Goal: Information Seeking & Learning: Check status

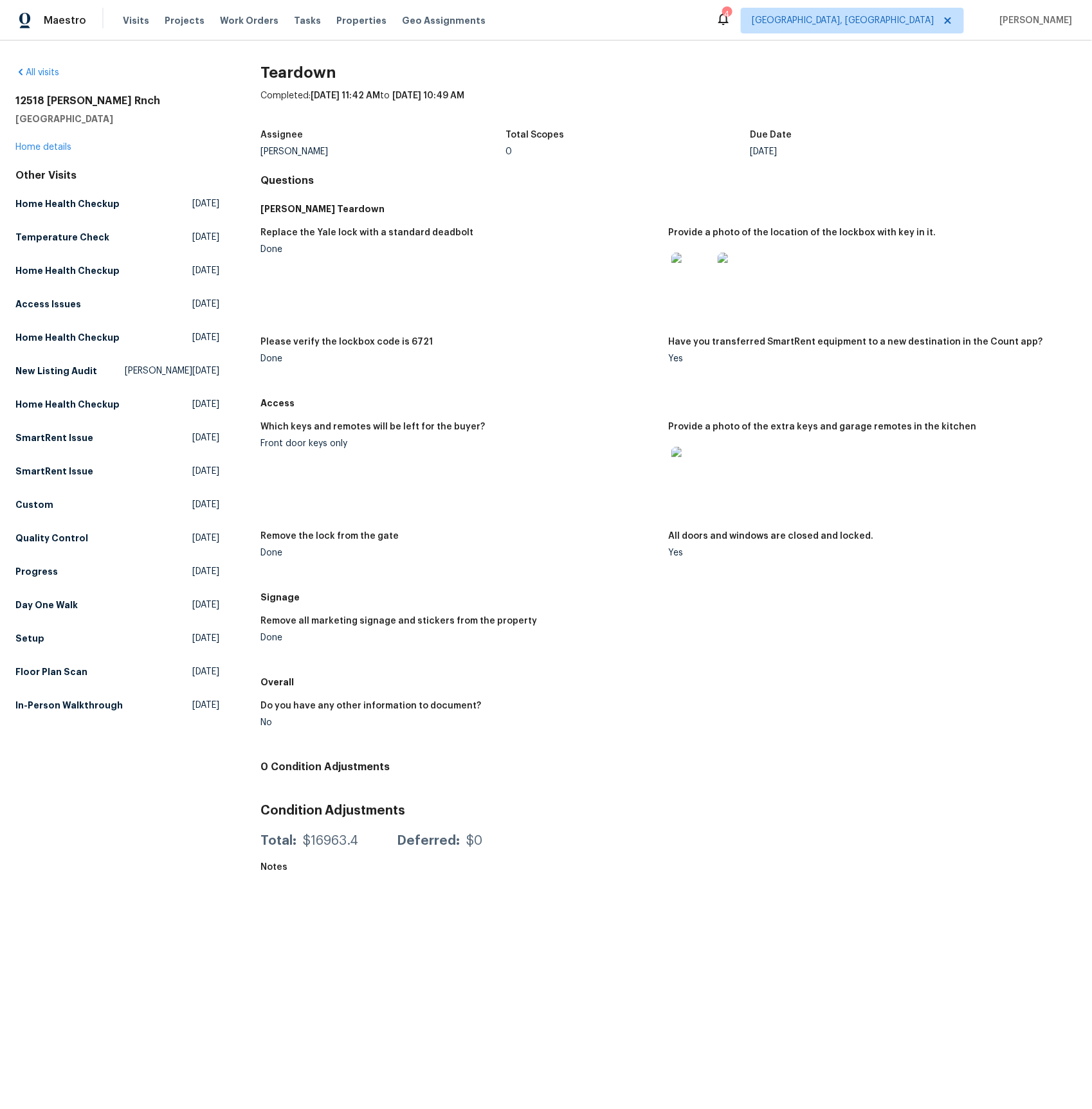
click at [698, 466] on img at bounding box center [692, 467] width 41 height 41
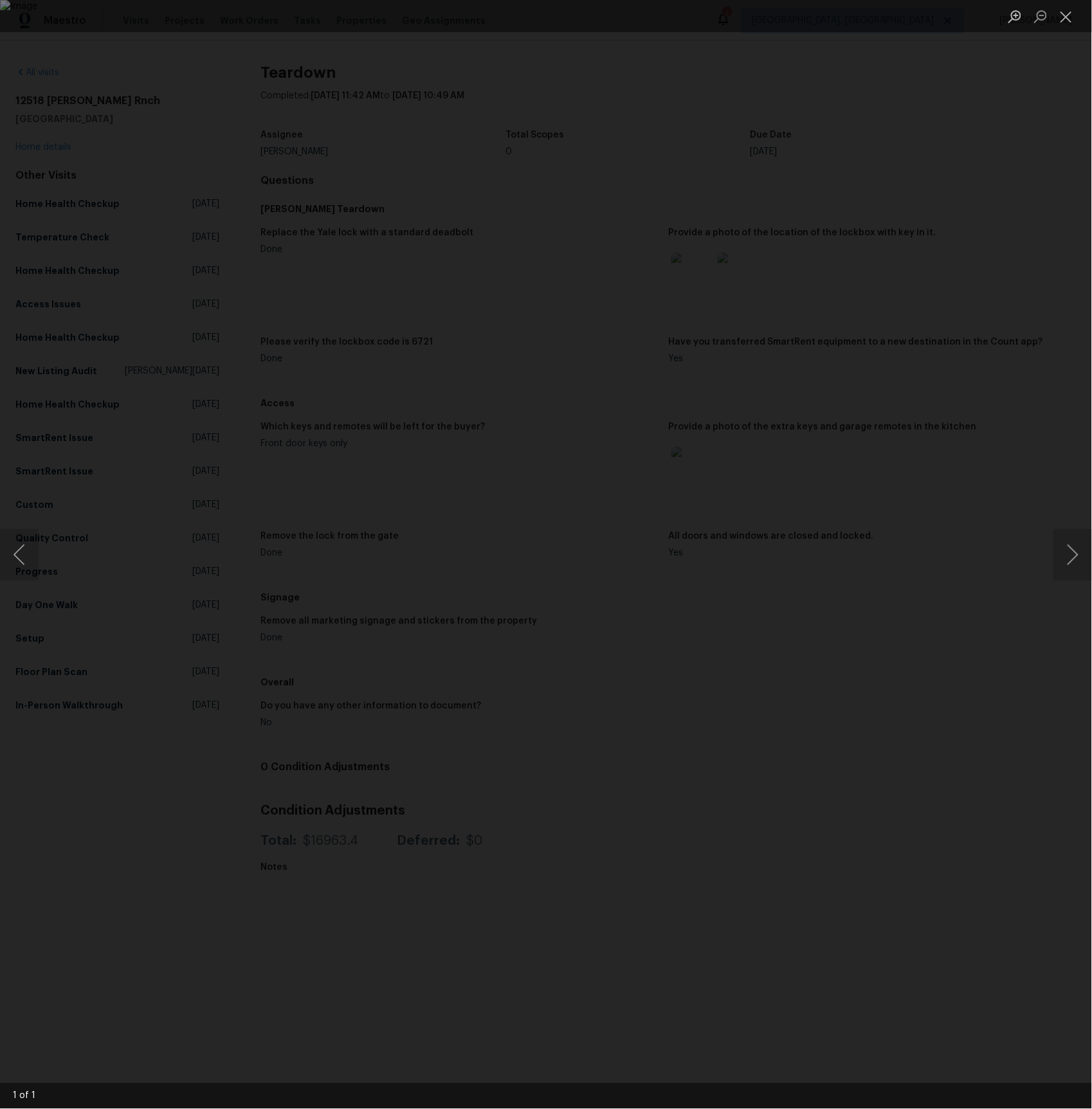
click at [117, 764] on div "Lightbox" at bounding box center [546, 554] width 1092 height 1109
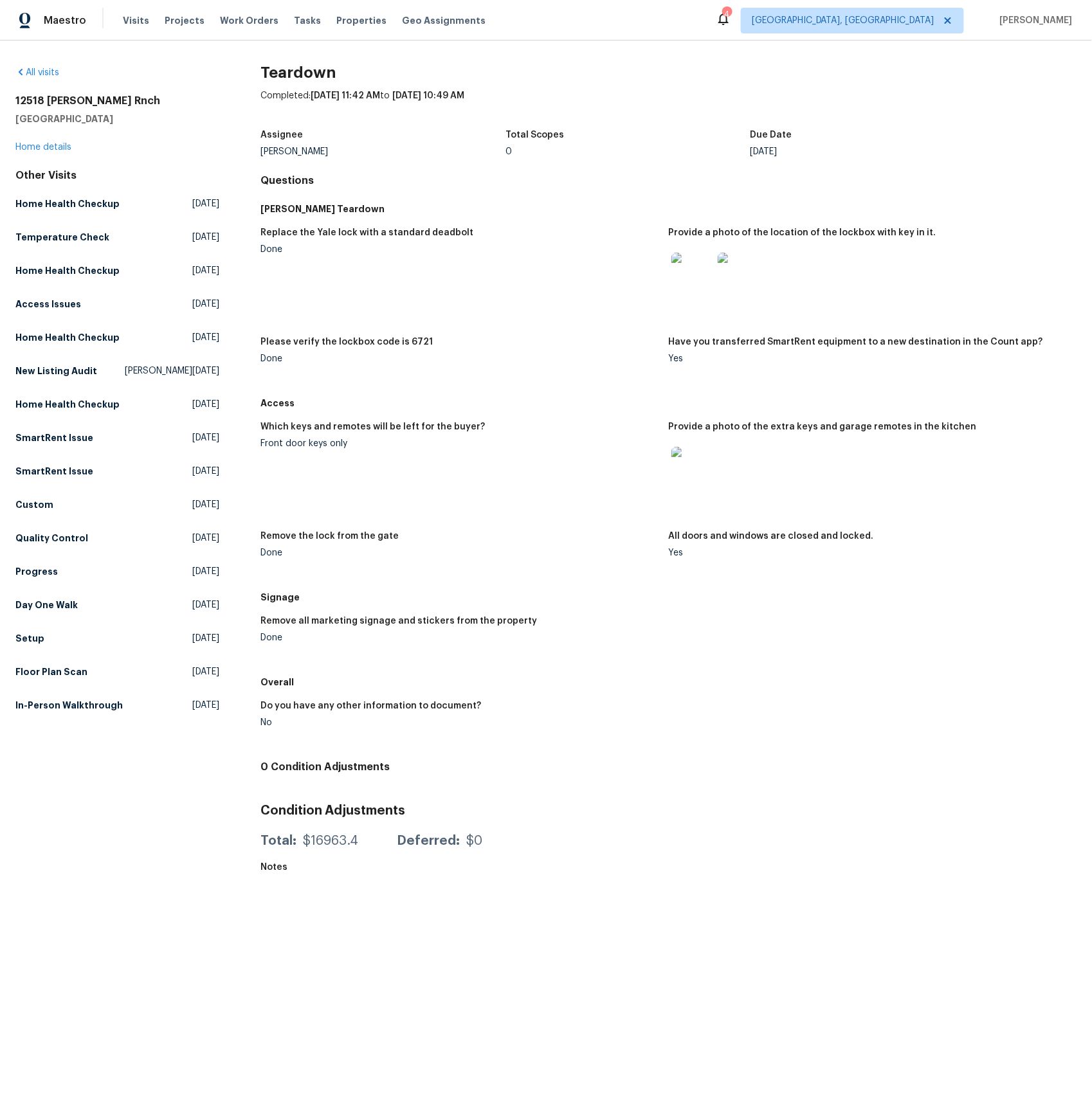
click at [734, 273] on img at bounding box center [738, 273] width 41 height 41
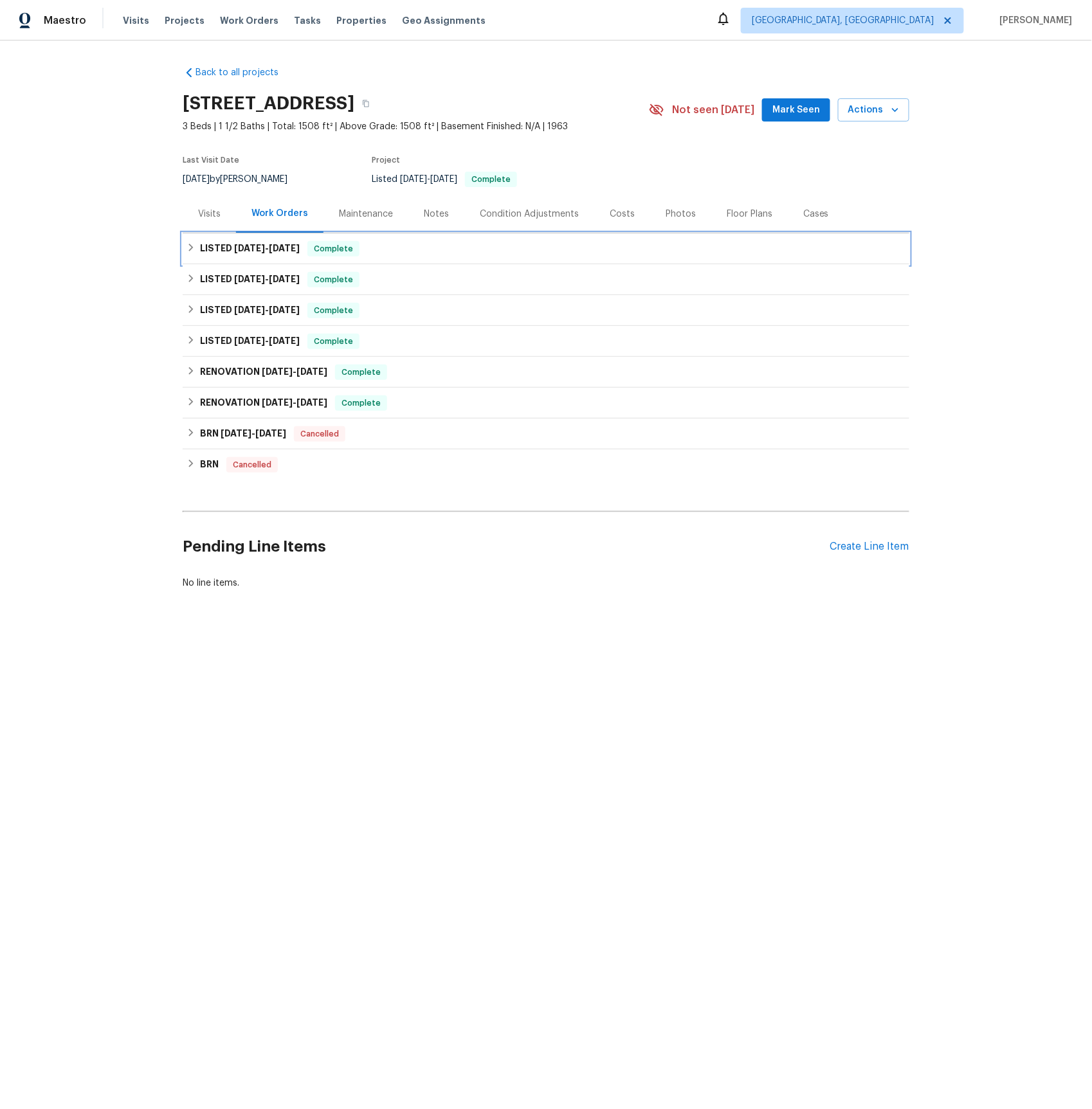
click at [256, 249] on span "8/22/25" at bounding box center [249, 248] width 31 height 9
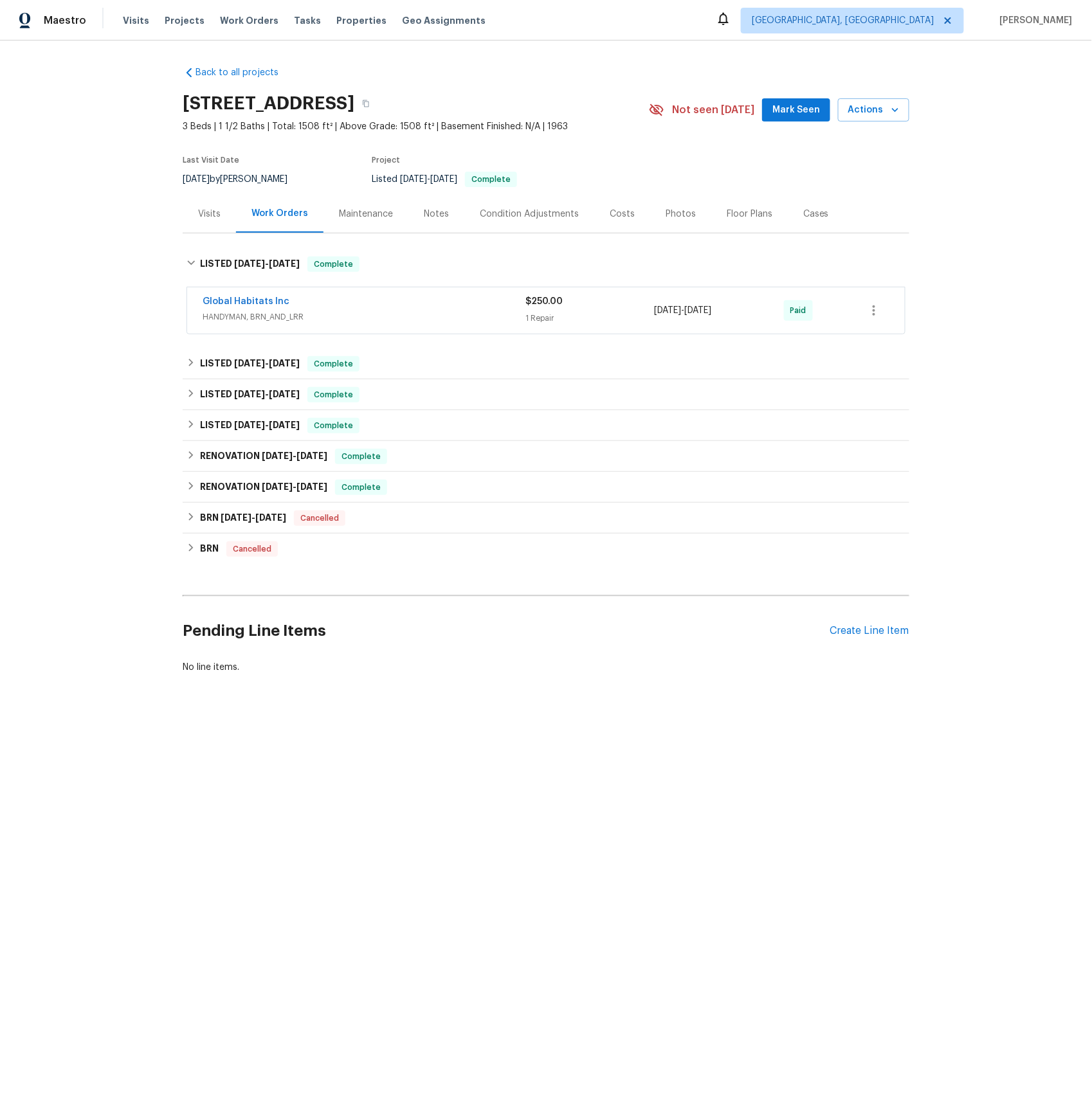
drag, startPoint x: 260, startPoint y: 324, endPoint x: 273, endPoint y: 326, distance: 13.2
click at [260, 324] on div "Global Habitats Inc HANDYMAN, BRN_AND_LRR" at bounding box center [364, 310] width 323 height 31
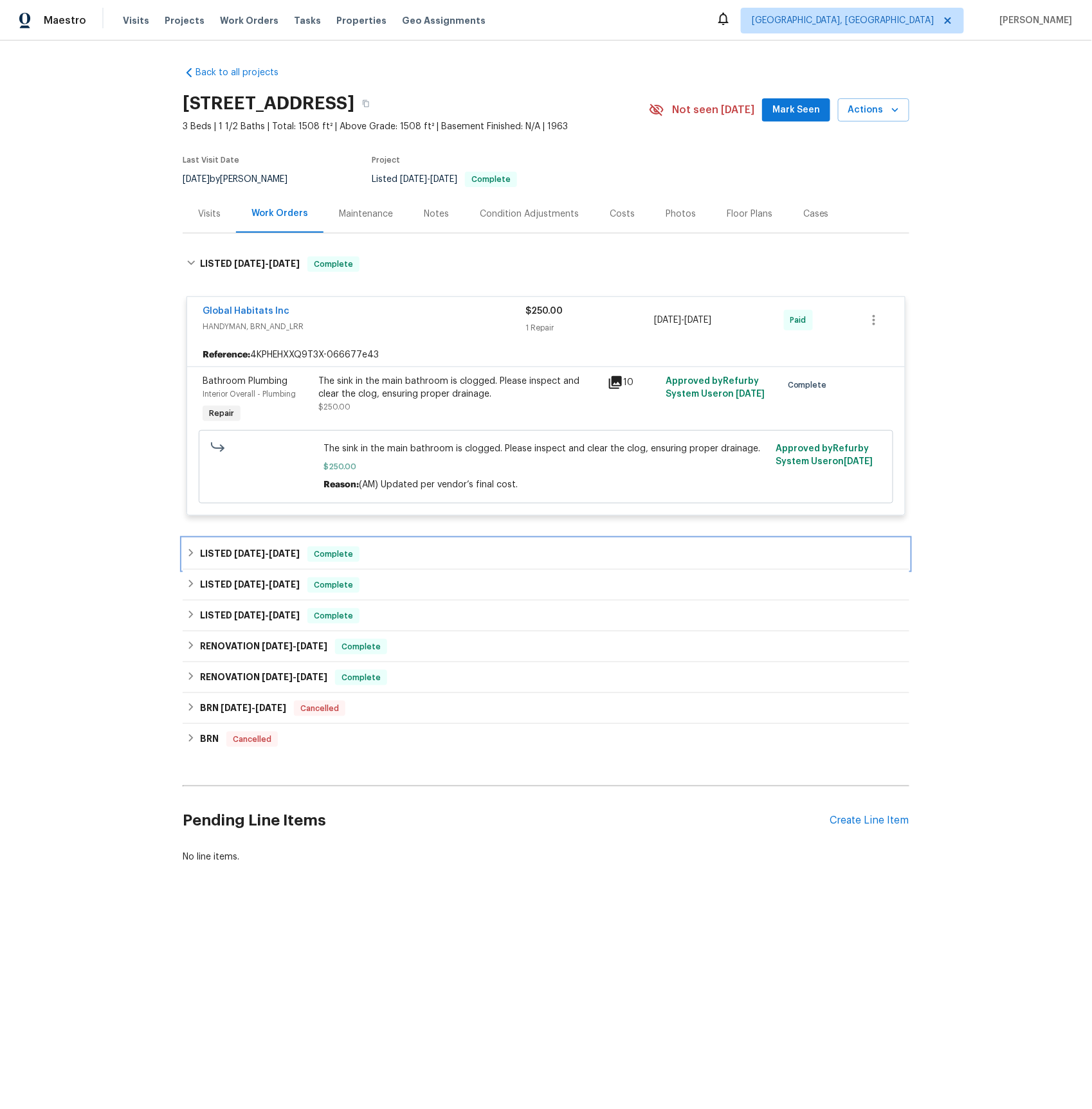
drag, startPoint x: 268, startPoint y: 554, endPoint x: 334, endPoint y: 528, distance: 70.9
click at [268, 554] on span "6/25/25 - 8/12/25" at bounding box center [267, 553] width 65 height 9
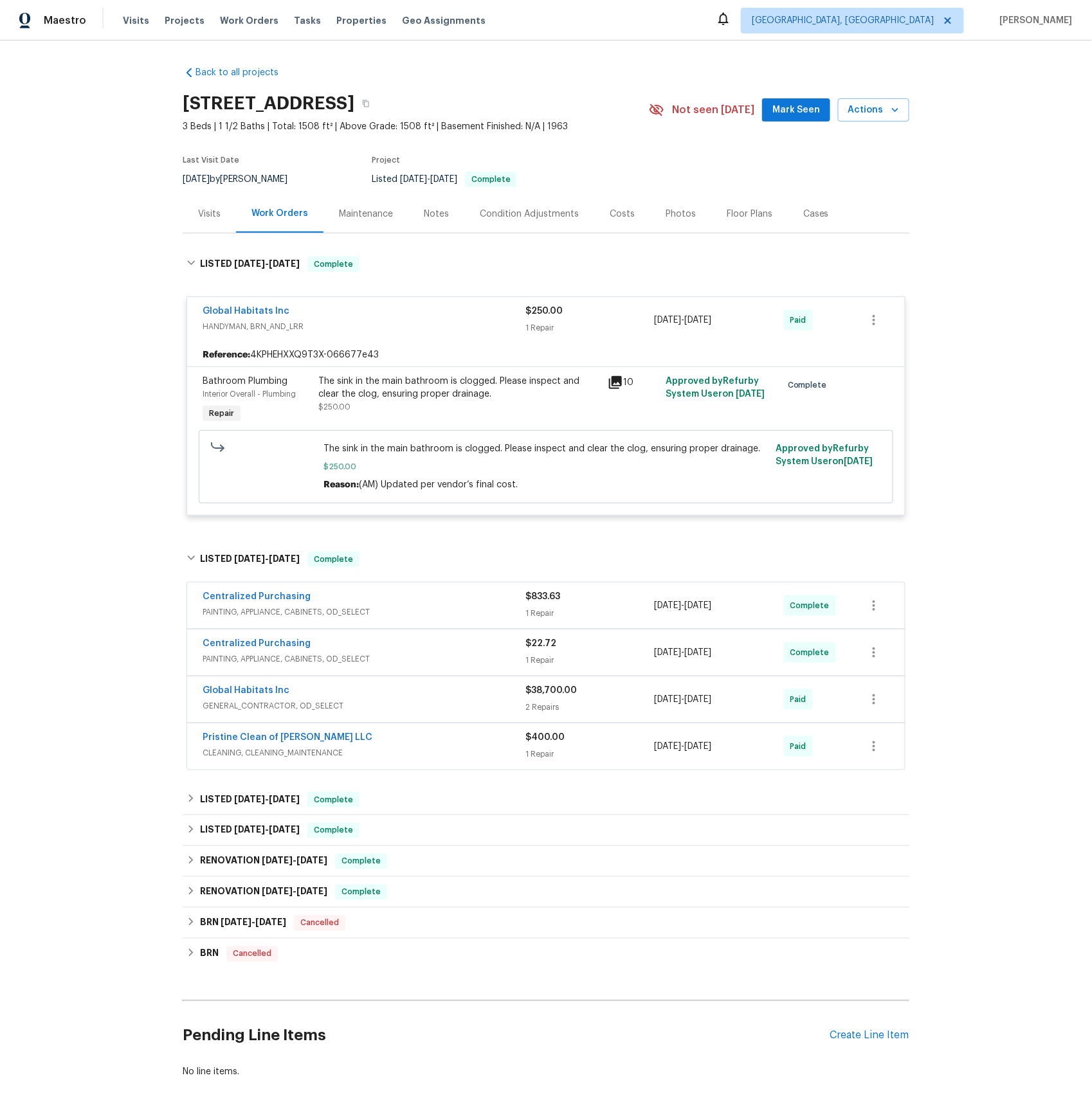
click at [311, 707] on span "GENERAL_CONTRACTOR, OD_SELECT" at bounding box center [364, 706] width 323 height 13
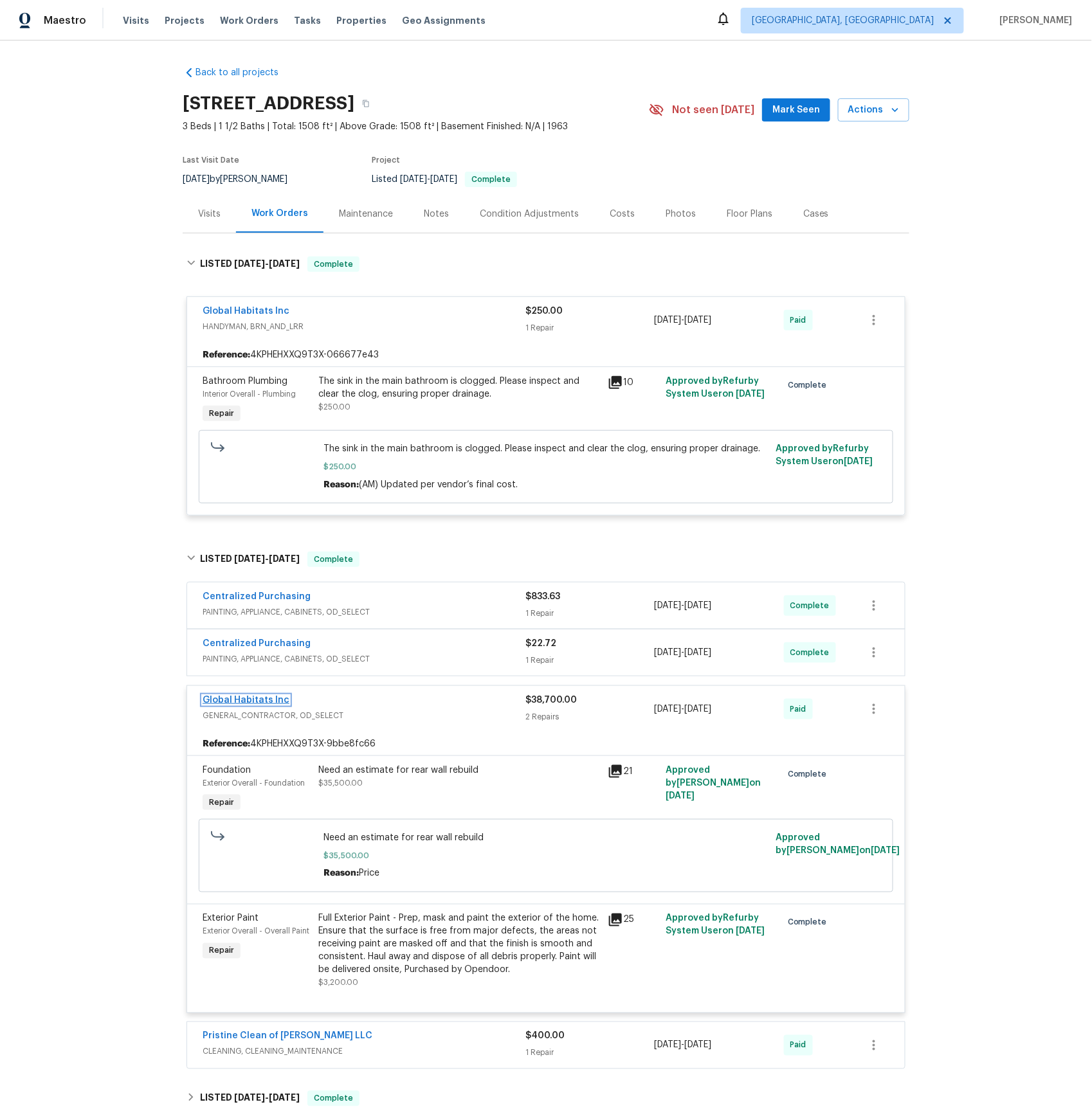
click at [211, 705] on link "Global Habitats Inc" at bounding box center [246, 700] width 87 height 9
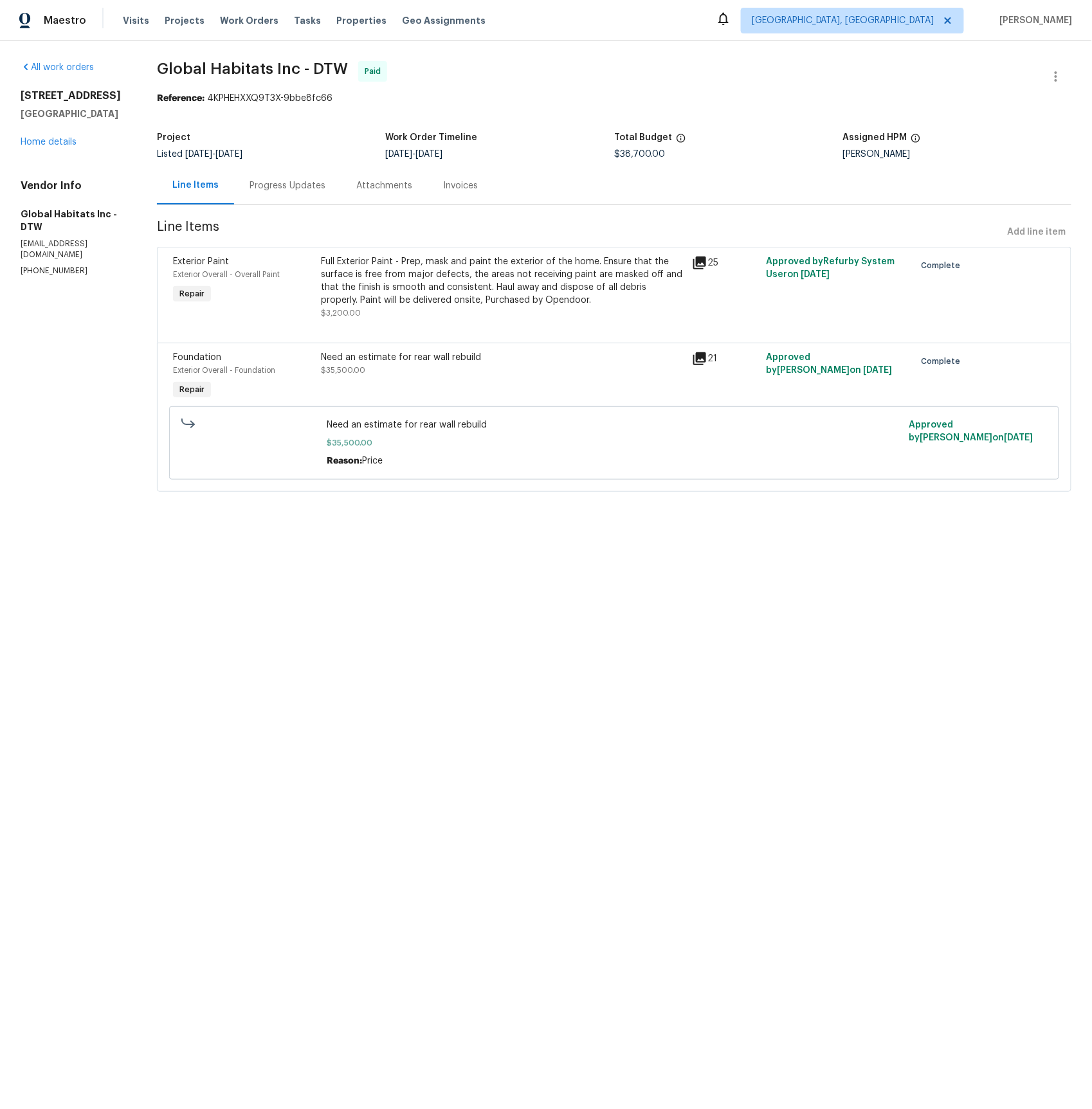
click at [456, 187] on div "Invoices" at bounding box center [460, 186] width 35 height 13
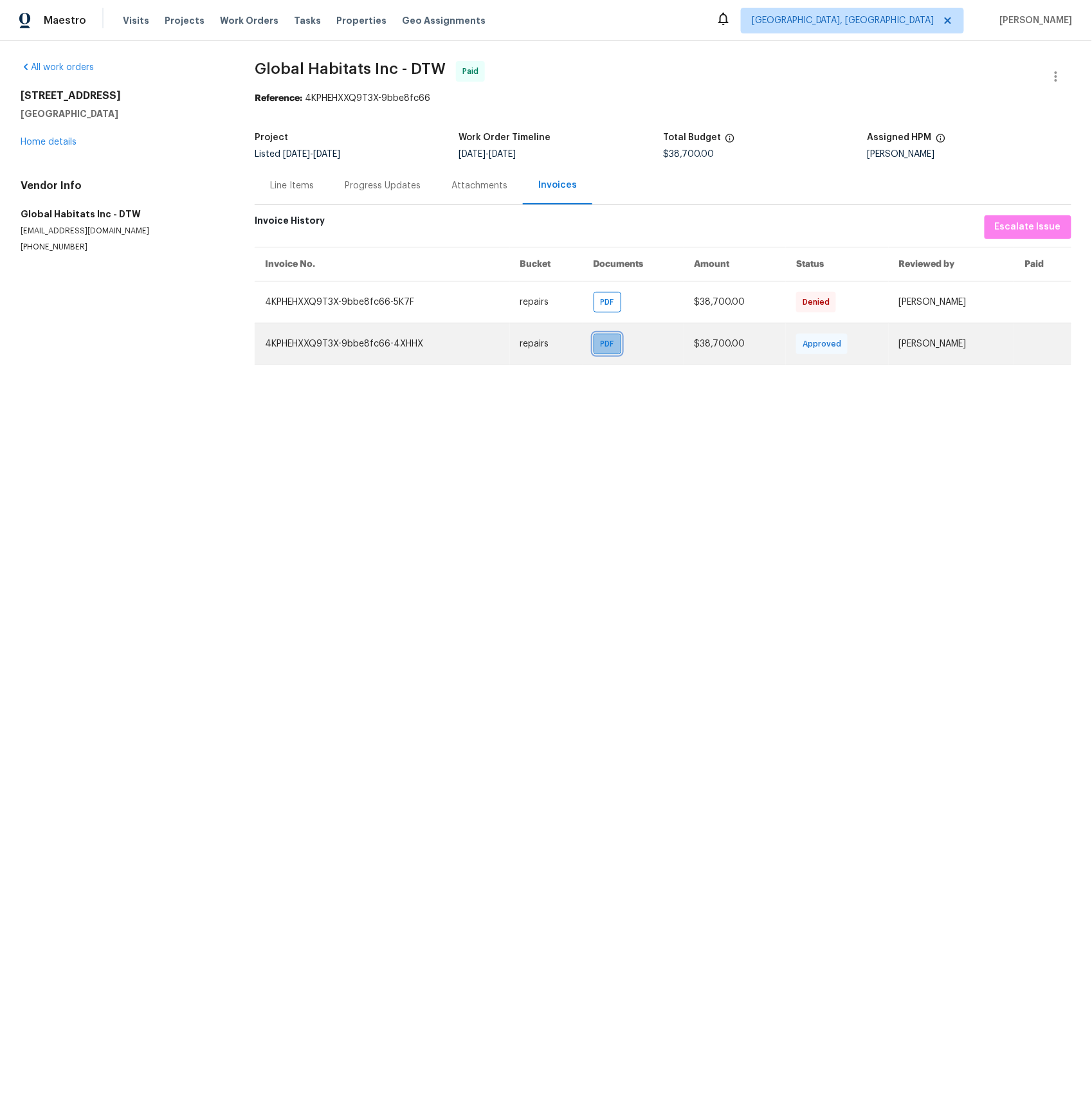
click at [604, 346] on span "PDF" at bounding box center [609, 344] width 18 height 13
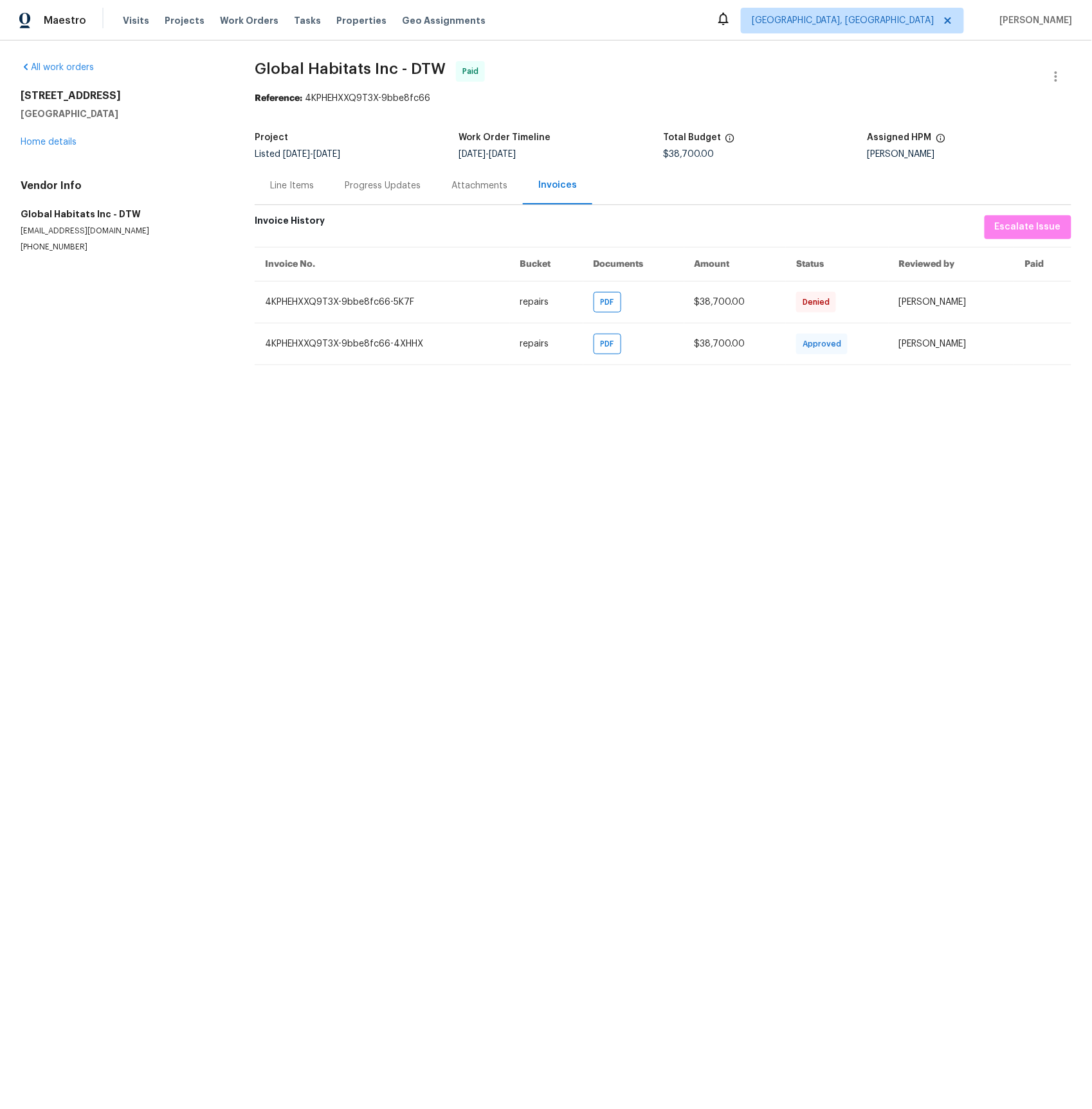
drag, startPoint x: 359, startPoint y: 184, endPoint x: 352, endPoint y: 185, distance: 7.1
click at [359, 184] on div "Progress Updates" at bounding box center [383, 186] width 76 height 13
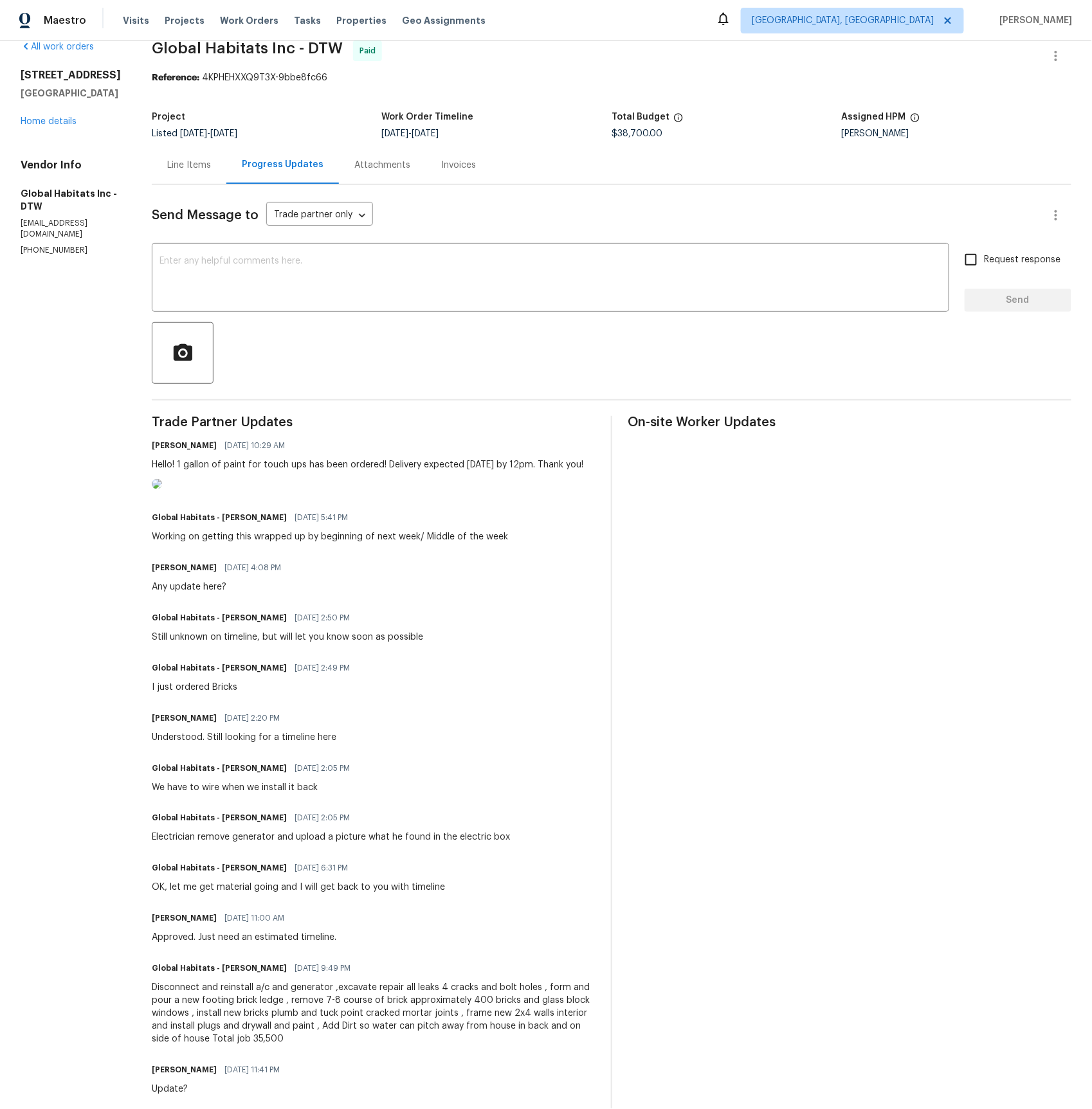
scroll to position [14, 0]
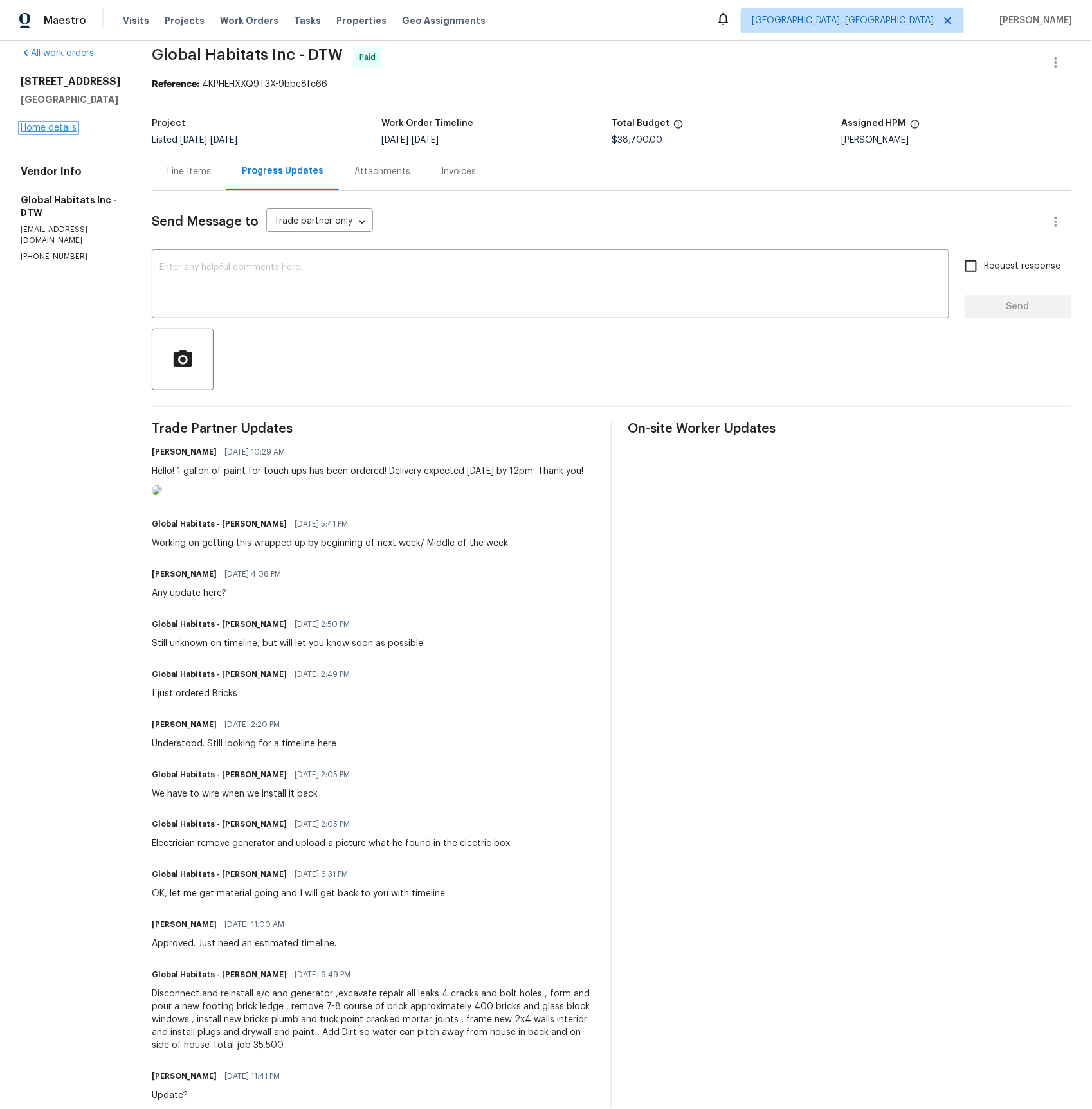
click at [54, 133] on link "Home details" at bounding box center [48, 128] width 56 height 9
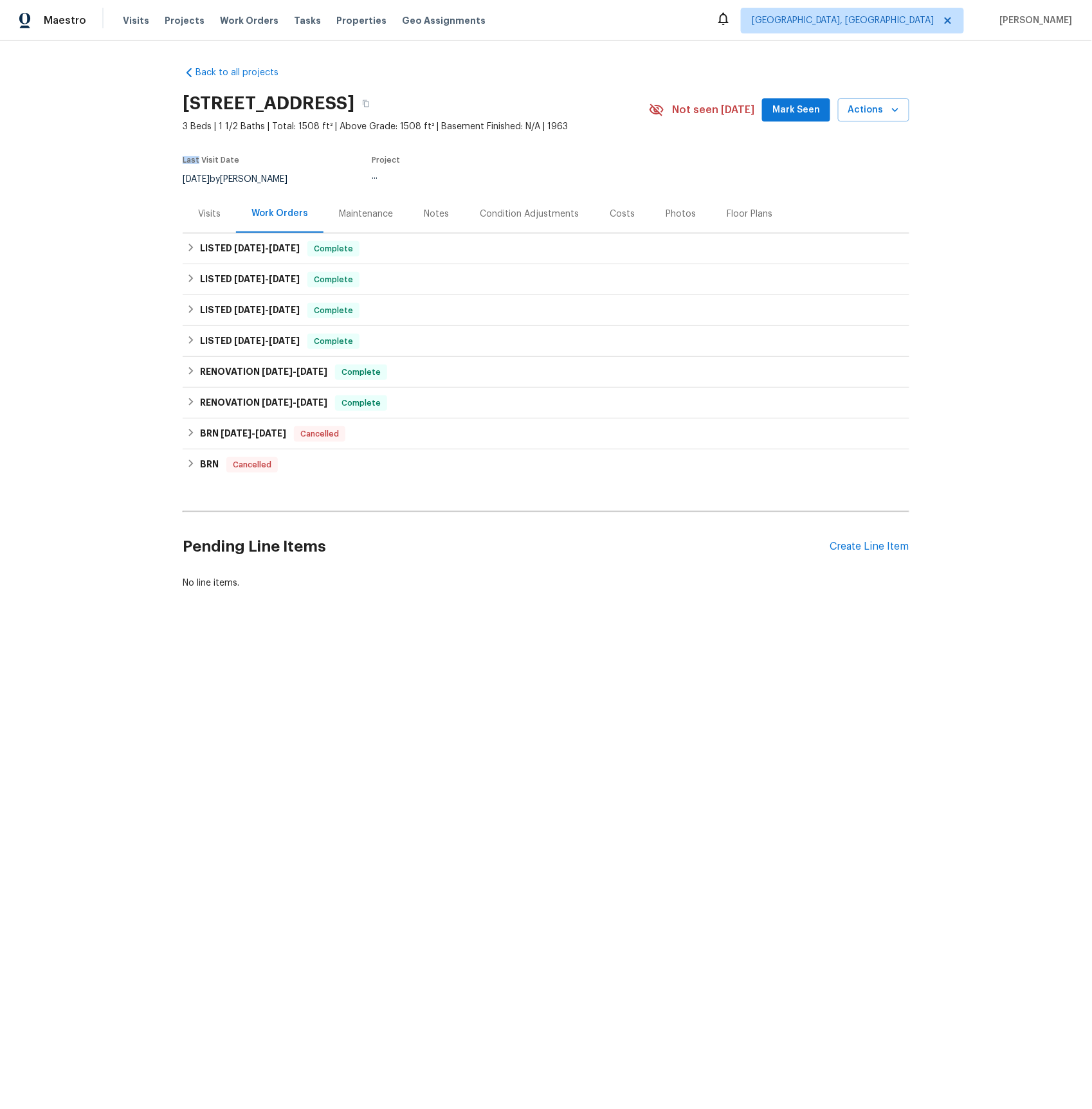
click at [54, 143] on div "Back to all projects 29743 Chelmsford Rd, Southfield, MI 48076 3 Beds | 1 1/2 B…" at bounding box center [546, 359] width 1092 height 636
drag, startPoint x: 253, startPoint y: 279, endPoint x: 292, endPoint y: 317, distance: 54.5
click at [253, 279] on span "6/25/25" at bounding box center [249, 279] width 31 height 9
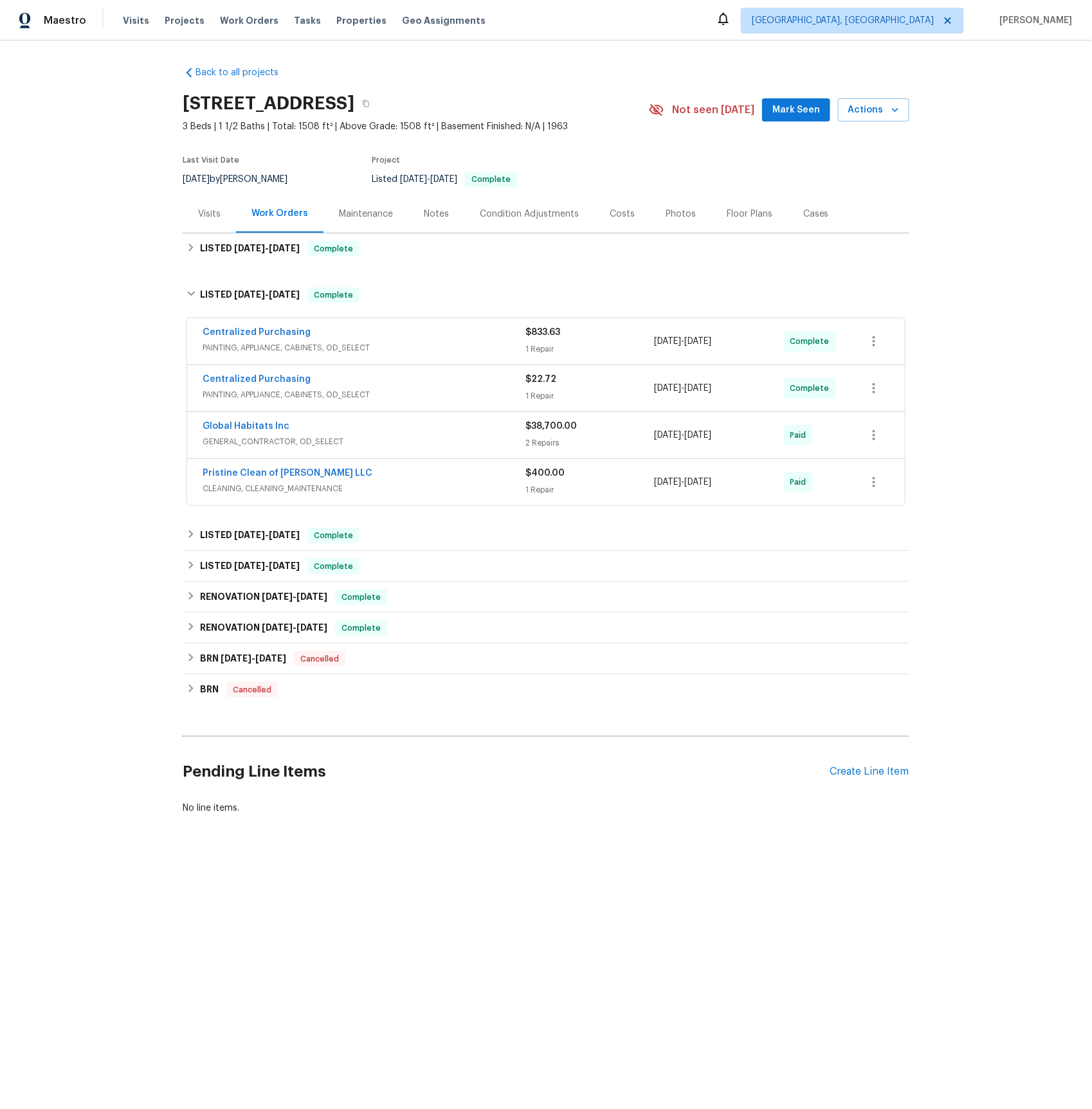
click at [261, 437] on span "GENERAL_CONTRACTOR, OD_SELECT" at bounding box center [364, 441] width 323 height 13
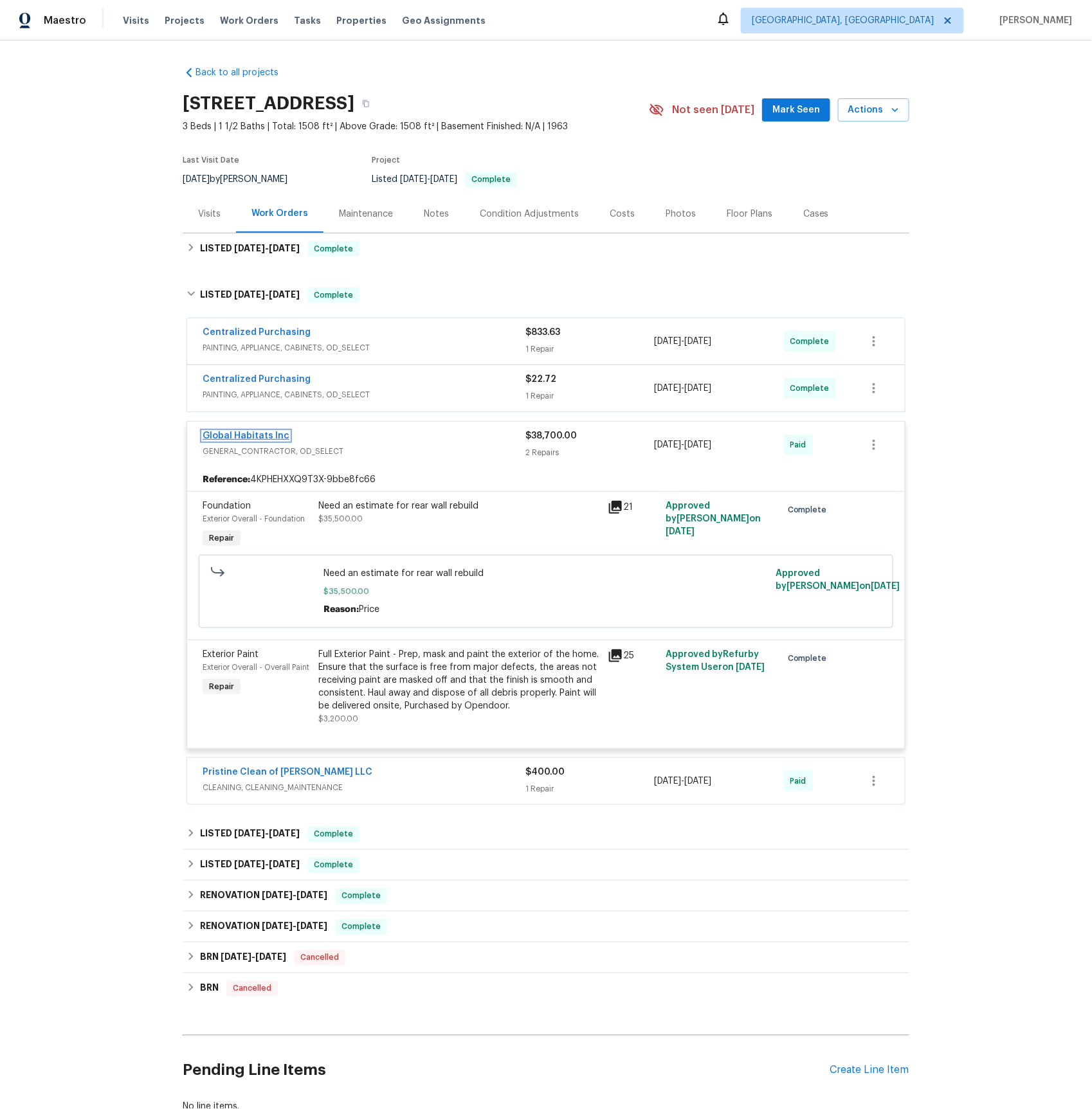
click at [248, 436] on link "Global Habitats Inc" at bounding box center [246, 436] width 87 height 9
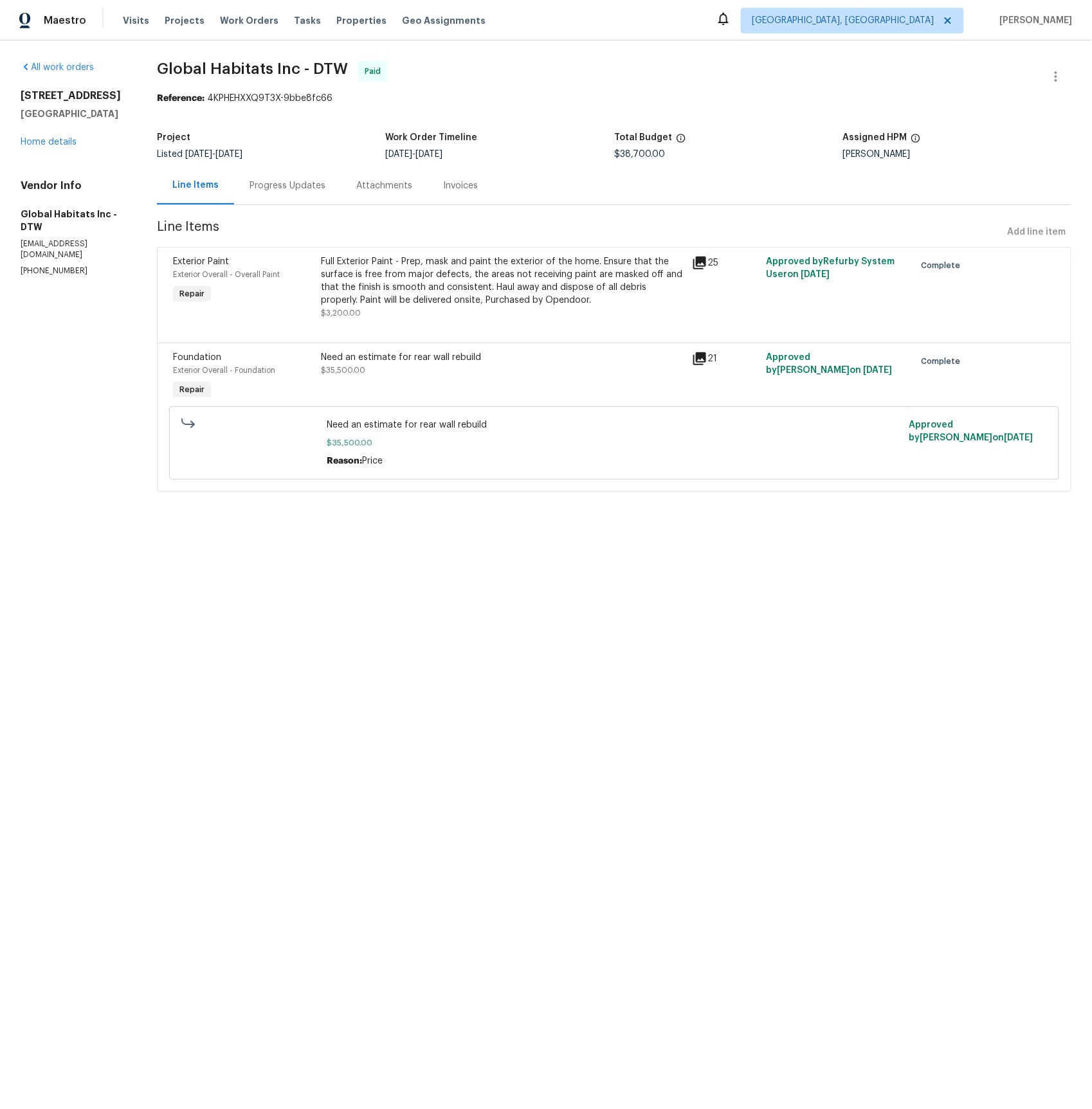
click at [704, 361] on icon at bounding box center [700, 358] width 16 height 16
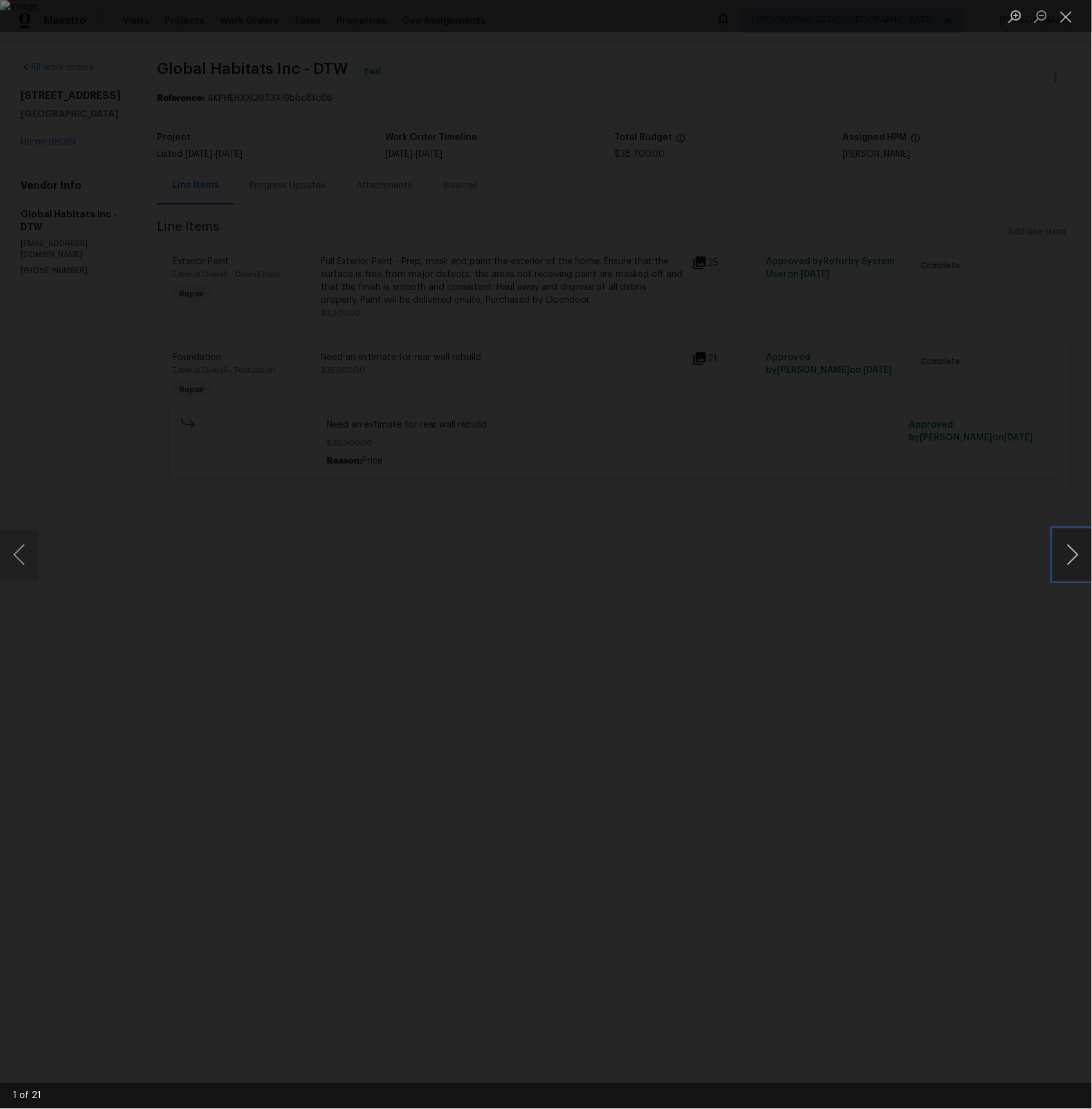
click at [1066, 553] on button "Next image" at bounding box center [1072, 555] width 39 height 52
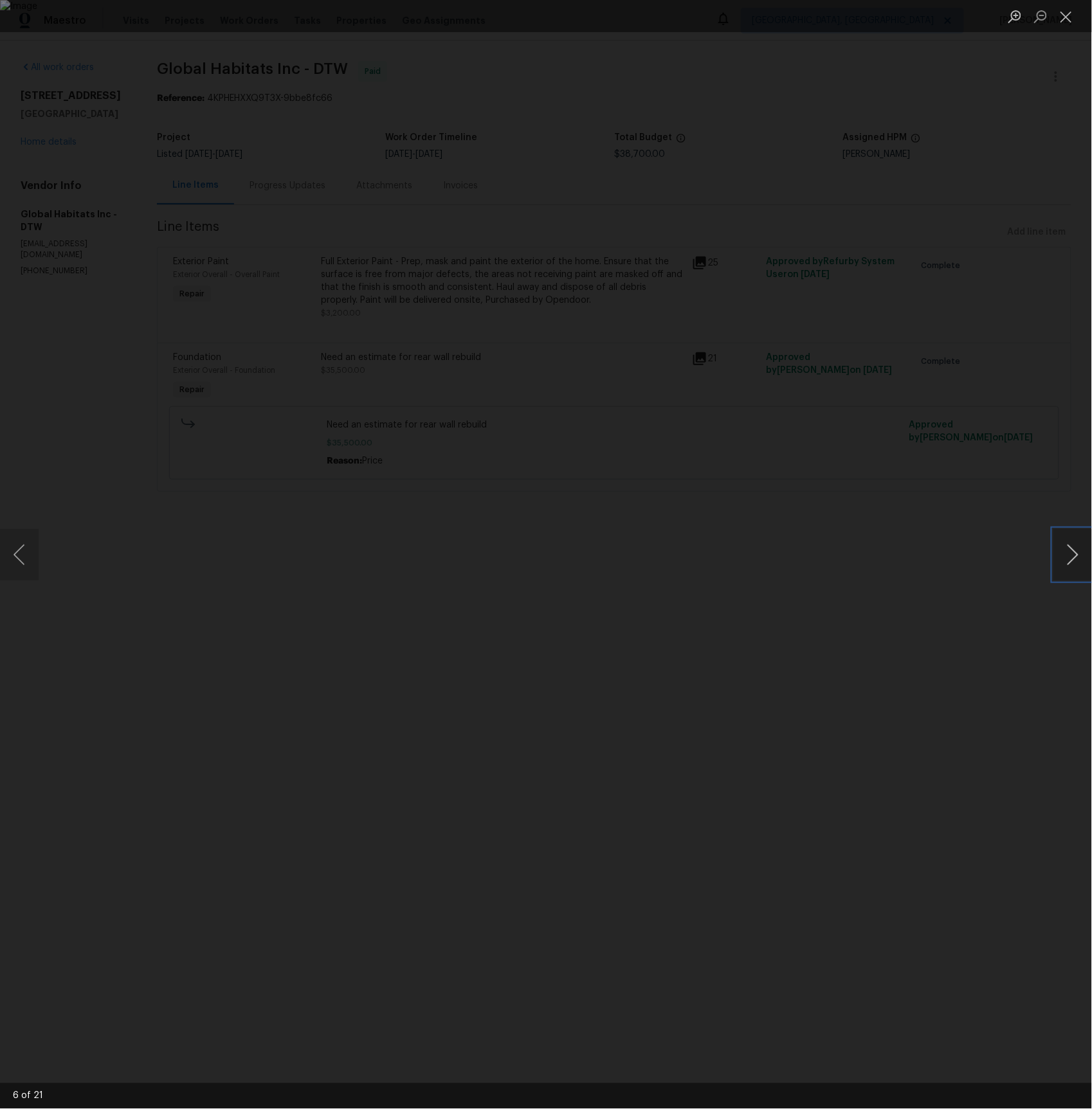
click at [1066, 553] on button "Next image" at bounding box center [1072, 555] width 39 height 52
click at [1076, 558] on button "Next image" at bounding box center [1072, 555] width 39 height 52
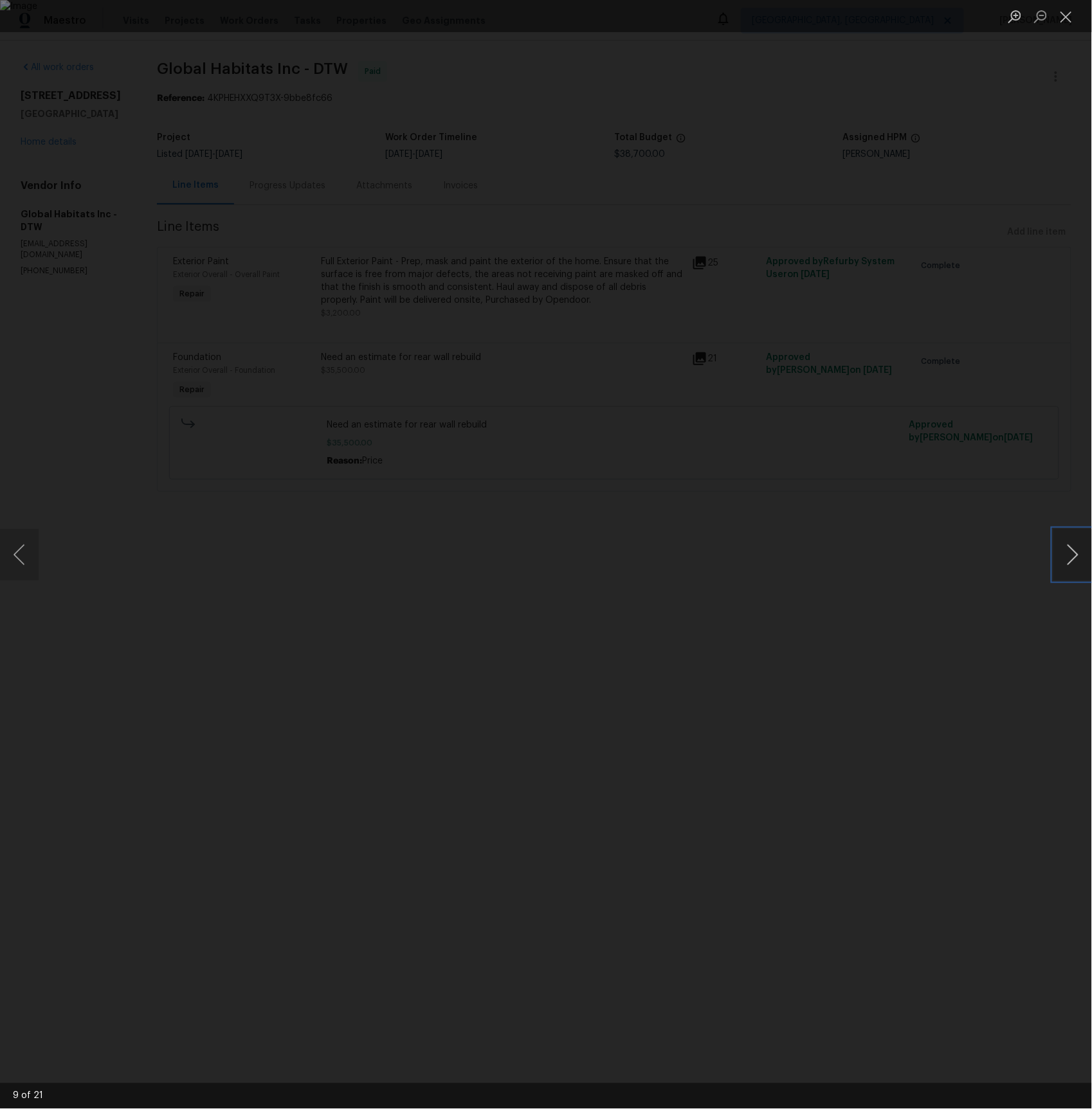
click at [1076, 558] on button "Next image" at bounding box center [1072, 555] width 39 height 52
click at [1074, 553] on button "Next image" at bounding box center [1072, 555] width 39 height 52
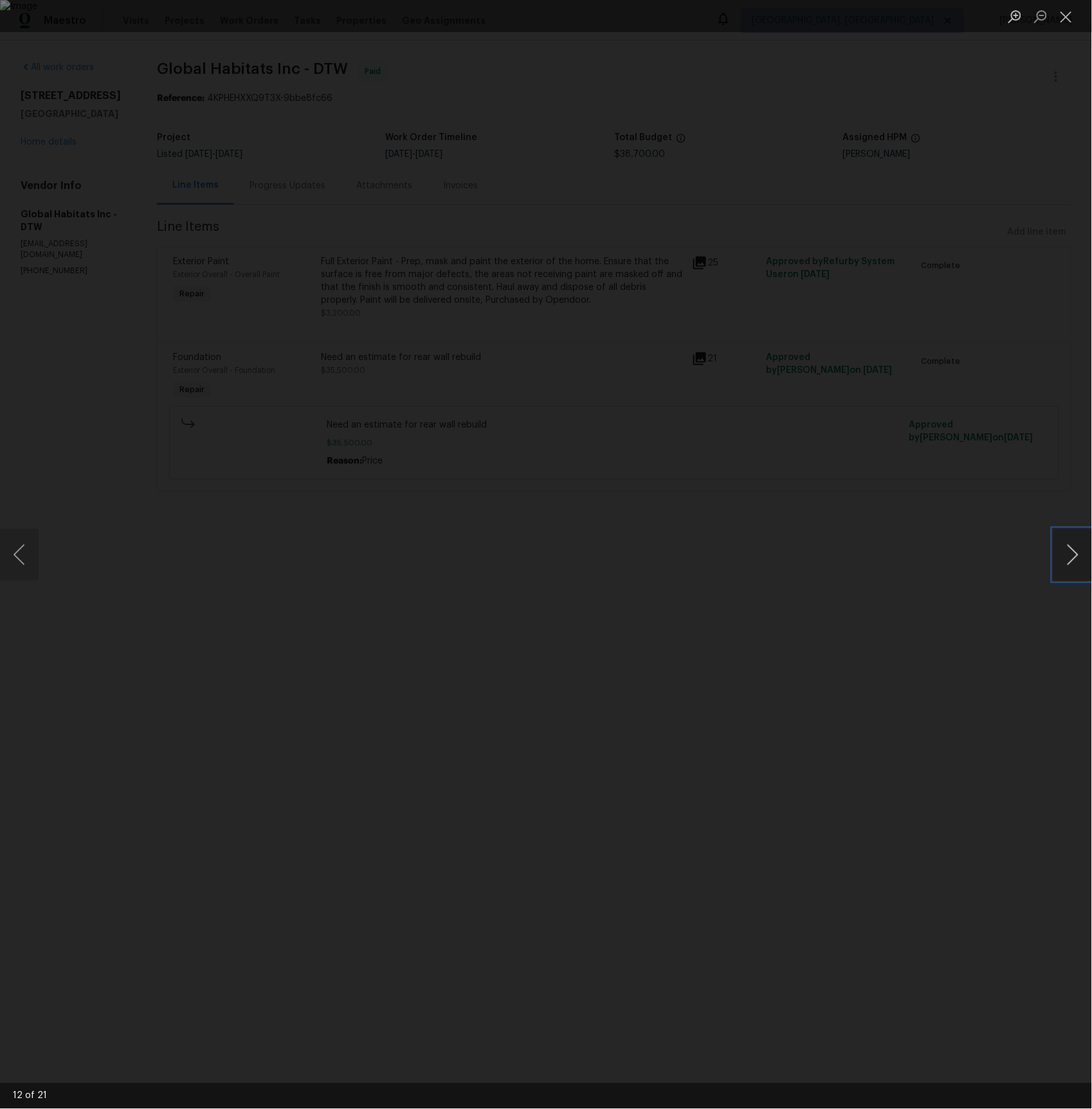
click at [1074, 553] on button "Next image" at bounding box center [1072, 555] width 39 height 52
click at [1072, 553] on button "Next image" at bounding box center [1072, 555] width 39 height 52
drag, startPoint x: 1072, startPoint y: 557, endPoint x: 1057, endPoint y: 552, distance: 15.8
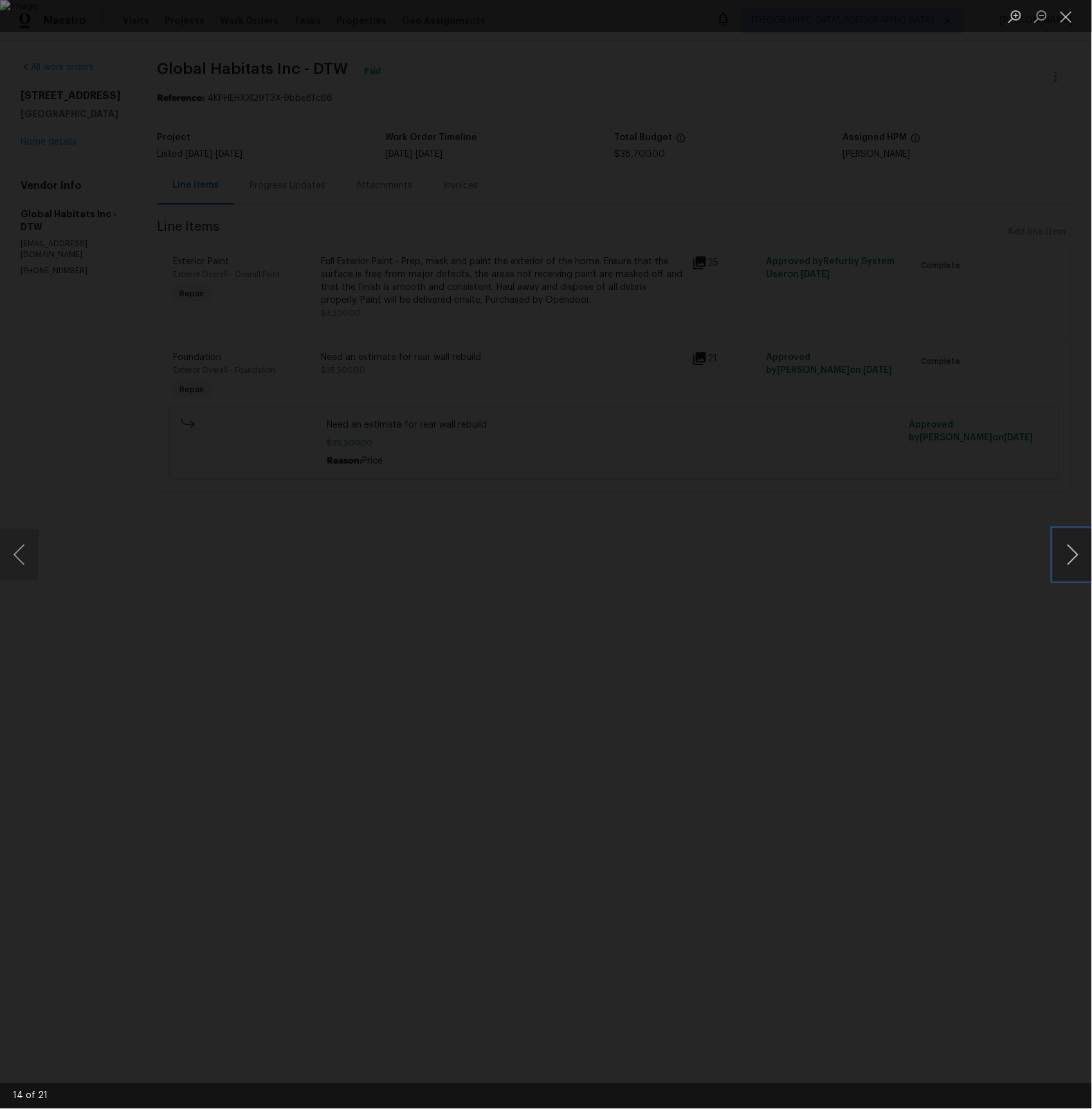
click at [1072, 557] on button "Next image" at bounding box center [1072, 555] width 39 height 52
click at [1090, 552] on button "Next image" at bounding box center [1072, 555] width 39 height 52
click at [1078, 553] on button "Next image" at bounding box center [1072, 555] width 39 height 52
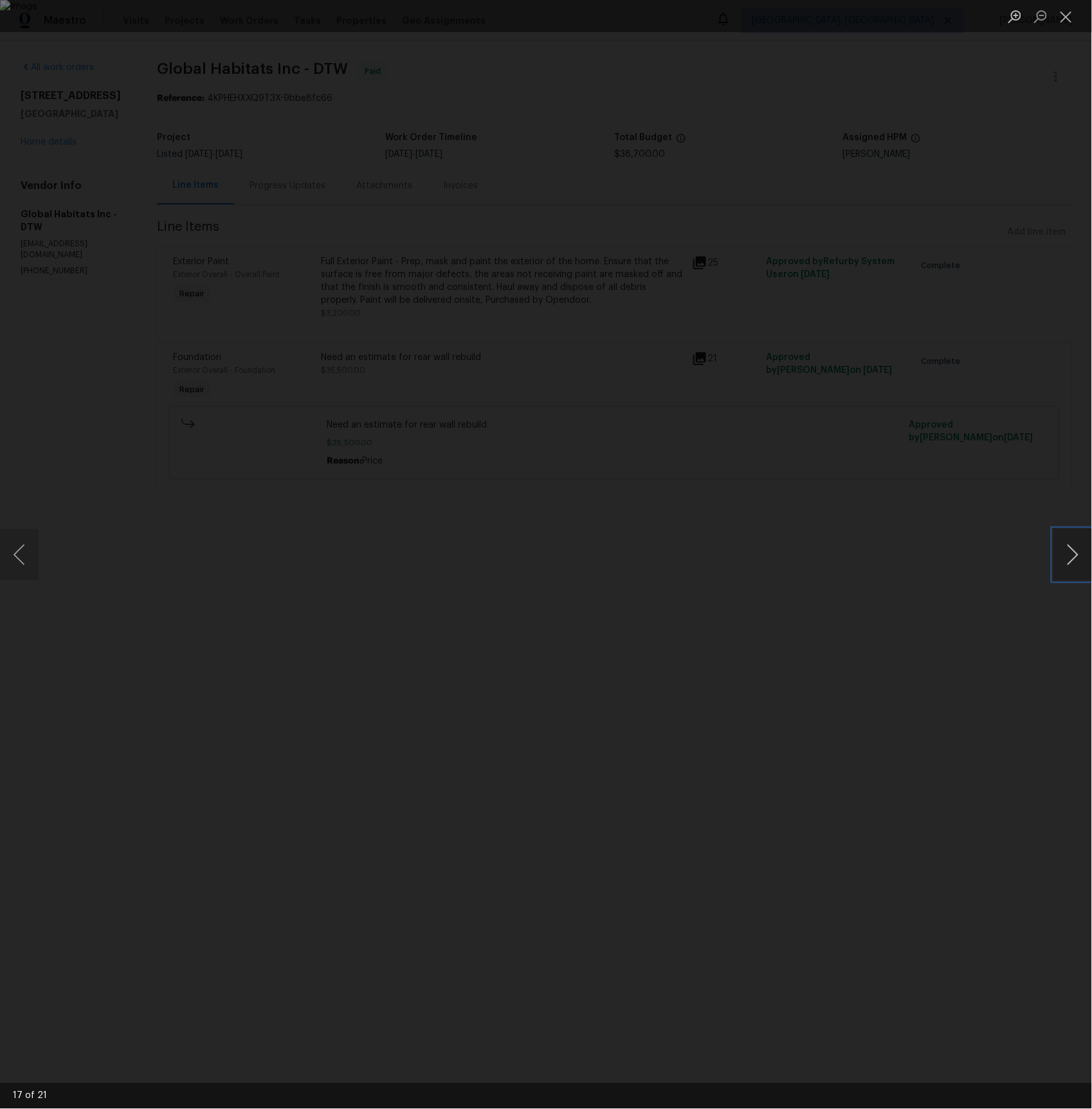
click at [1077, 553] on button "Next image" at bounding box center [1072, 555] width 39 height 52
click at [1072, 552] on button "Next image" at bounding box center [1072, 555] width 39 height 52
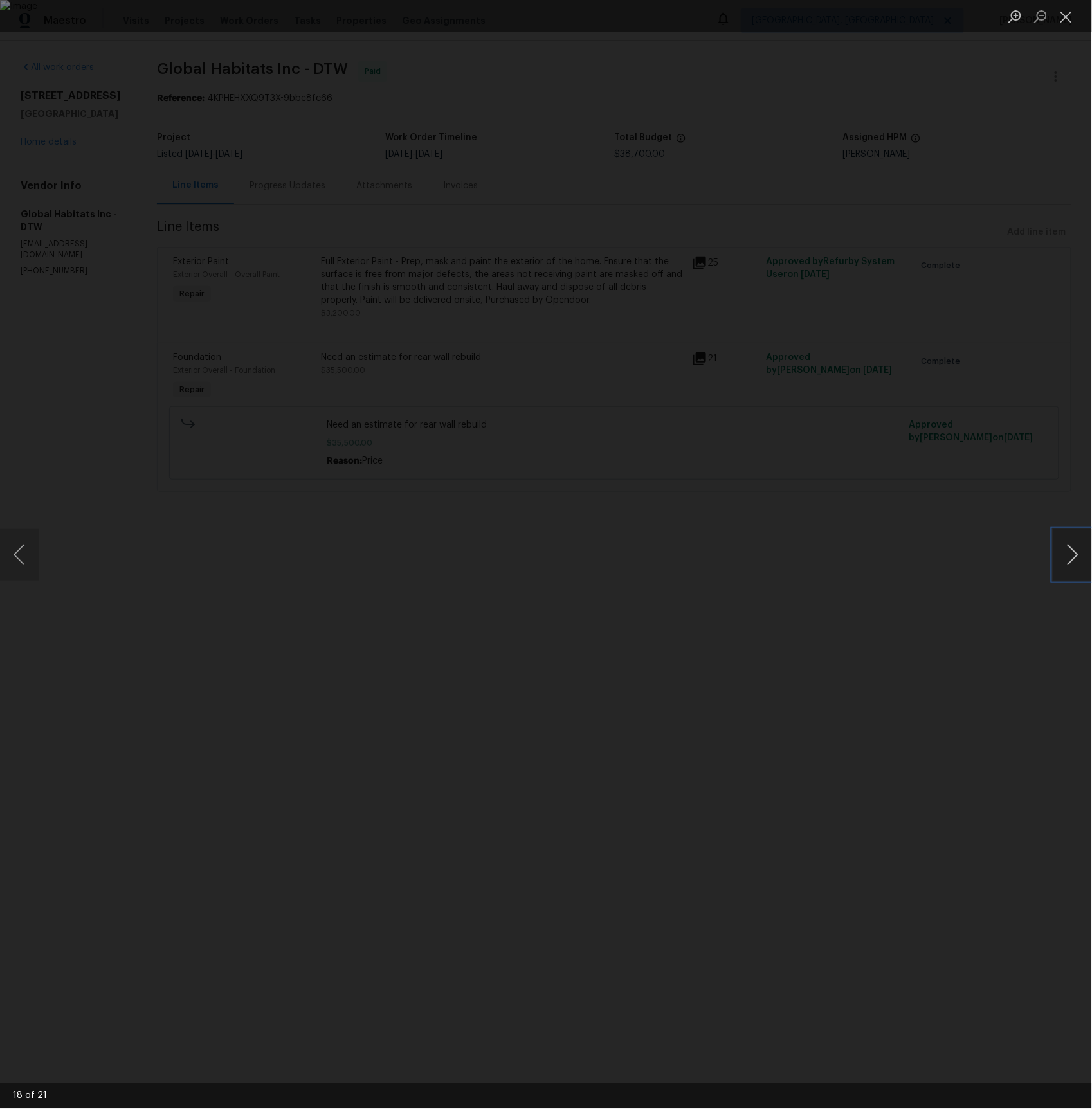
click at [1072, 552] on button "Next image" at bounding box center [1072, 555] width 39 height 52
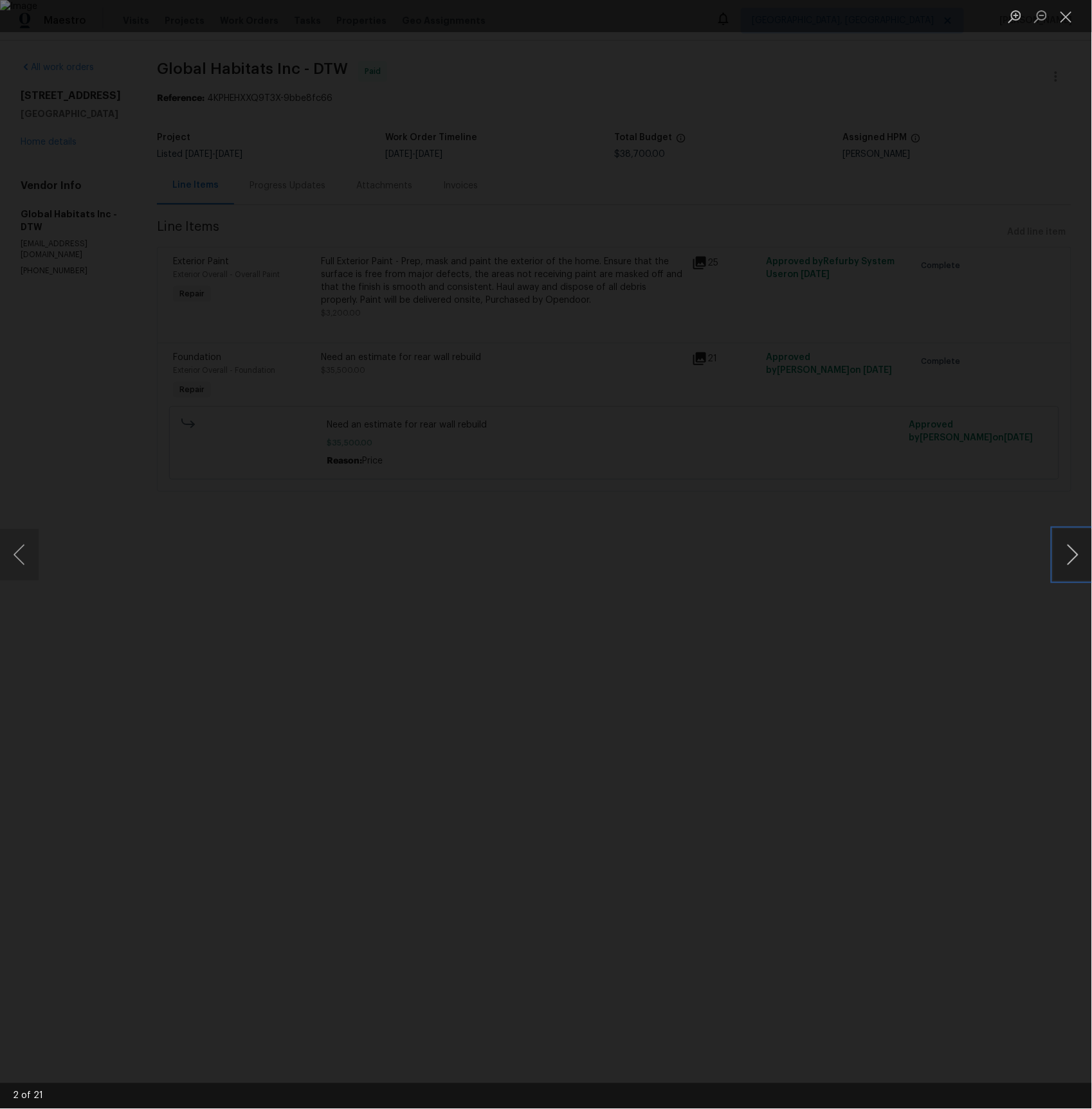
click at [1072, 552] on button "Next image" at bounding box center [1072, 555] width 39 height 52
click at [1015, 177] on div "Lightbox" at bounding box center [546, 554] width 1092 height 1109
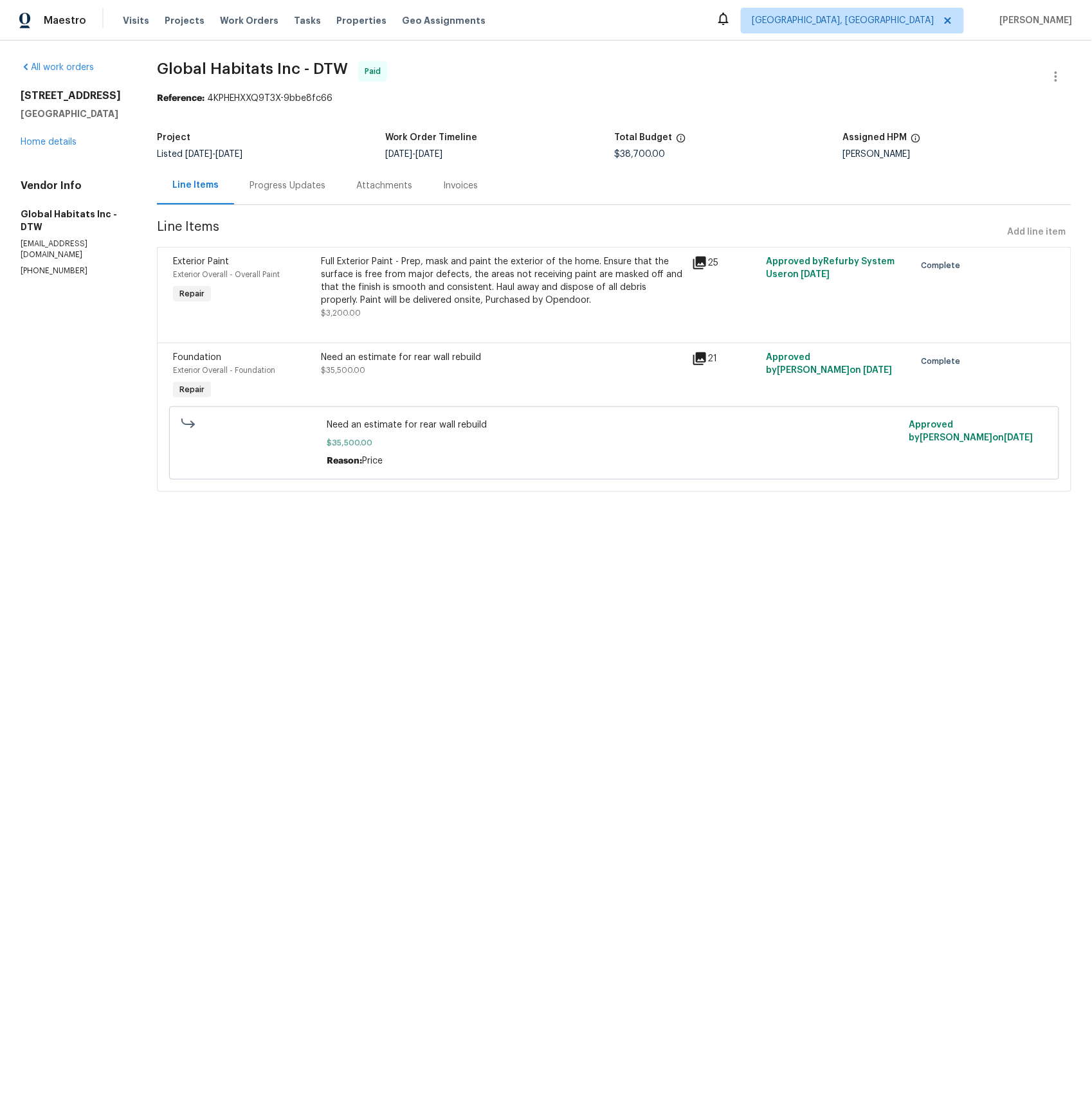
click at [458, 183] on div "Invoices" at bounding box center [460, 186] width 35 height 13
click at [412, 183] on div "Attachments" at bounding box center [384, 186] width 56 height 13
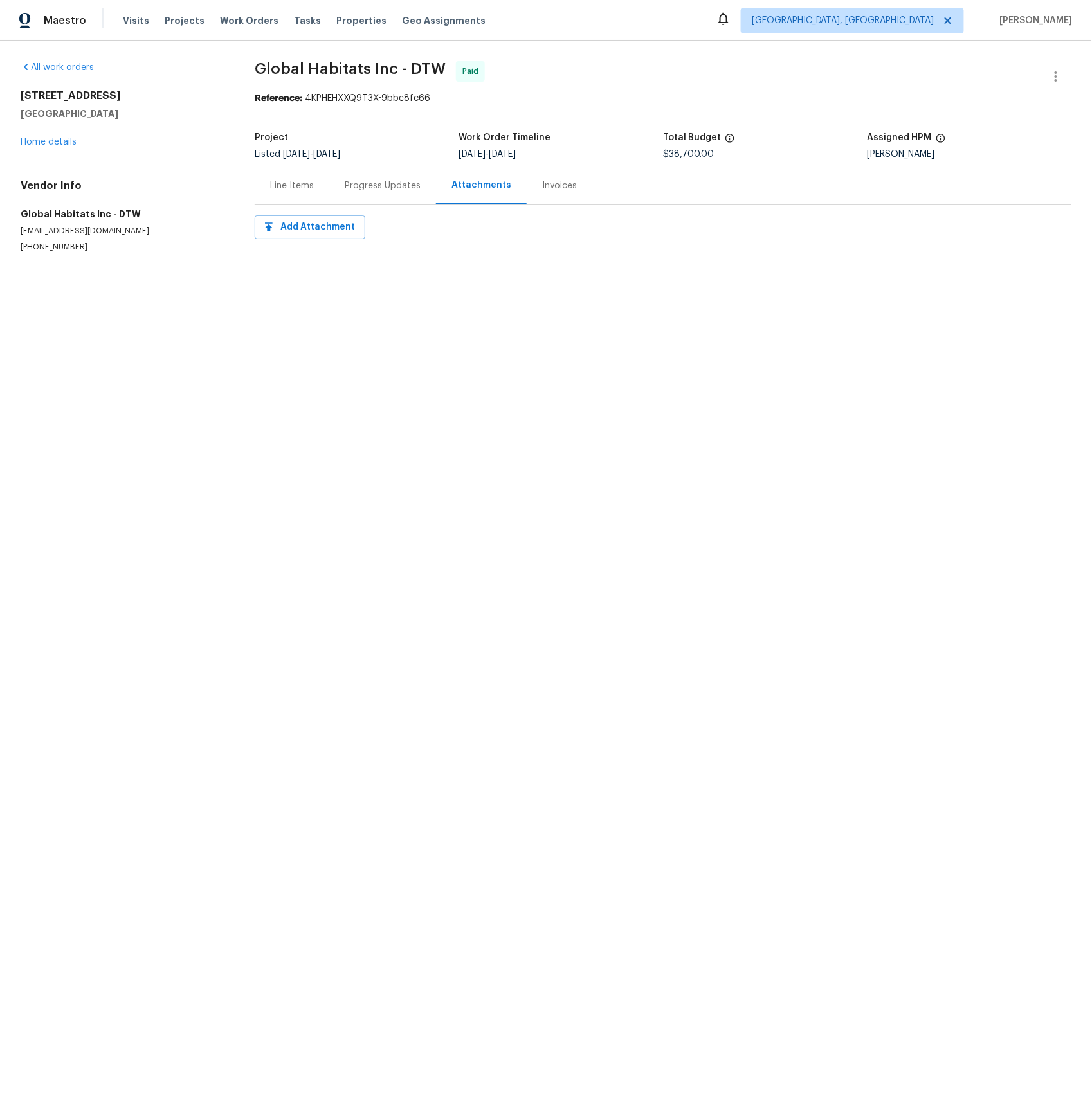
click at [557, 191] on div "Invoices" at bounding box center [559, 186] width 35 height 13
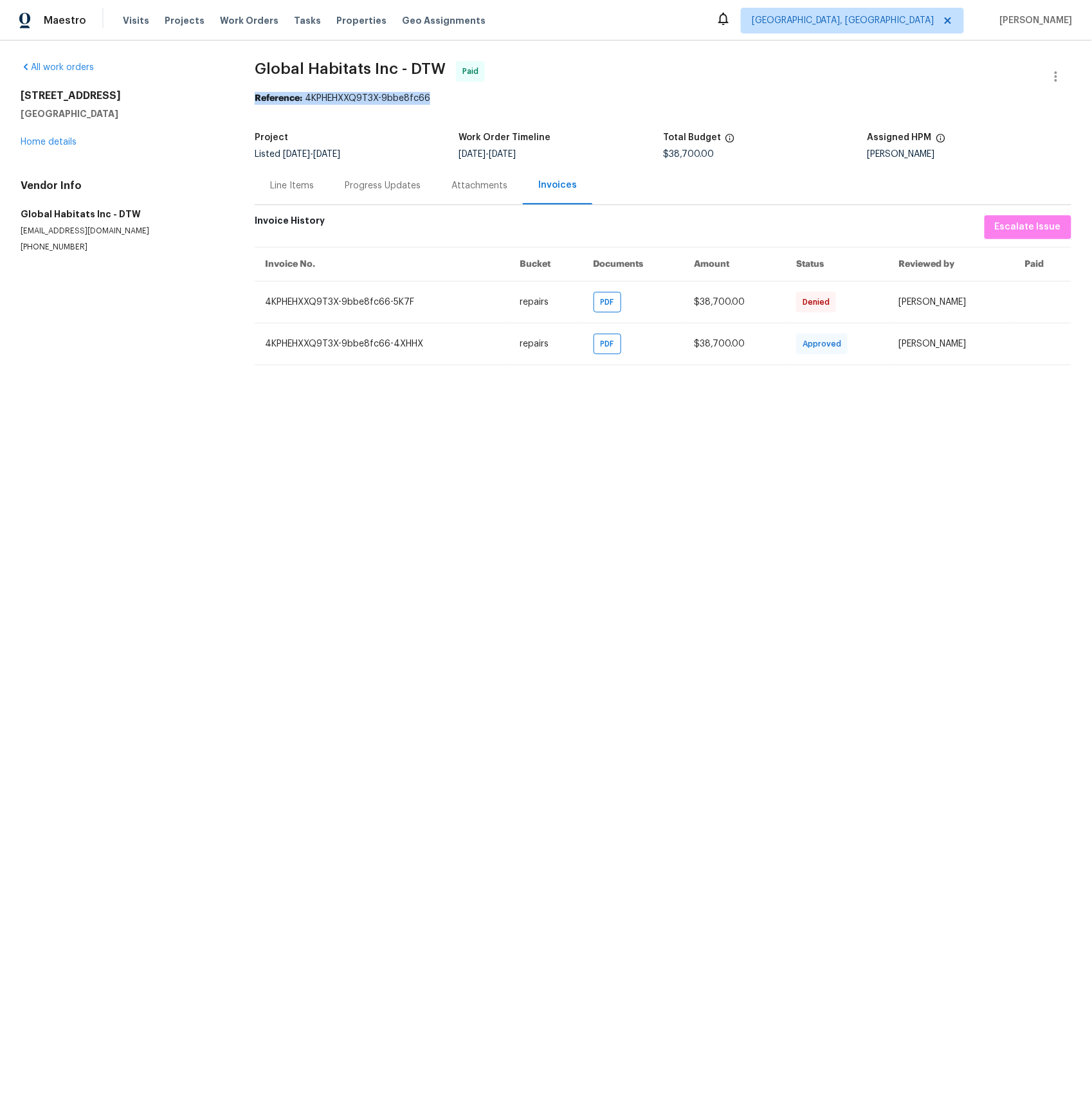
drag, startPoint x: 443, startPoint y: 99, endPoint x: 241, endPoint y: 100, distance: 202.0
click at [241, 100] on div "All work orders 29743 Chelmsford Rd Southfield, MI 48076 Home details Vendor In…" at bounding box center [546, 214] width 1092 height 345
copy div "Reference: 4KPHEHXXQ9T3X-9bbe8fc66"
click at [291, 183] on div "Line Items" at bounding box center [292, 186] width 44 height 13
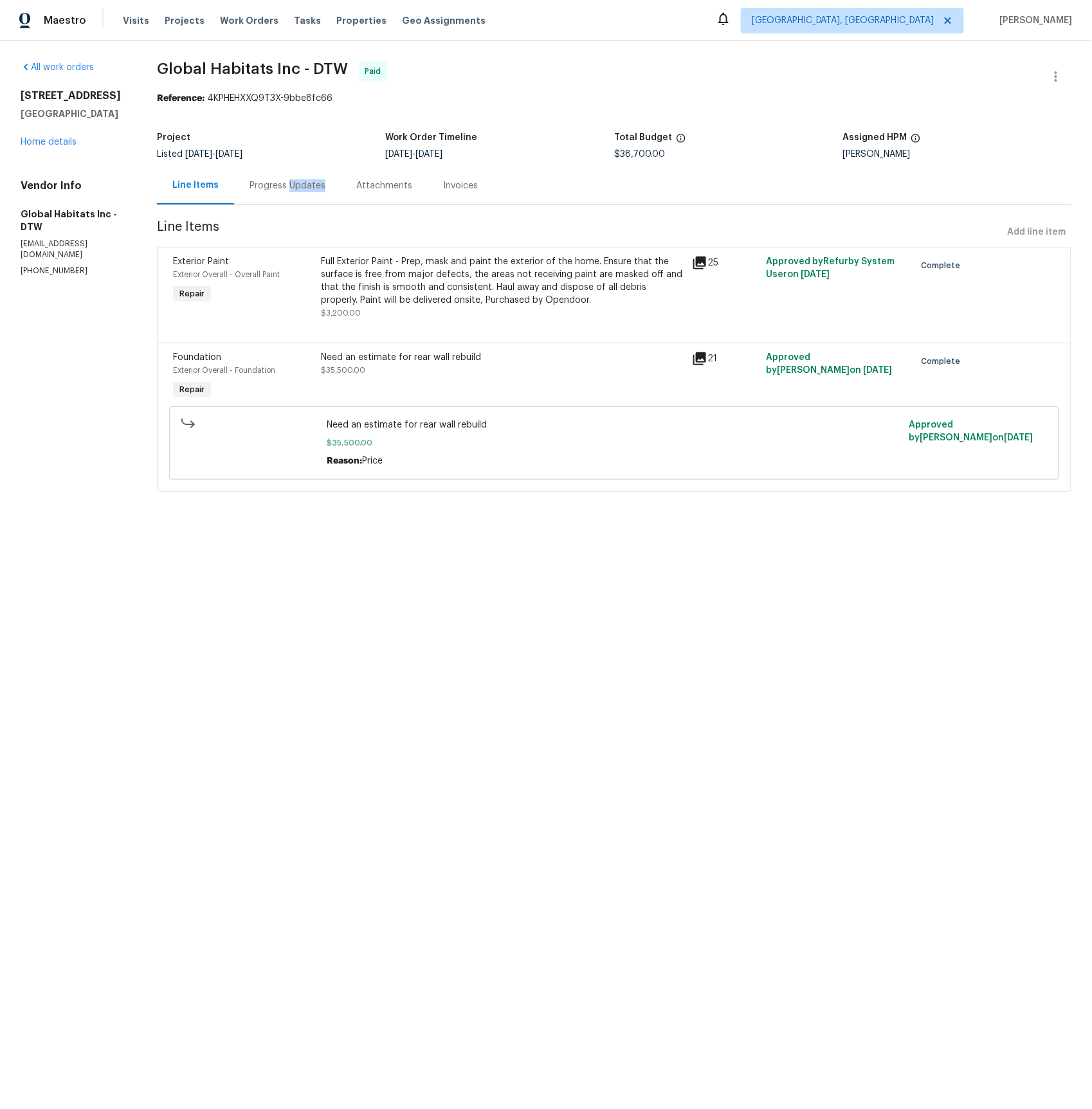
drag, startPoint x: 291, startPoint y: 183, endPoint x: 337, endPoint y: 192, distance: 46.9
click at [291, 183] on div "Progress Updates" at bounding box center [288, 186] width 76 height 13
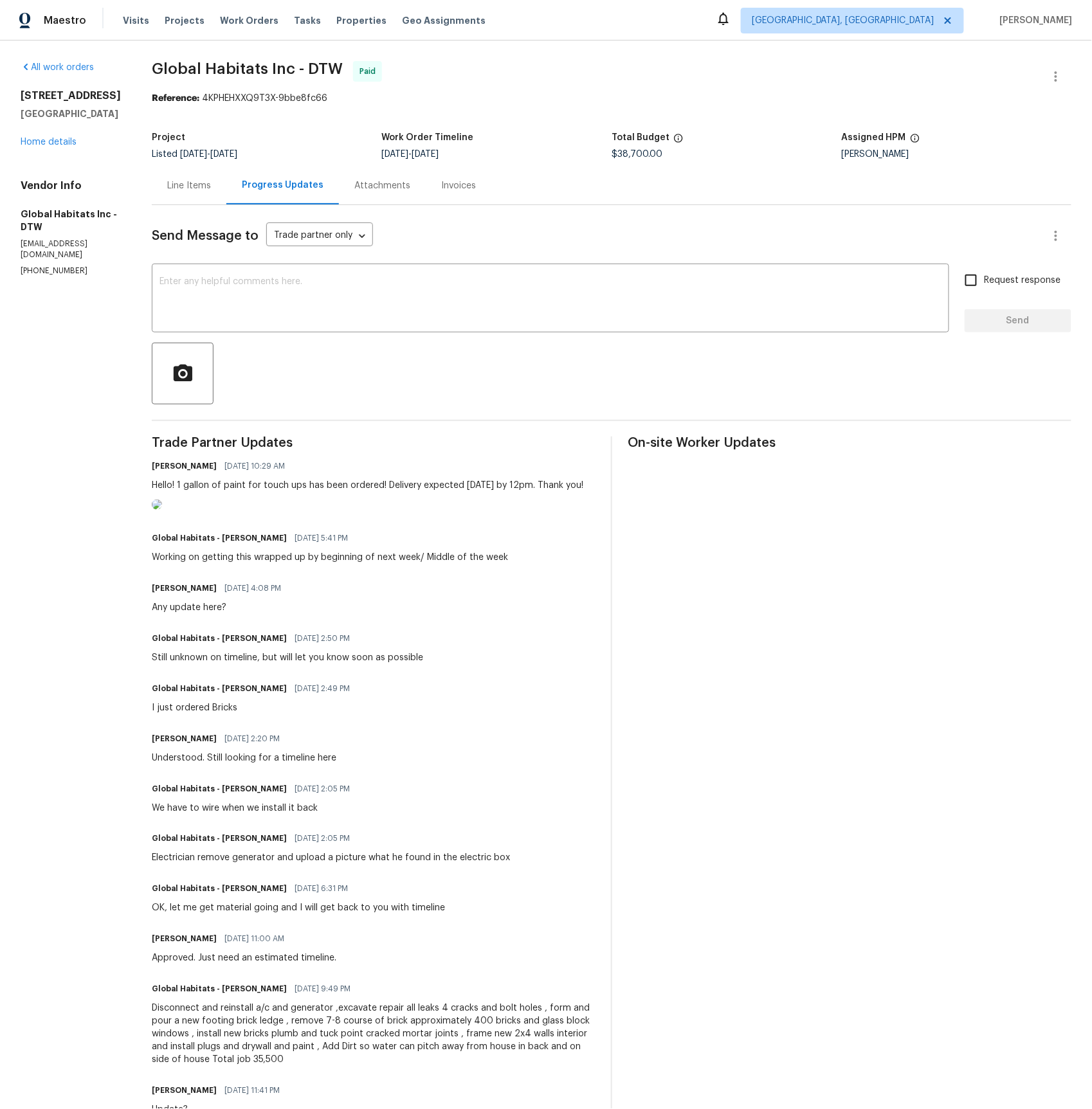
click at [169, 184] on div "Line Items" at bounding box center [189, 186] width 44 height 13
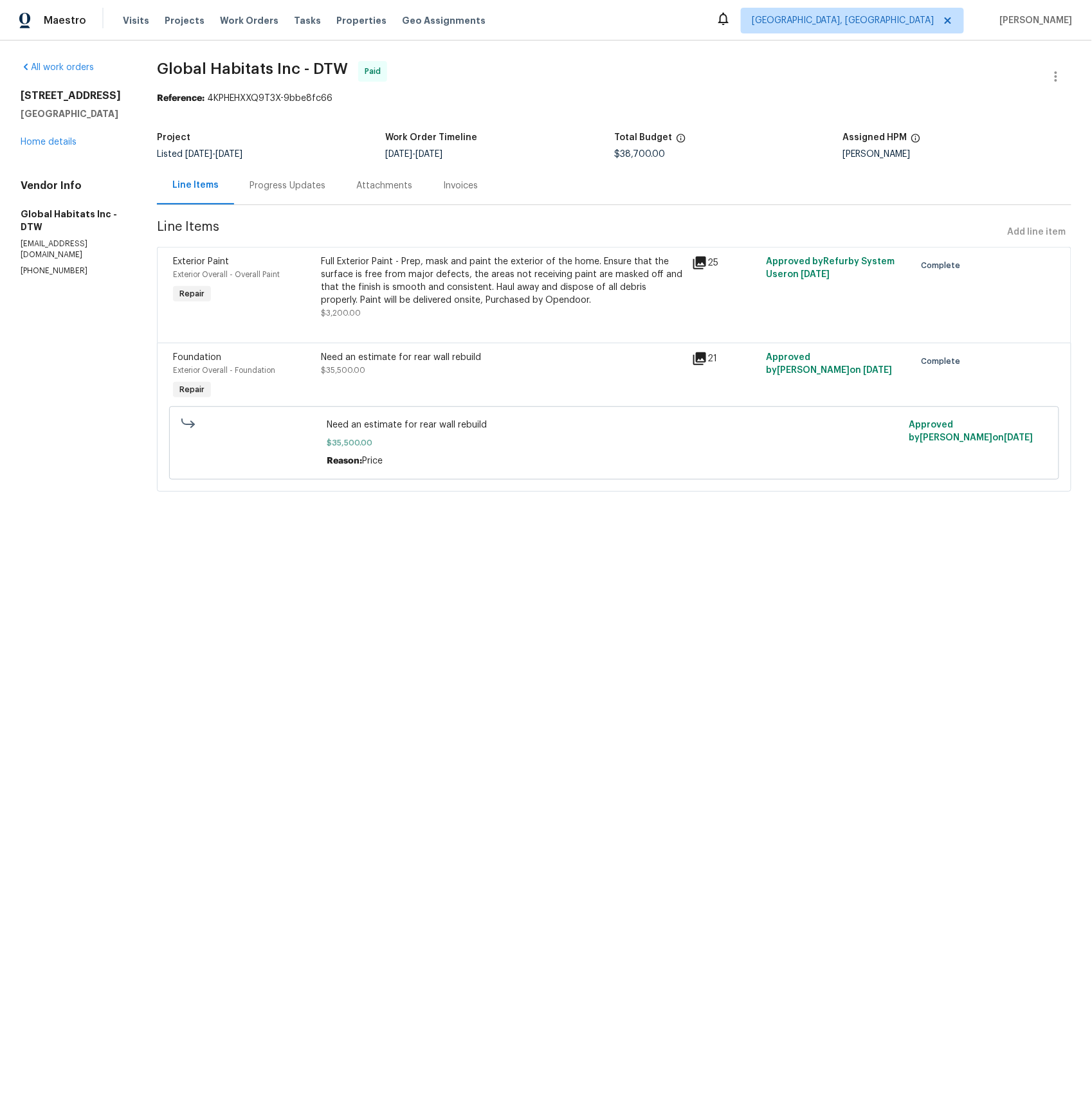
click at [288, 188] on div "Progress Updates" at bounding box center [288, 186] width 76 height 13
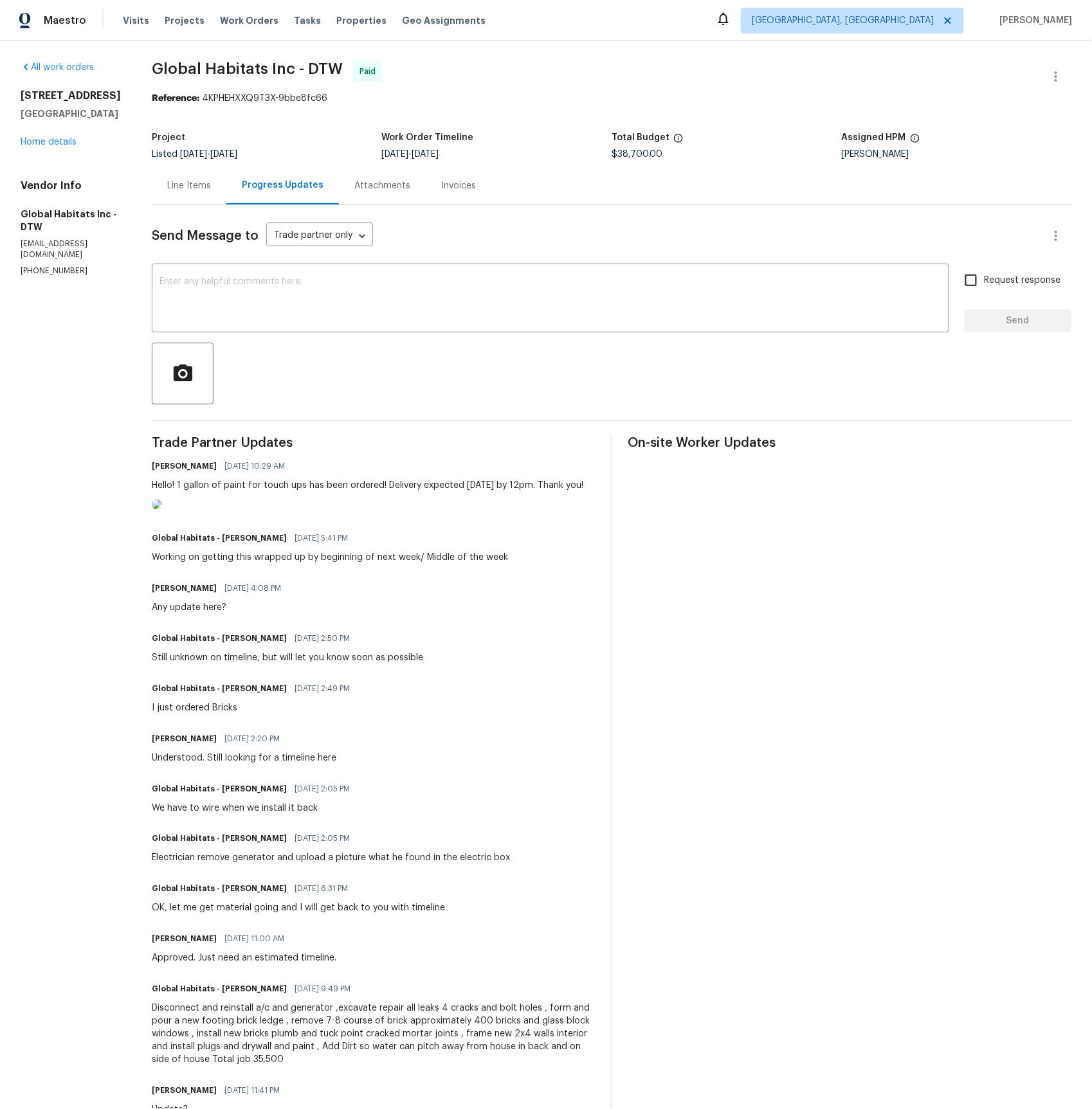
click at [184, 184] on div "Line Items" at bounding box center [189, 186] width 44 height 13
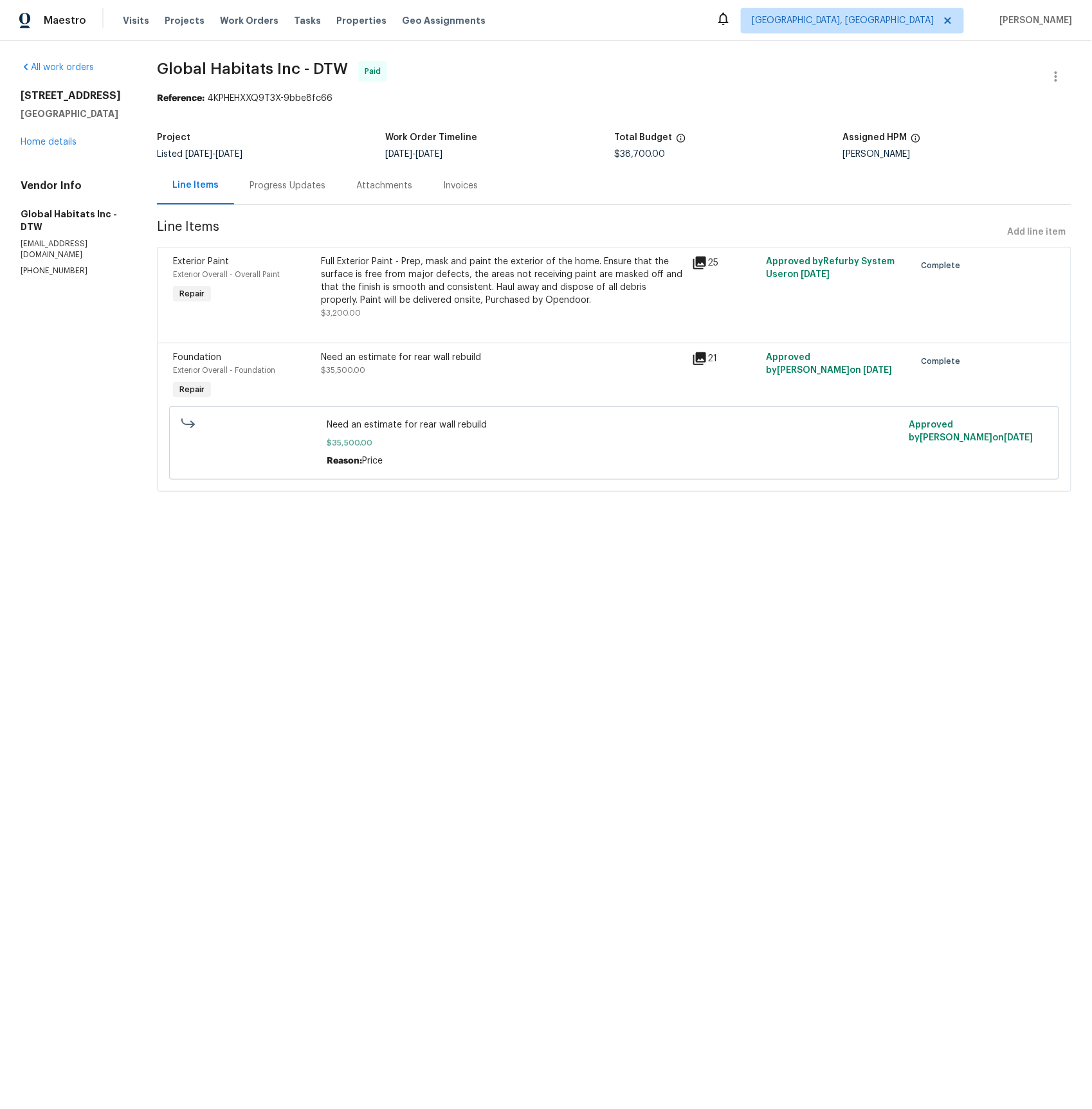
click at [208, 101] on div "Reference: 4KPHEHXXQ9T3X-9bbe8fc66" at bounding box center [614, 98] width 915 height 13
drag, startPoint x: 157, startPoint y: 101, endPoint x: 339, endPoint y: 107, distance: 182.1
click at [339, 107] on div "All work orders 29743 Chelmsford Rd Southfield, MI 48076 Home details Vendor In…" at bounding box center [546, 284] width 1092 height 488
copy div "Reference: 4KPHEHXXQ9T3X-9bbe8fc66"
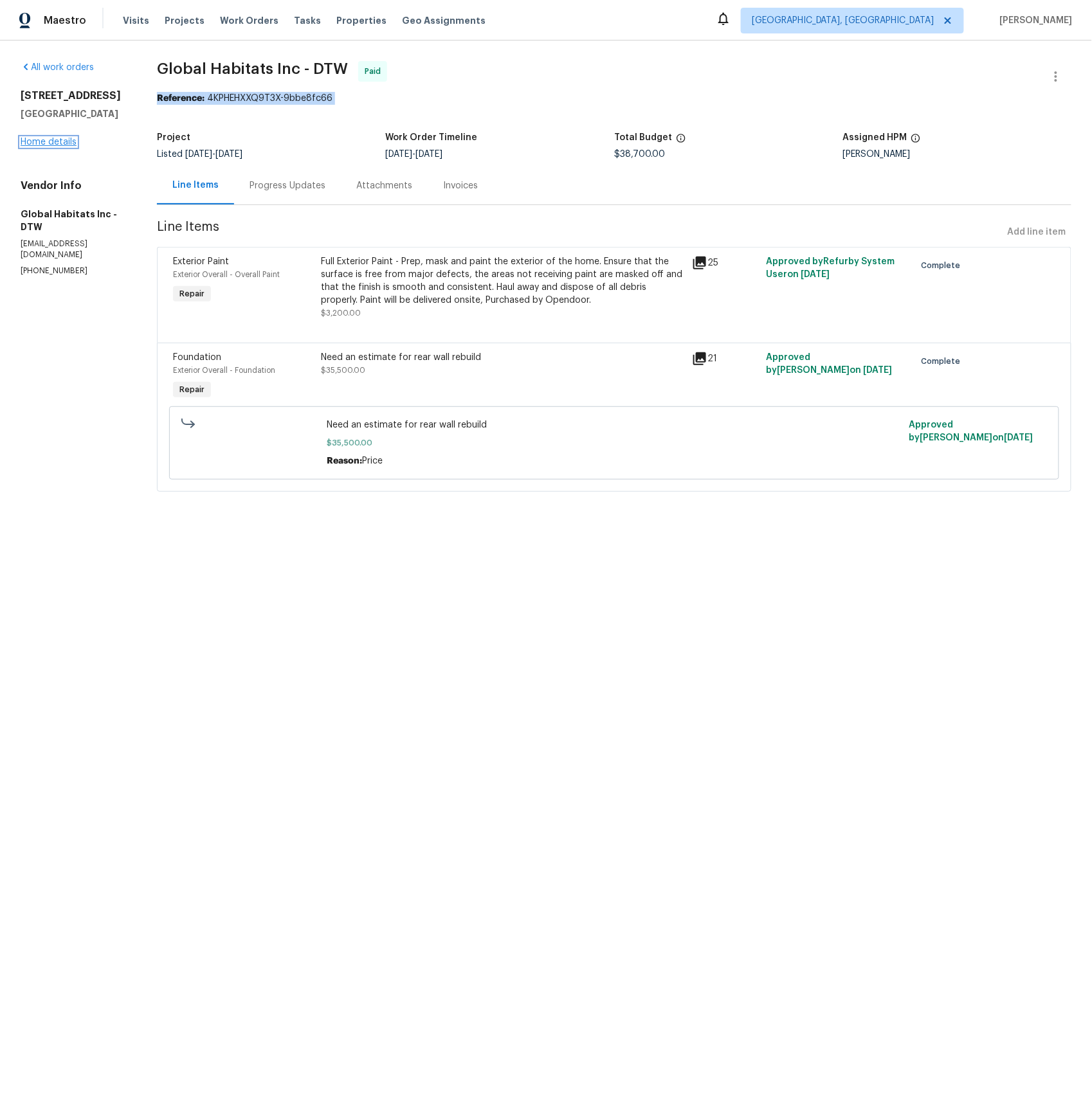
click at [63, 147] on link "Home details" at bounding box center [48, 141] width 56 height 9
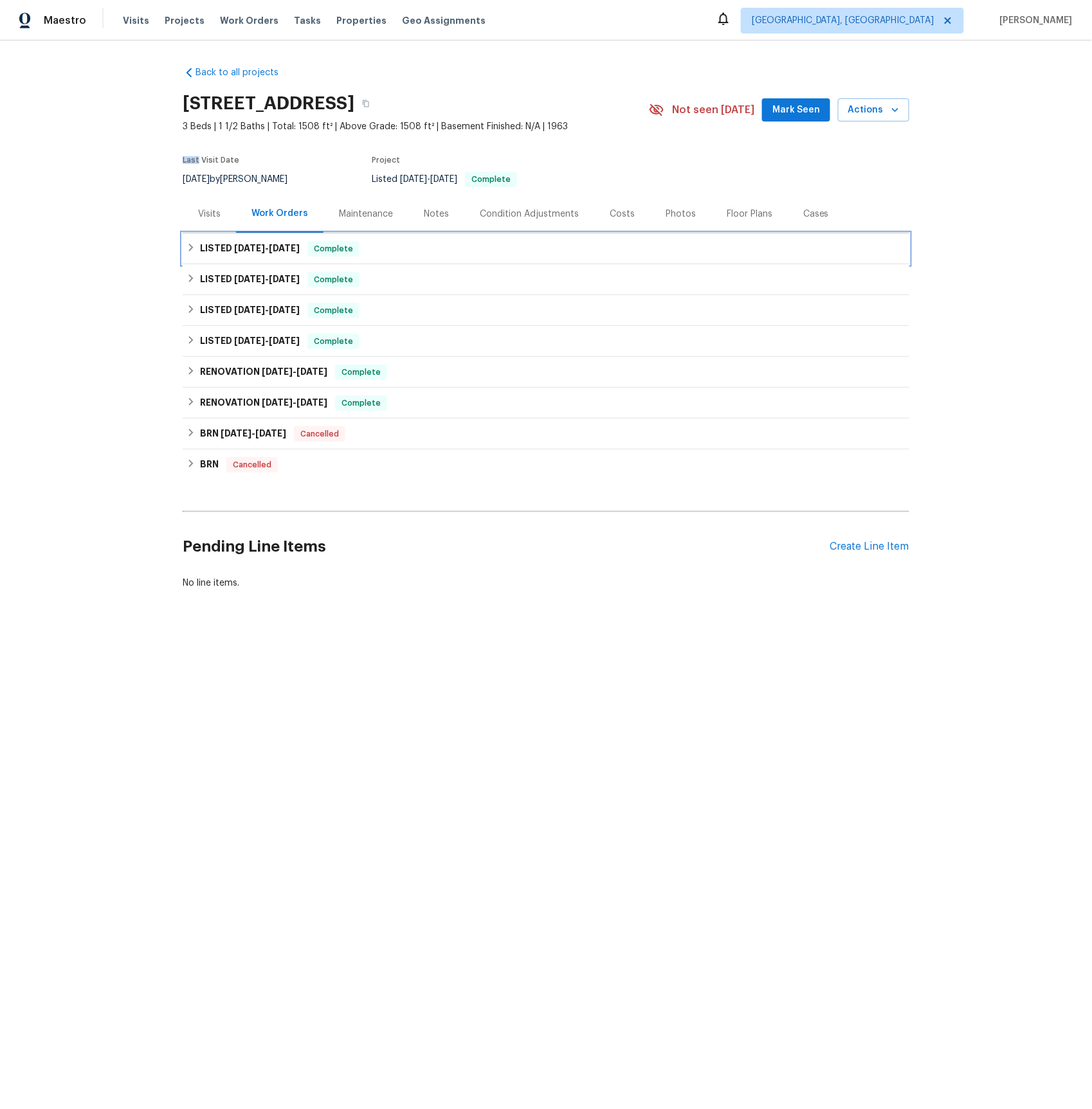
click at [243, 248] on span "8/22/25" at bounding box center [249, 248] width 31 height 9
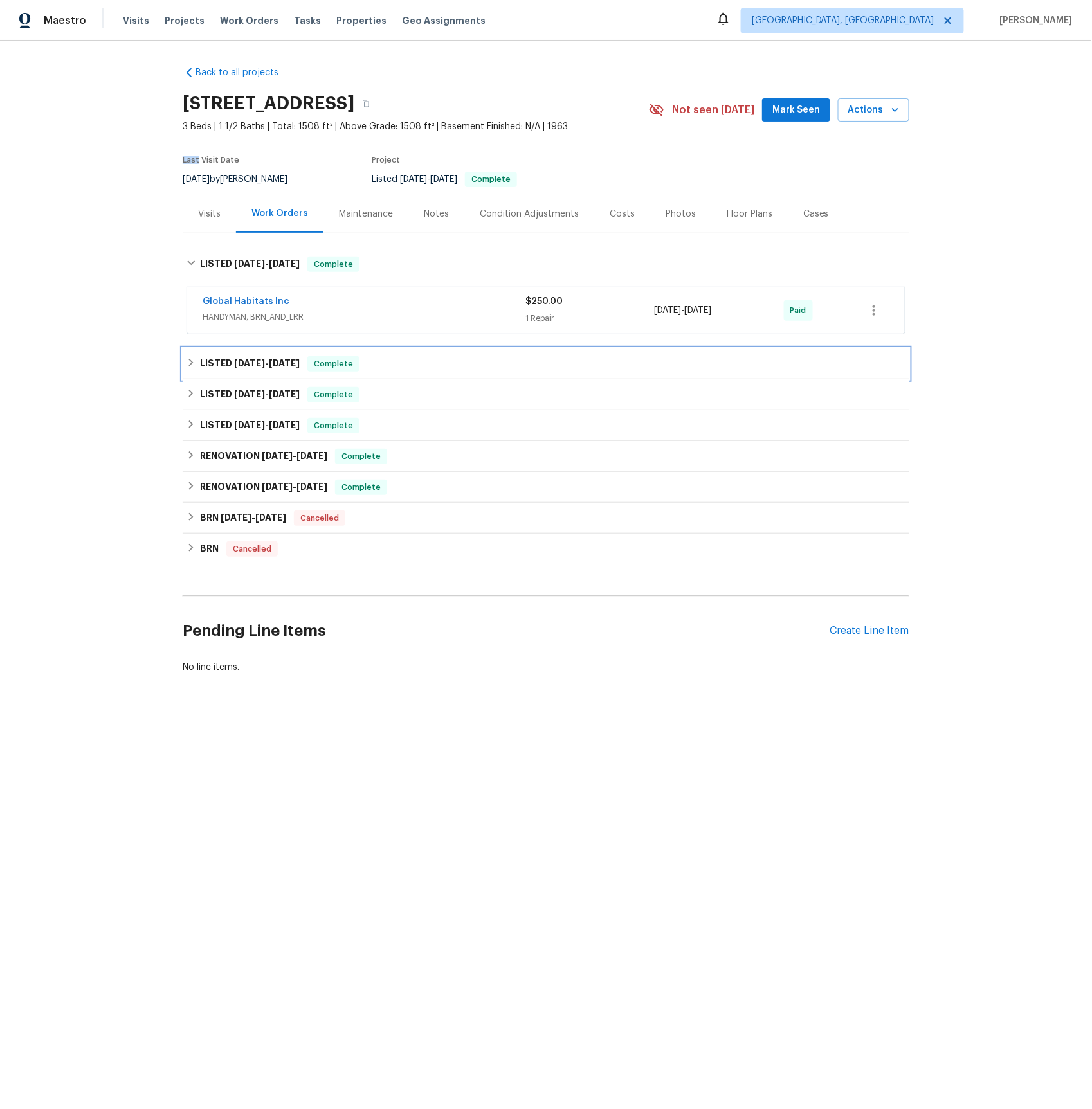
click at [243, 362] on span "6/25/25" at bounding box center [249, 363] width 31 height 9
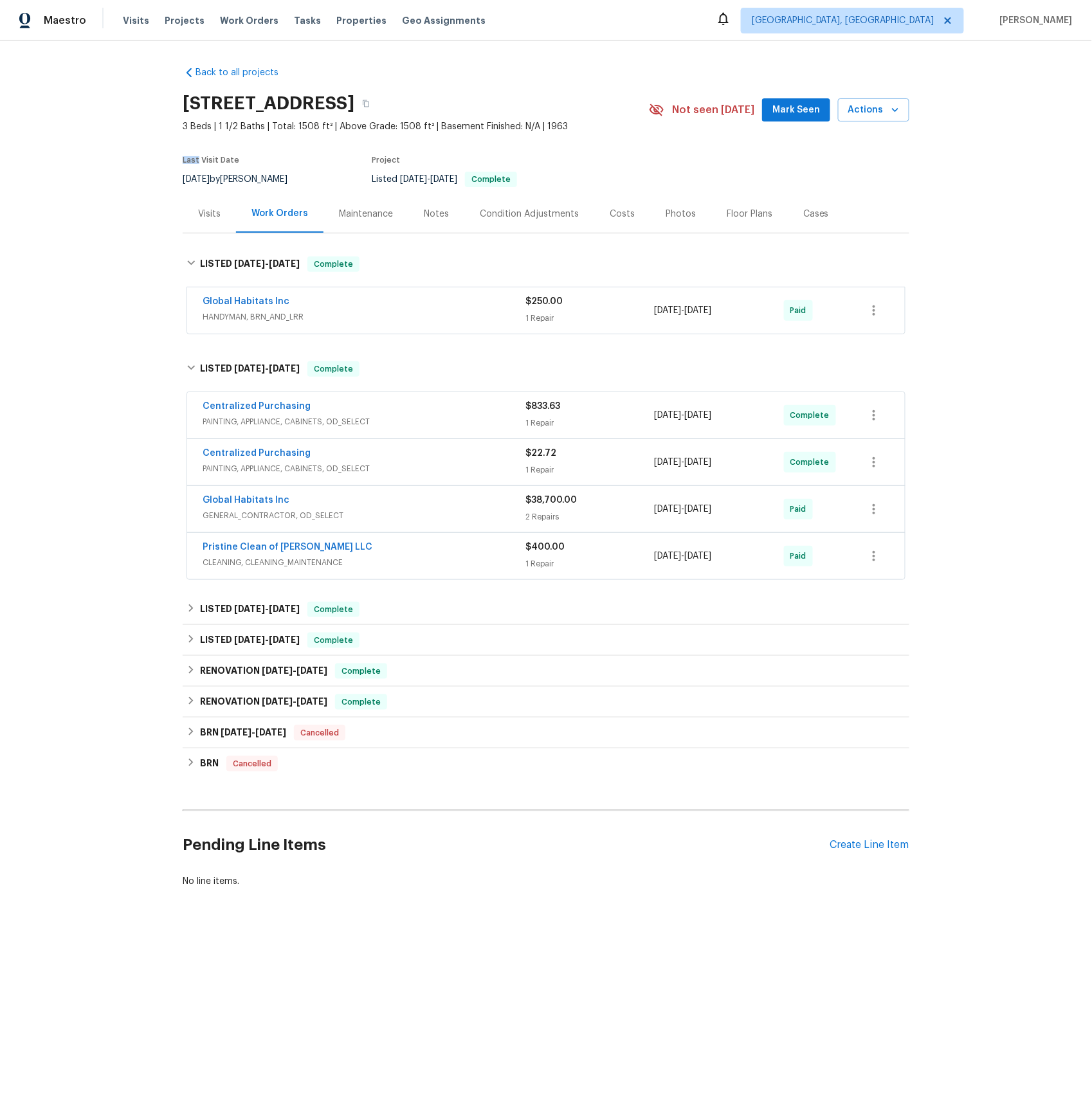
click at [265, 314] on span "HANDYMAN, BRN_AND_LRR" at bounding box center [364, 317] width 323 height 13
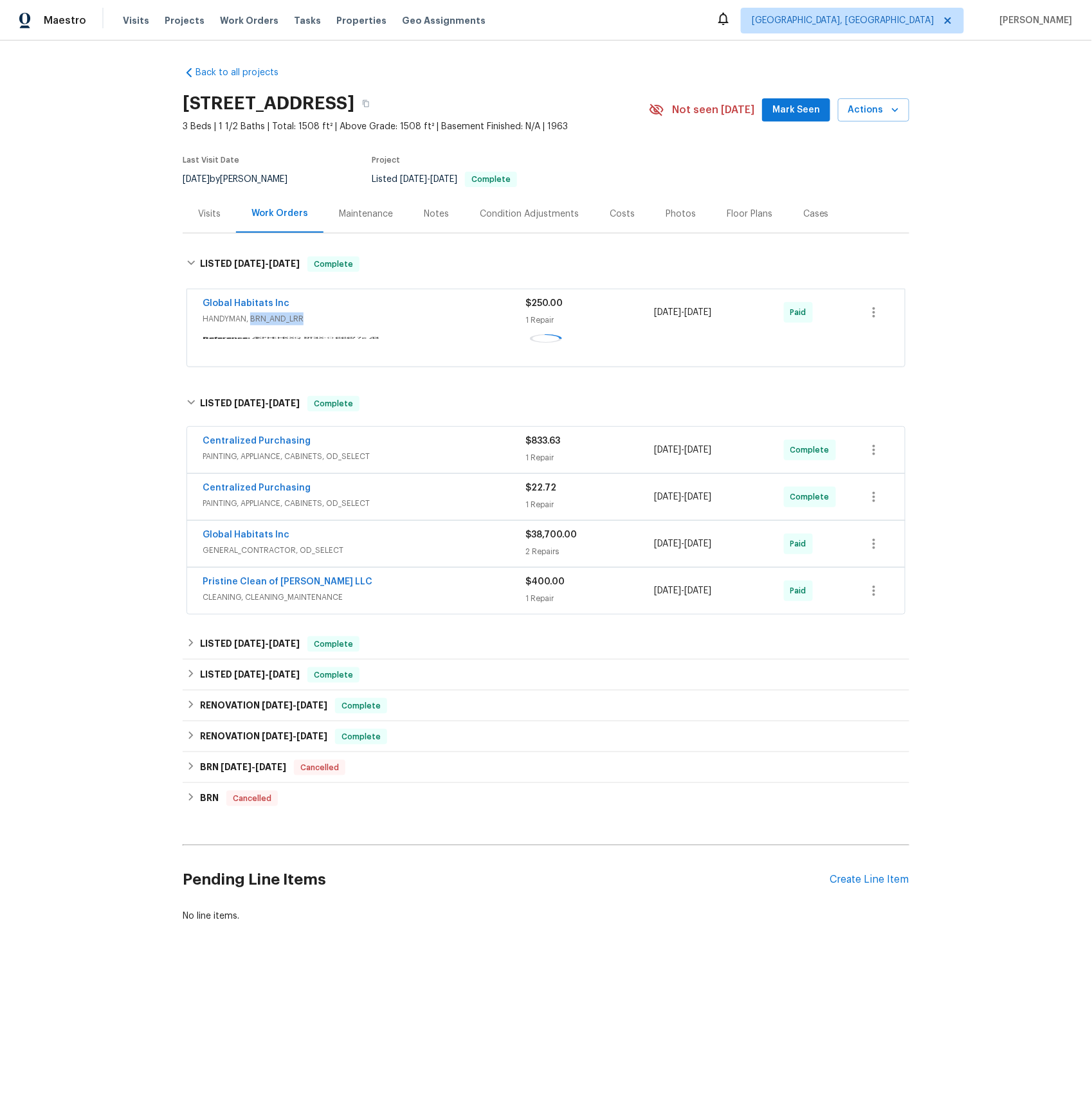
click at [265, 314] on div "Global Habitats Inc HANDYMAN, BRN_AND_LRR" at bounding box center [364, 311] width 323 height 29
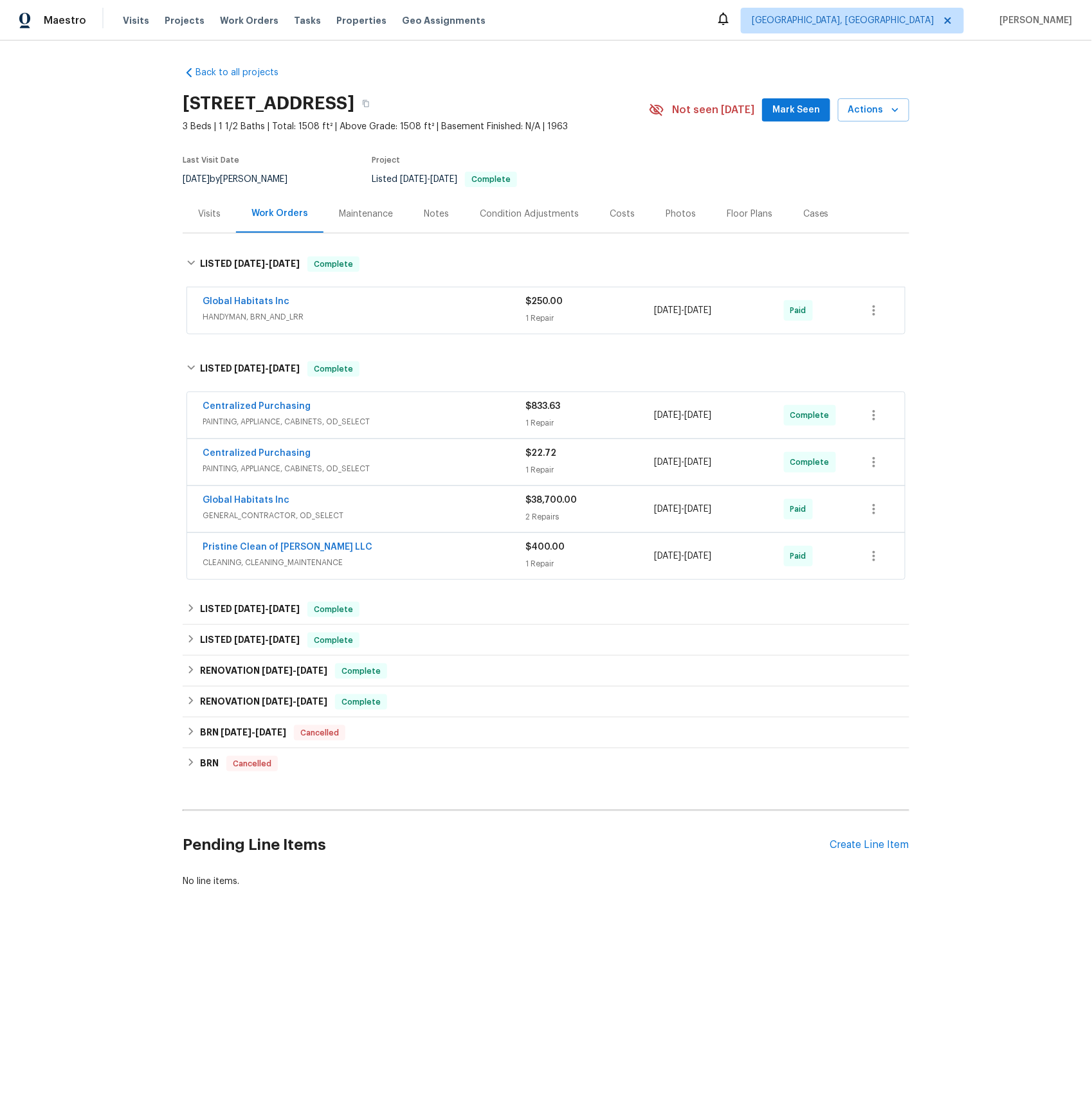
click at [231, 314] on span "HANDYMAN, BRN_AND_LRR" at bounding box center [364, 317] width 323 height 13
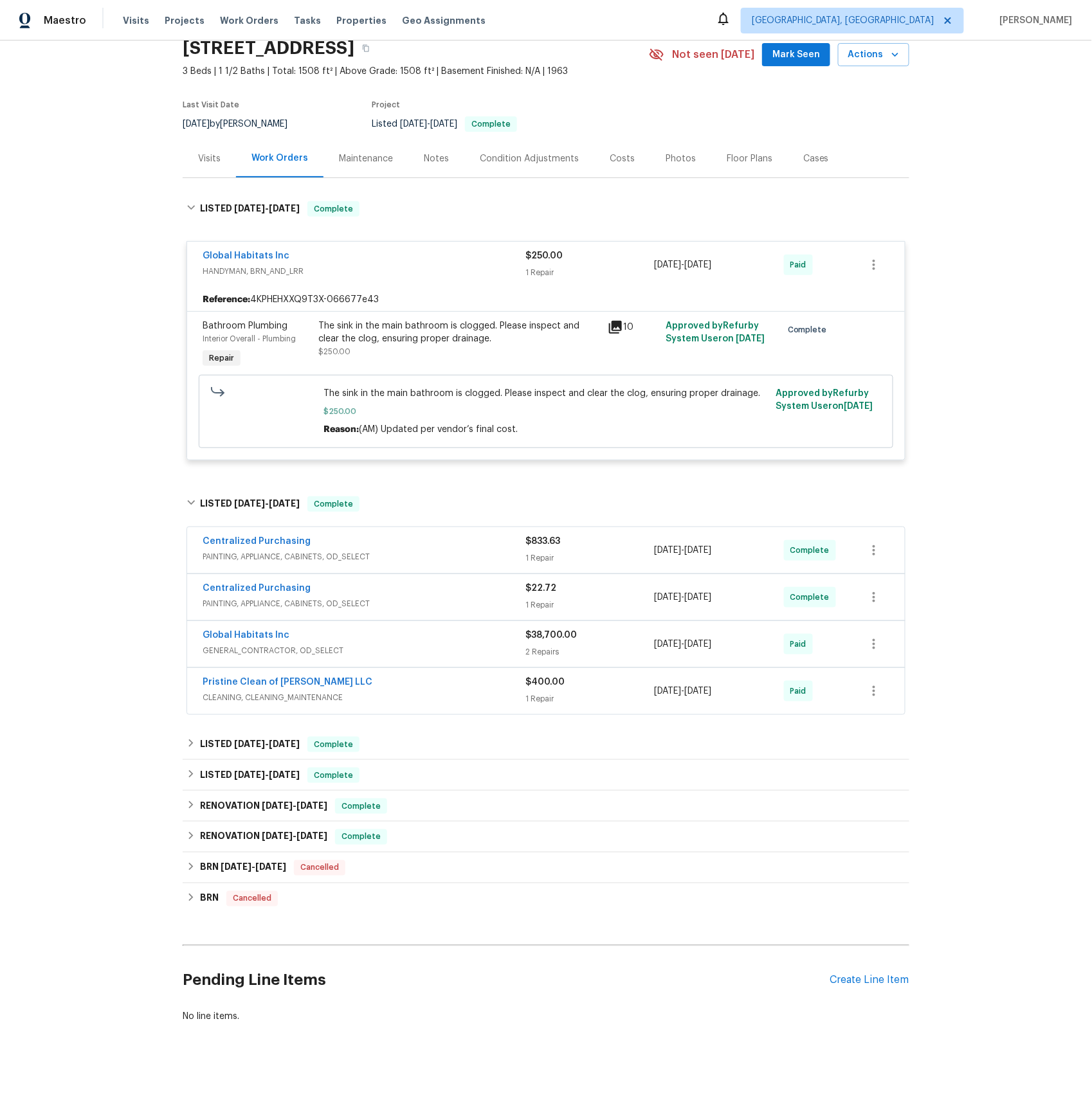
scroll to position [59, 0]
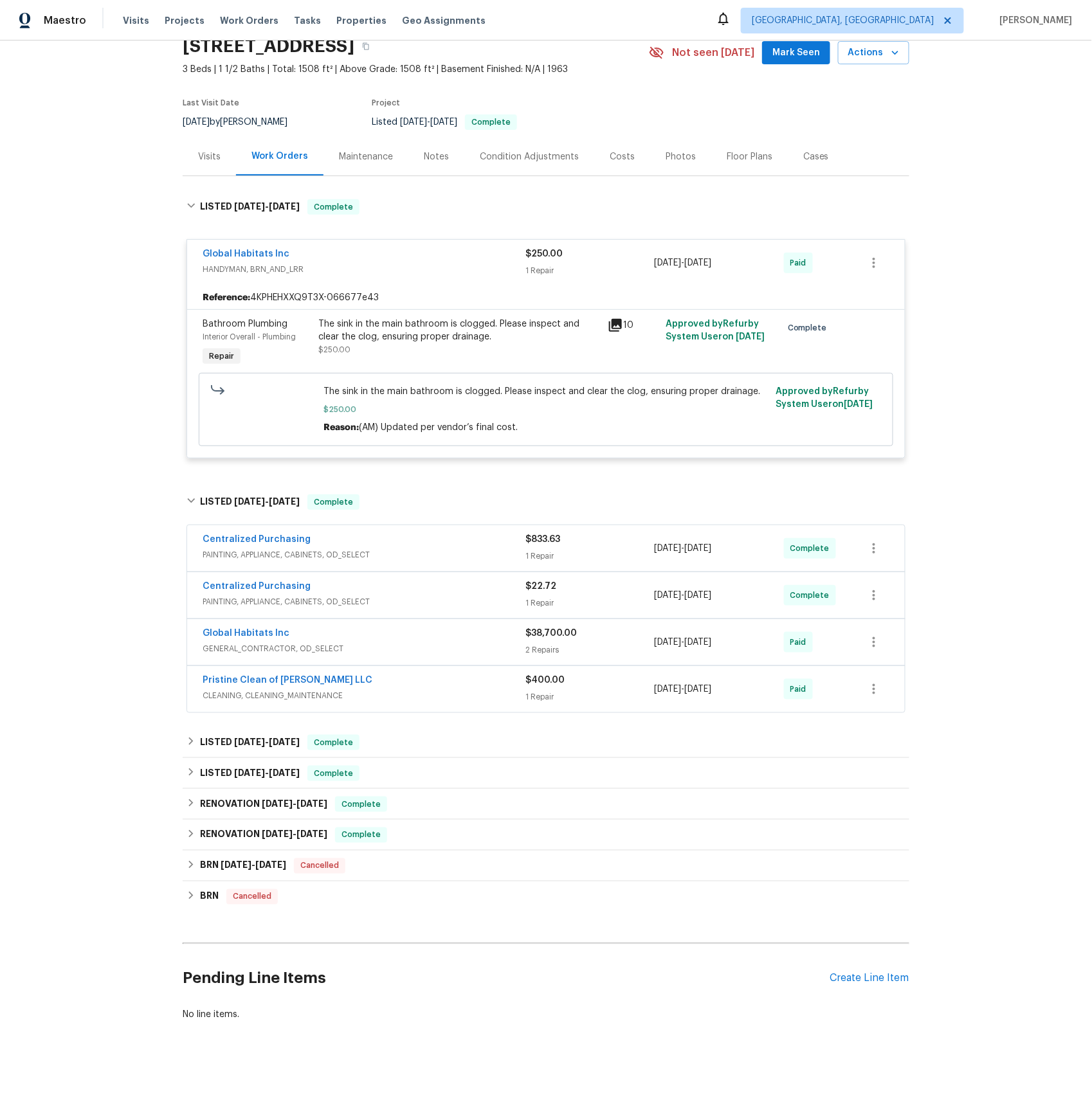
click at [615, 324] on icon at bounding box center [615, 325] width 13 height 13
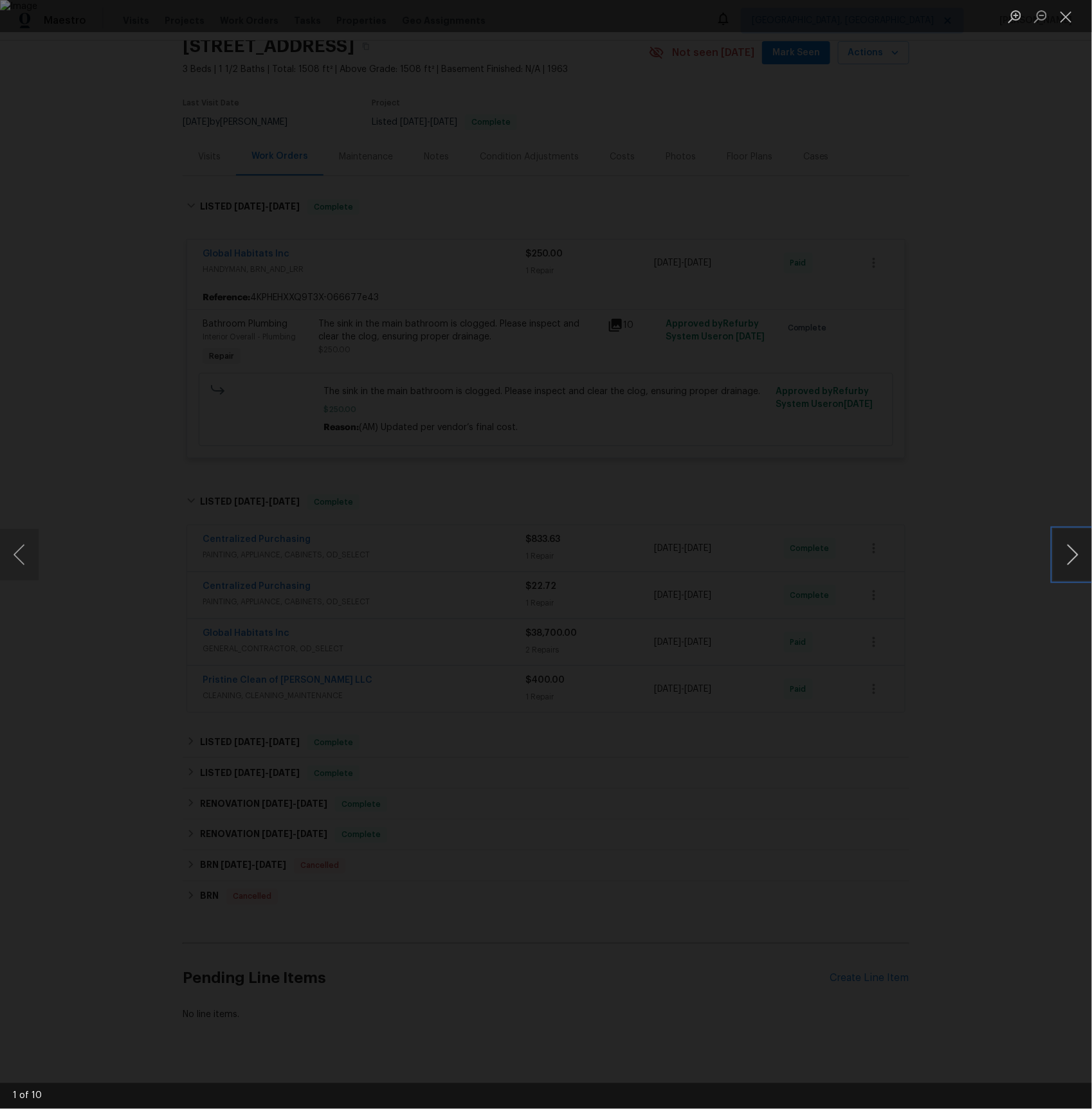
click at [1071, 551] on button "Next image" at bounding box center [1072, 555] width 39 height 52
click at [1065, 10] on button "Close lightbox" at bounding box center [1066, 16] width 26 height 22
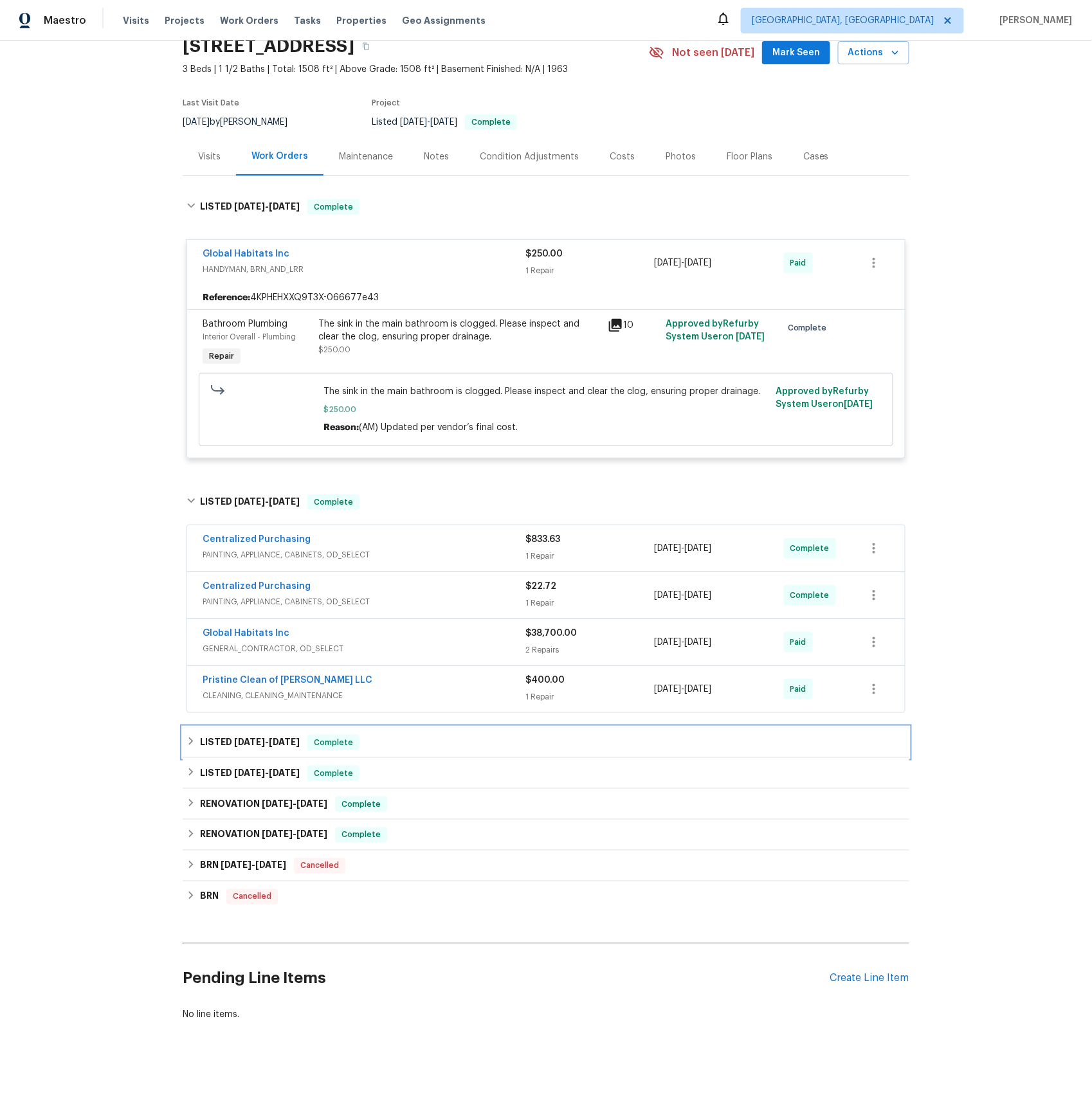
click at [253, 741] on span "5/8/25" at bounding box center [249, 742] width 31 height 9
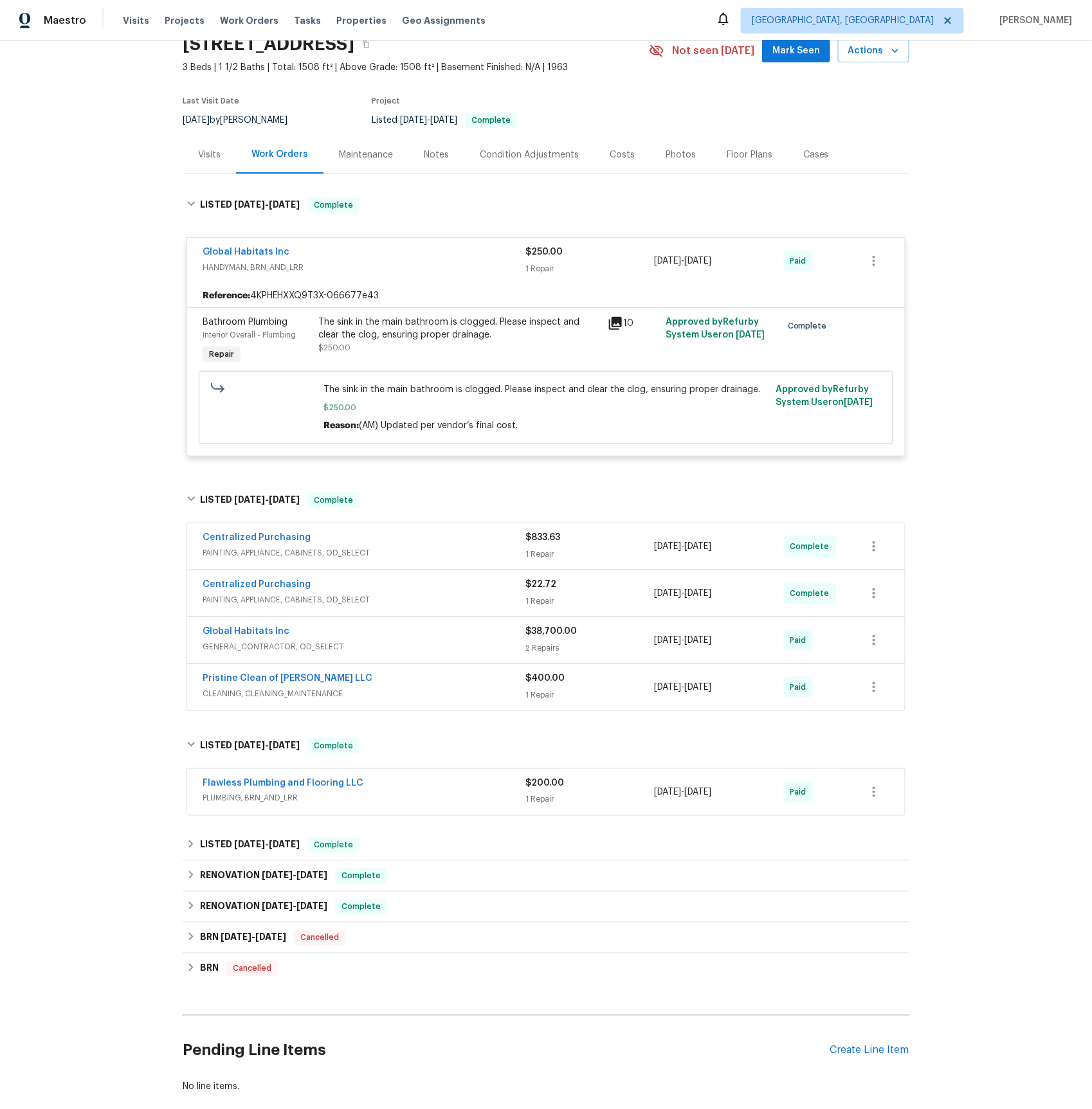
click at [273, 800] on span "PLUMBING, BRN_AND_LRR" at bounding box center [364, 798] width 323 height 13
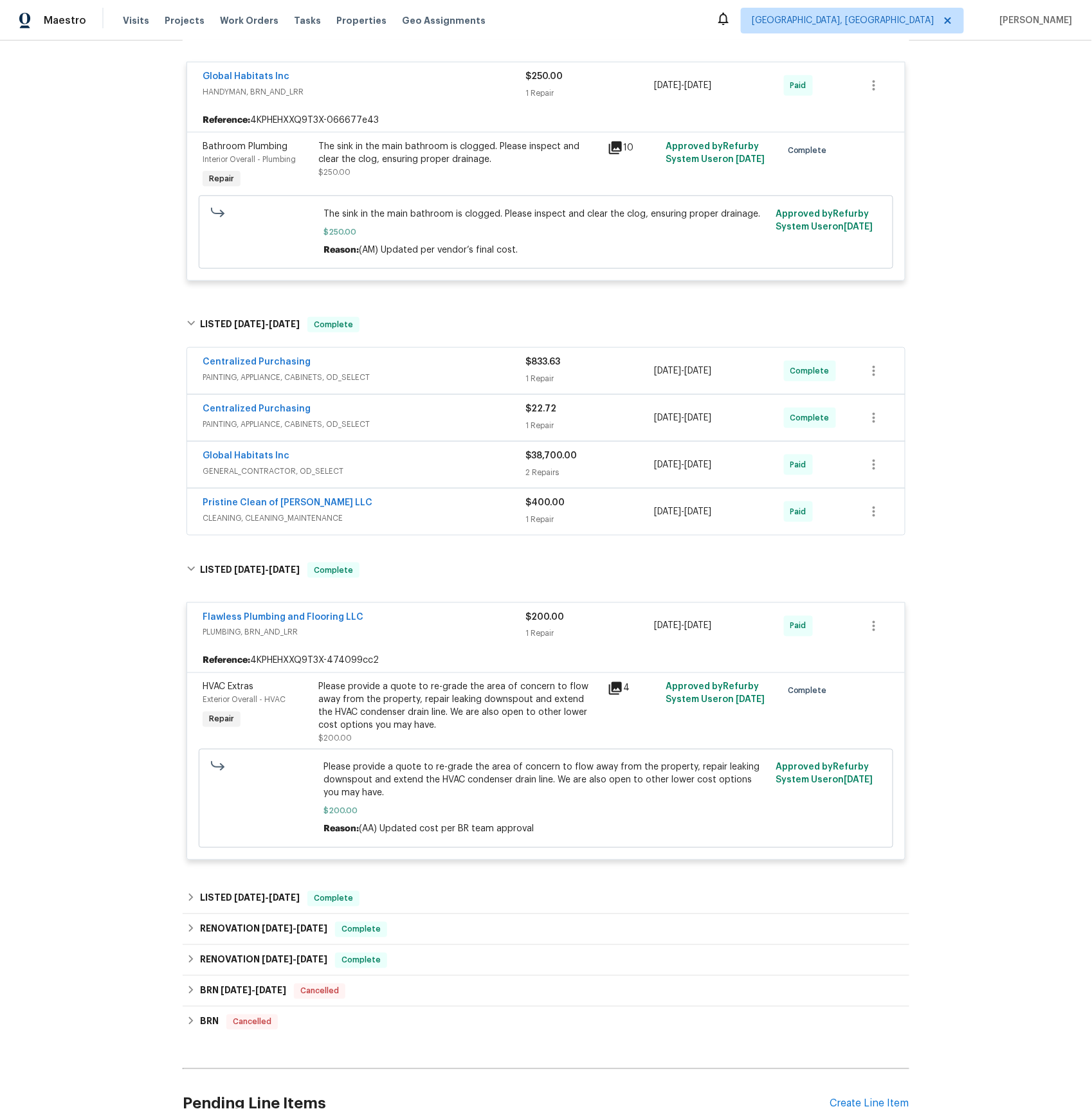
scroll to position [365, 0]
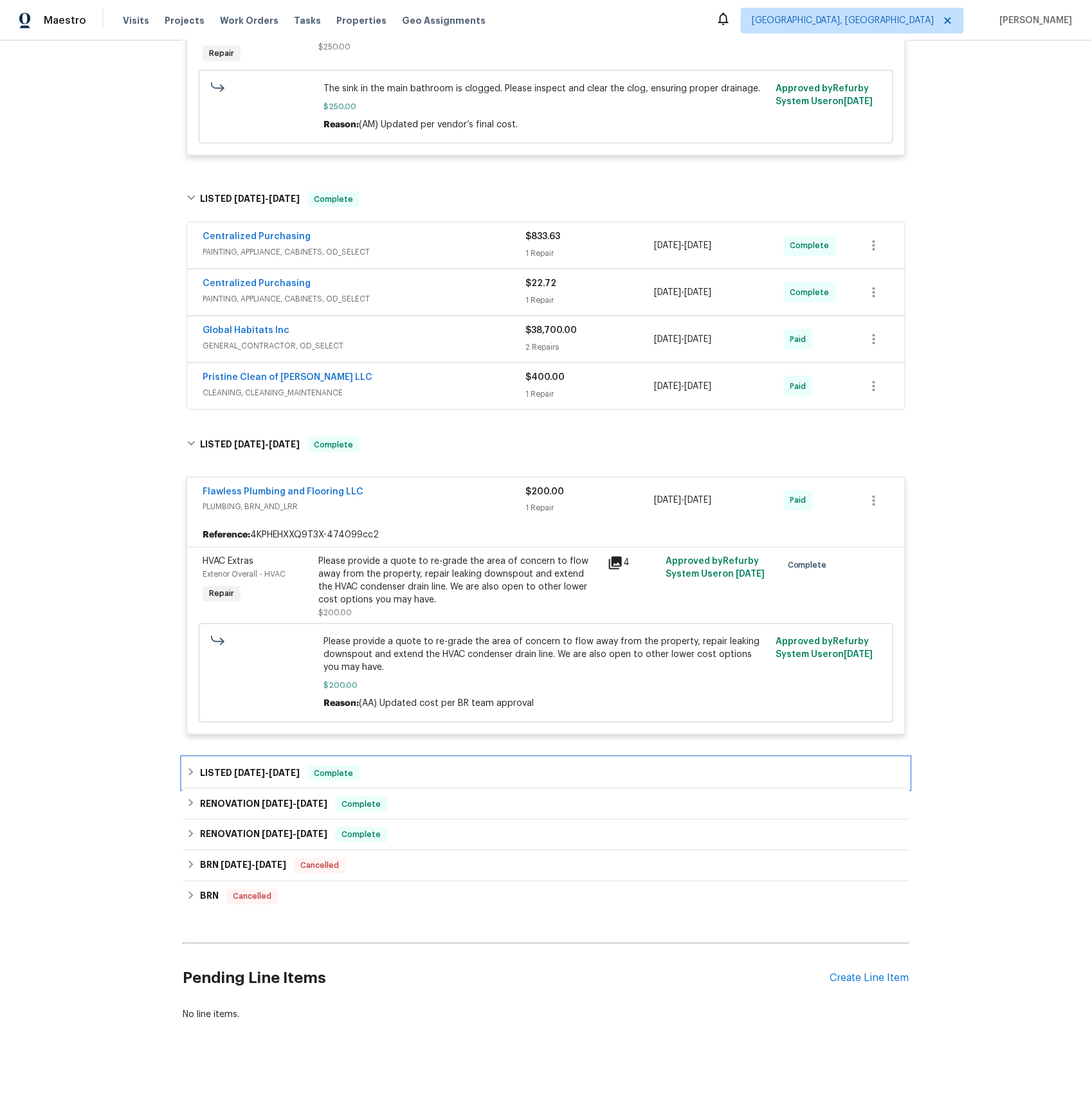
click at [265, 776] on span "4/17/25 - 4/21/25" at bounding box center [267, 772] width 65 height 9
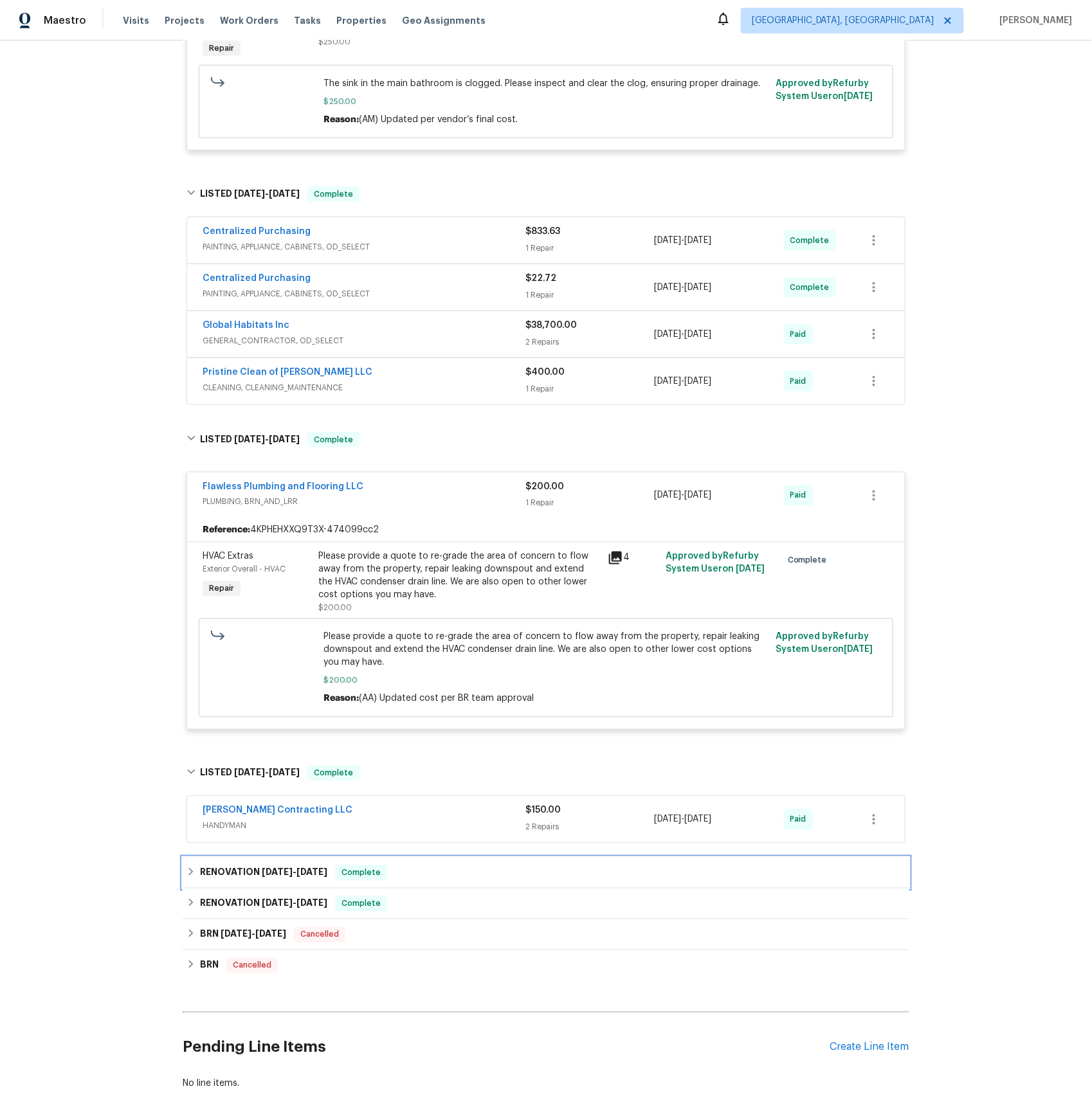
click at [269, 872] on span "12/19/24" at bounding box center [277, 872] width 31 height 9
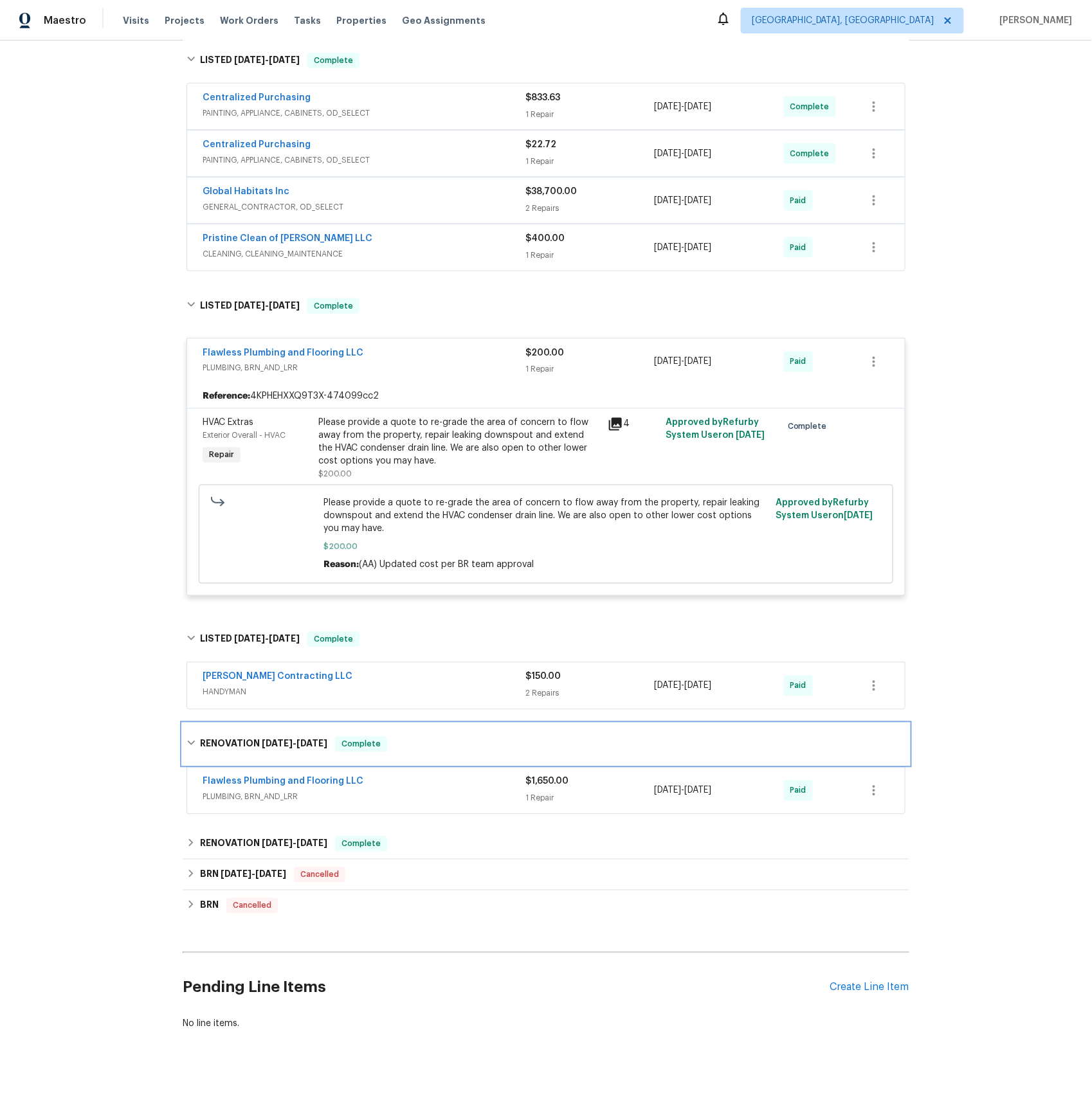
scroll to position [515, 0]
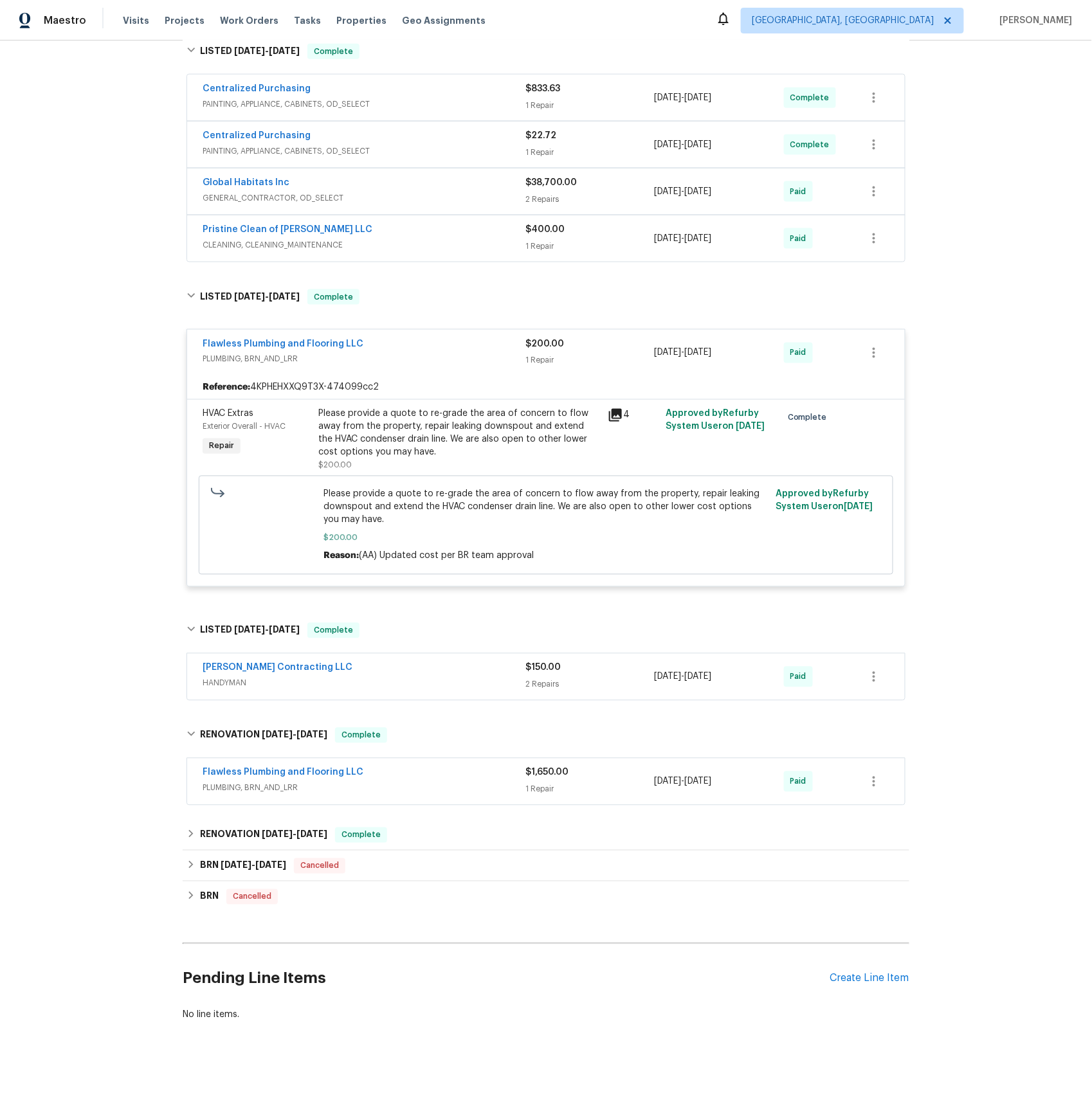
click at [275, 789] on span "PLUMBING, BRN_AND_LRR" at bounding box center [364, 788] width 323 height 13
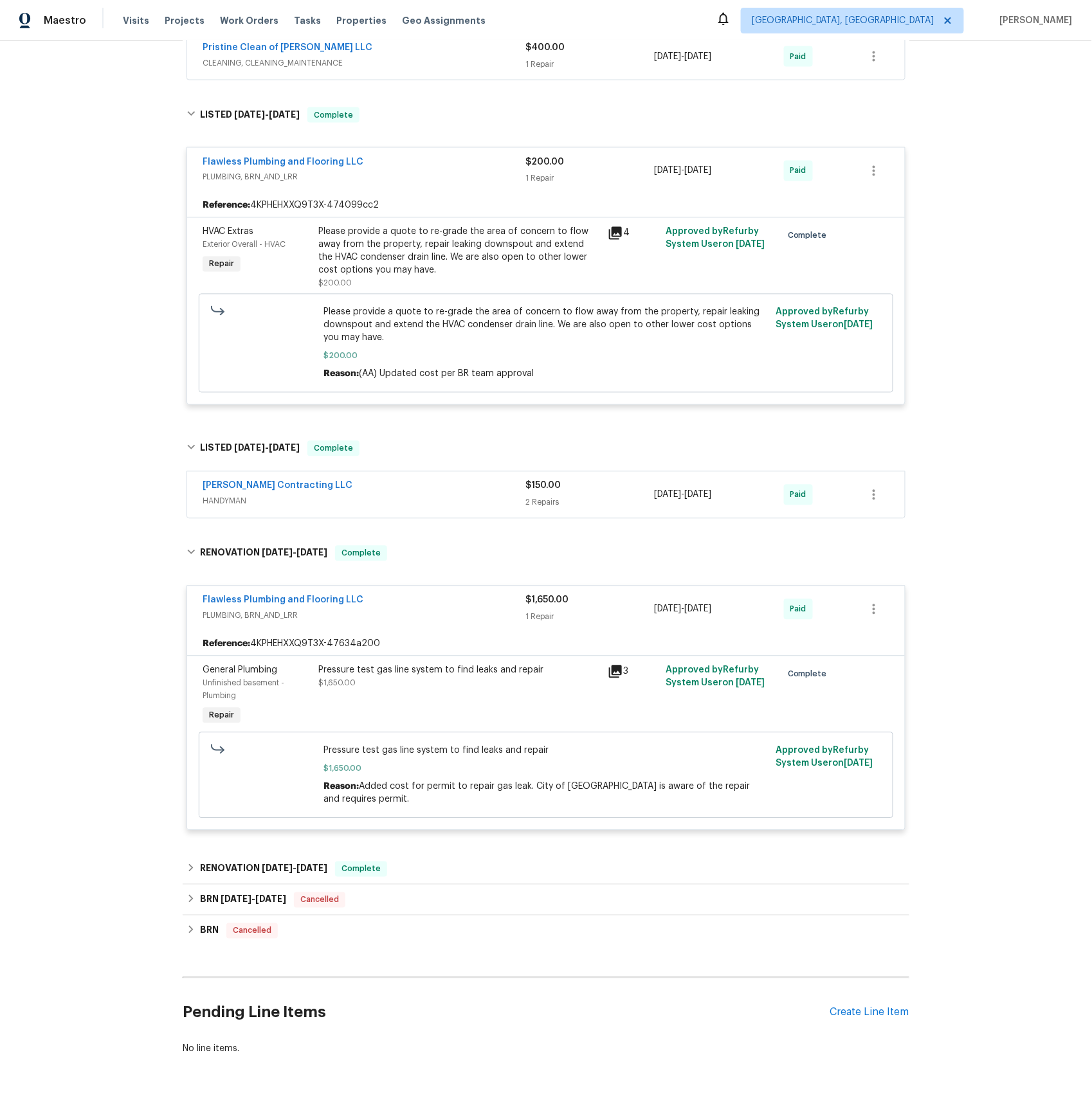
scroll to position [733, 0]
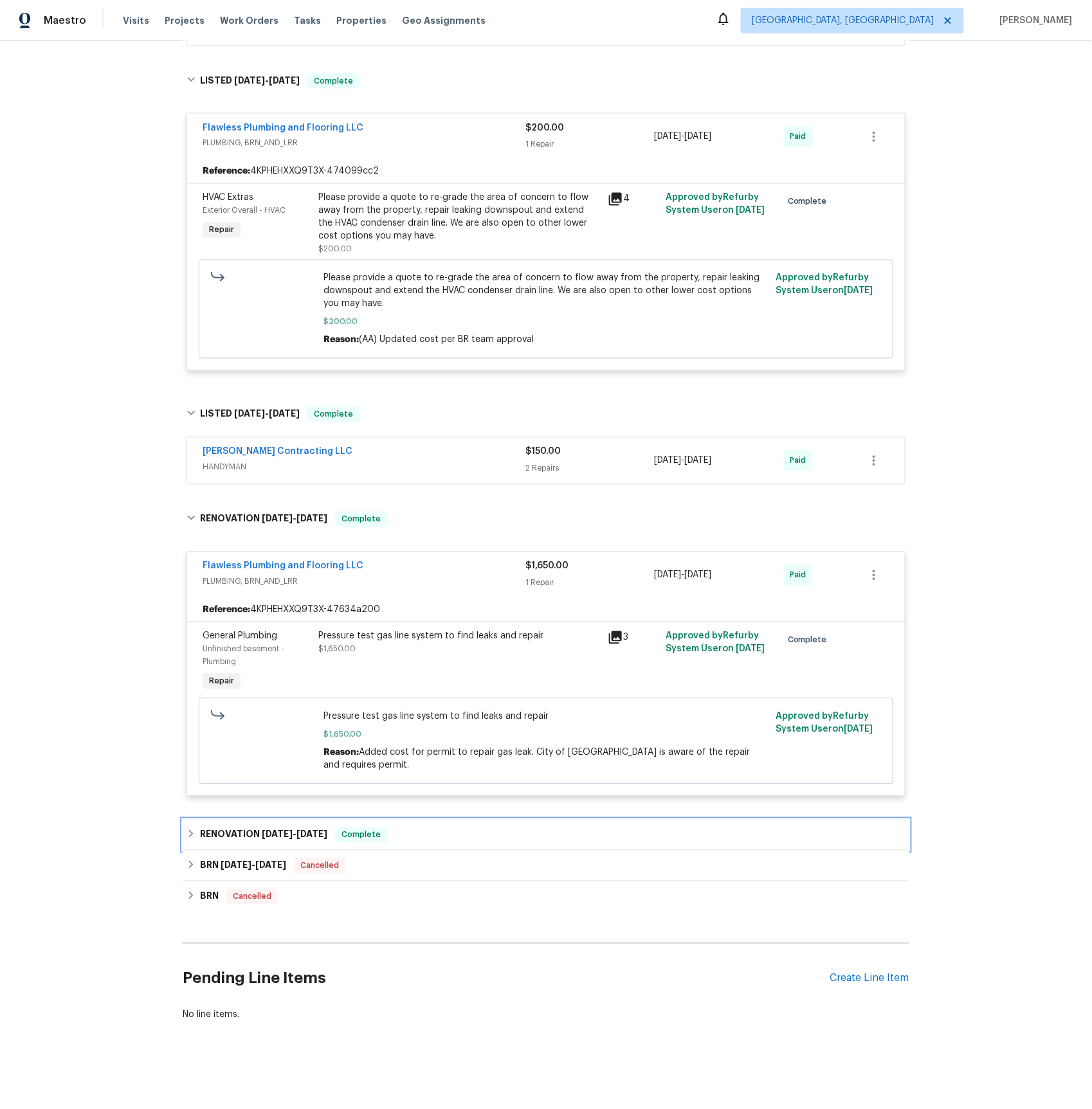
click at [245, 837] on h6 "RENOVATION 11/4/24 - 12/2/24" at bounding box center [263, 835] width 127 height 16
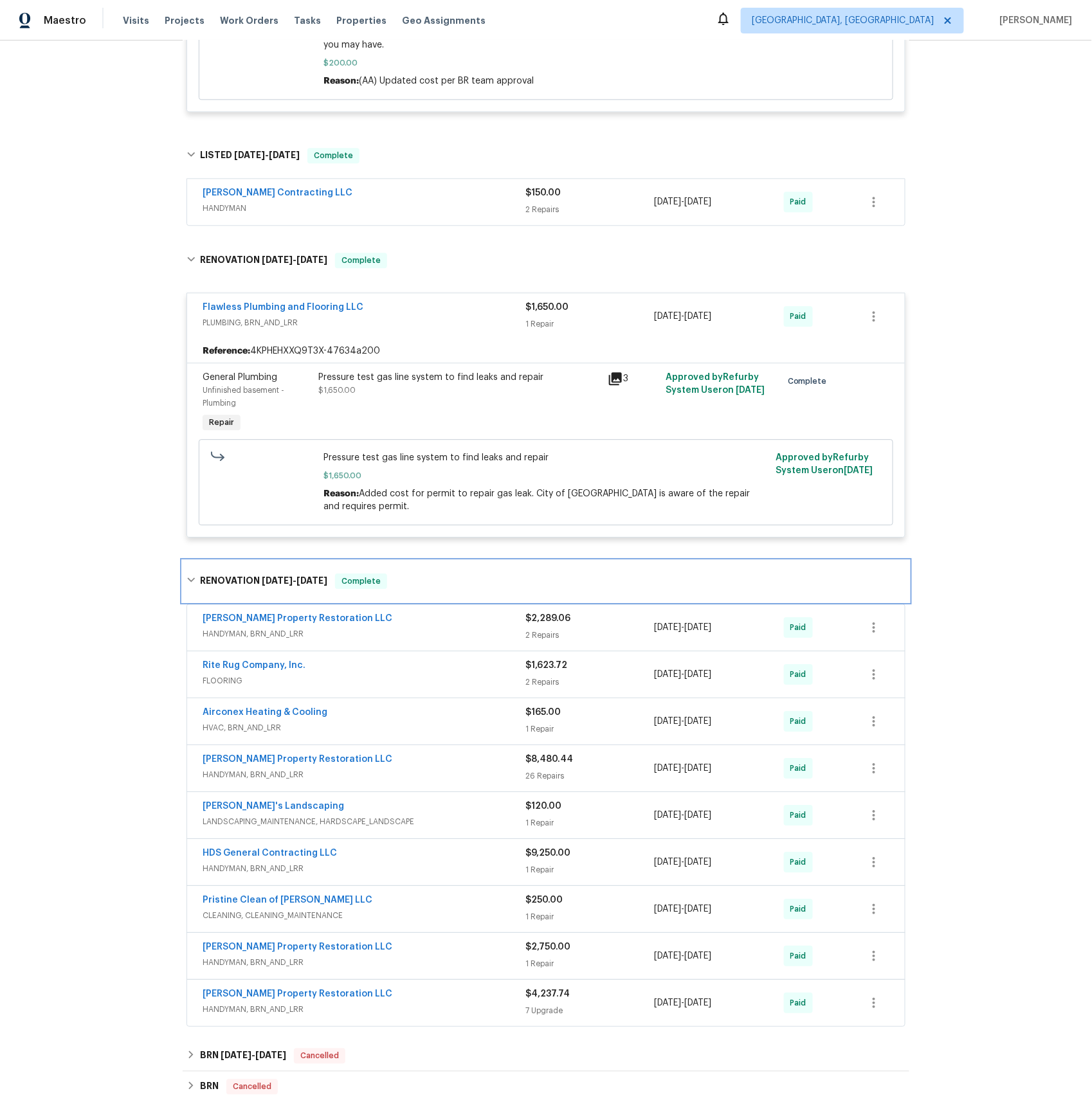
scroll to position [1068, 0]
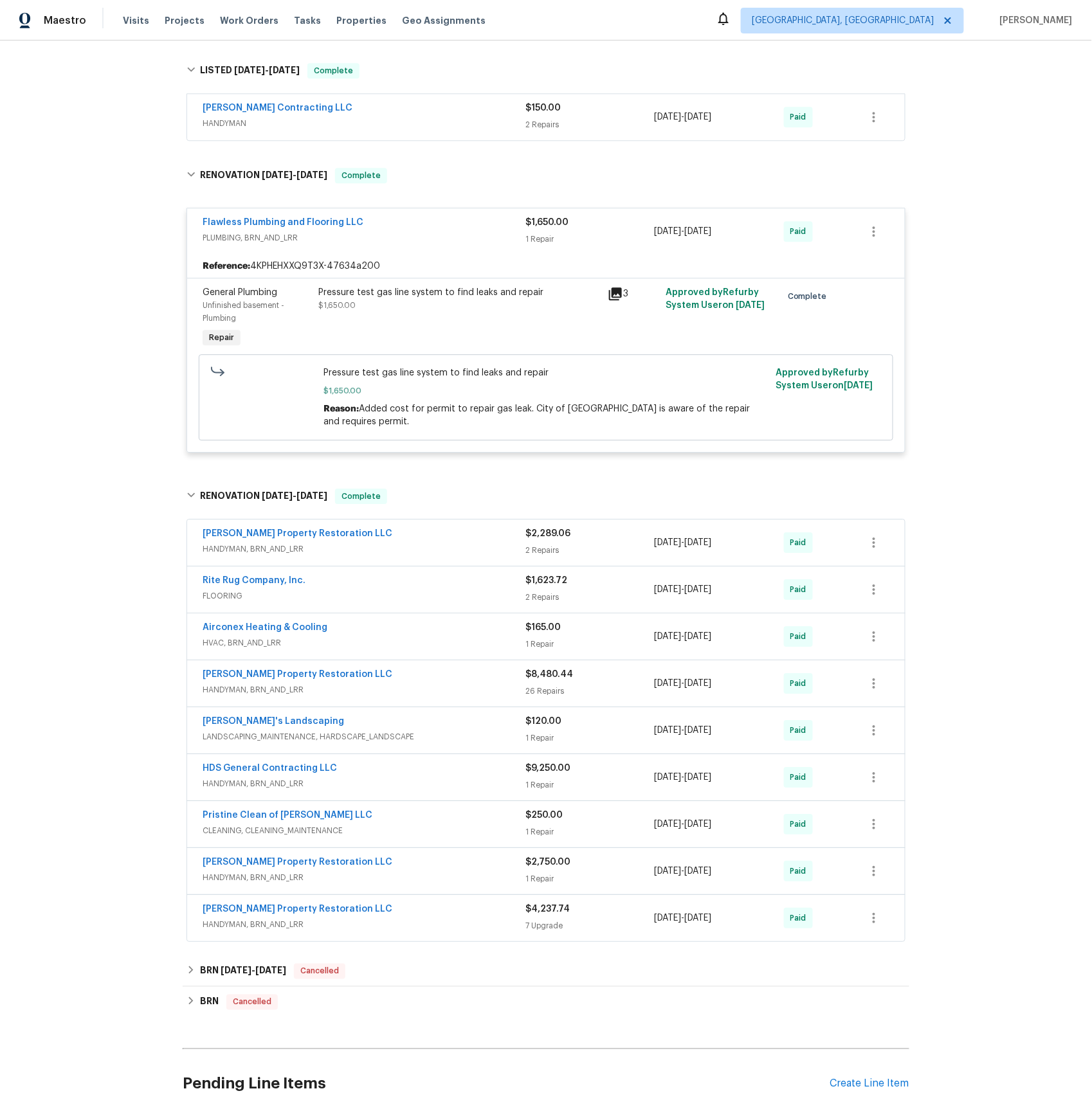
drag, startPoint x: 281, startPoint y: 557, endPoint x: 318, endPoint y: 575, distance: 41.1
click at [281, 556] on span "HANDYMAN, BRN_AND_LRR" at bounding box center [364, 549] width 323 height 13
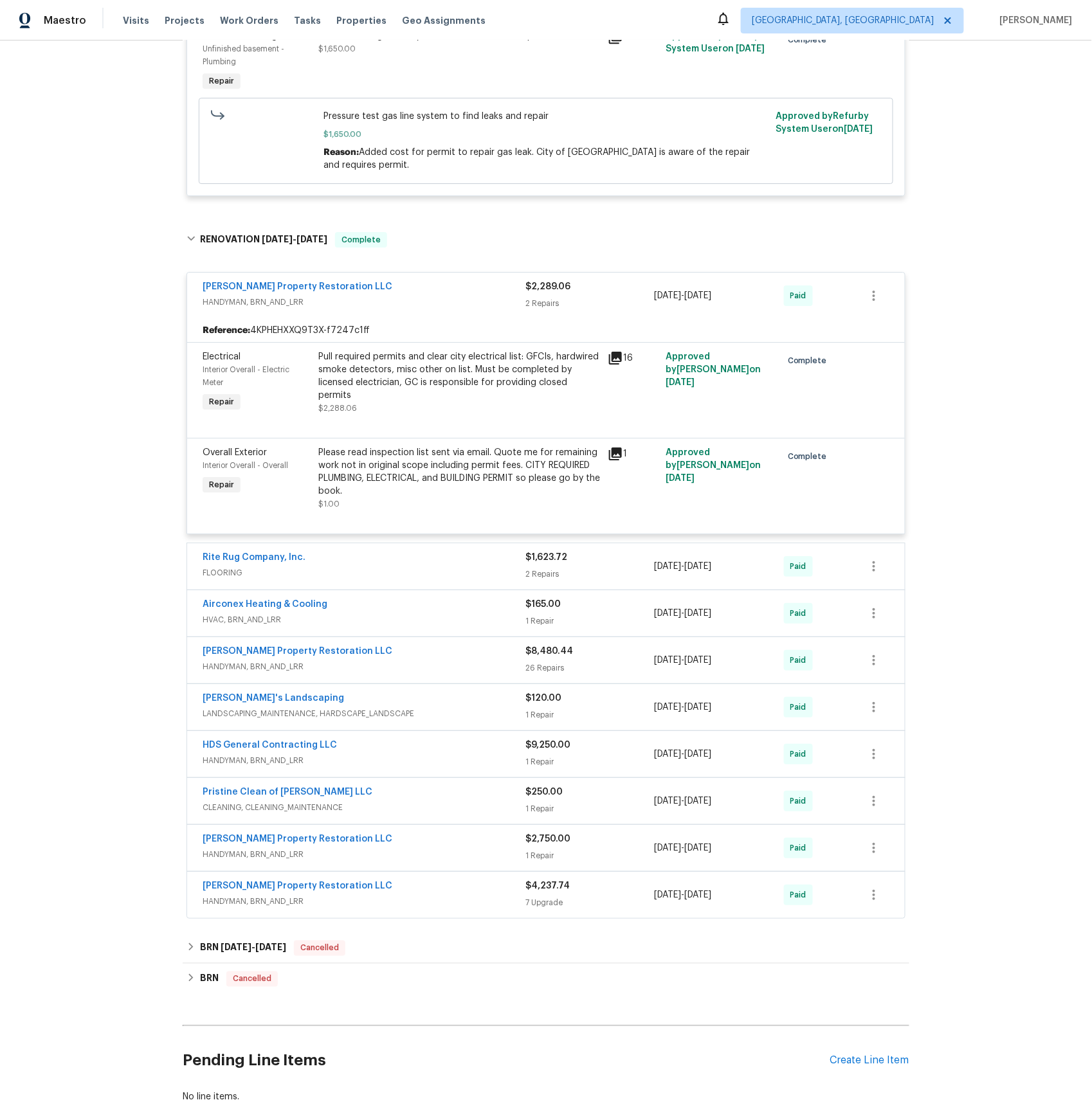
scroll to position [1400, 0]
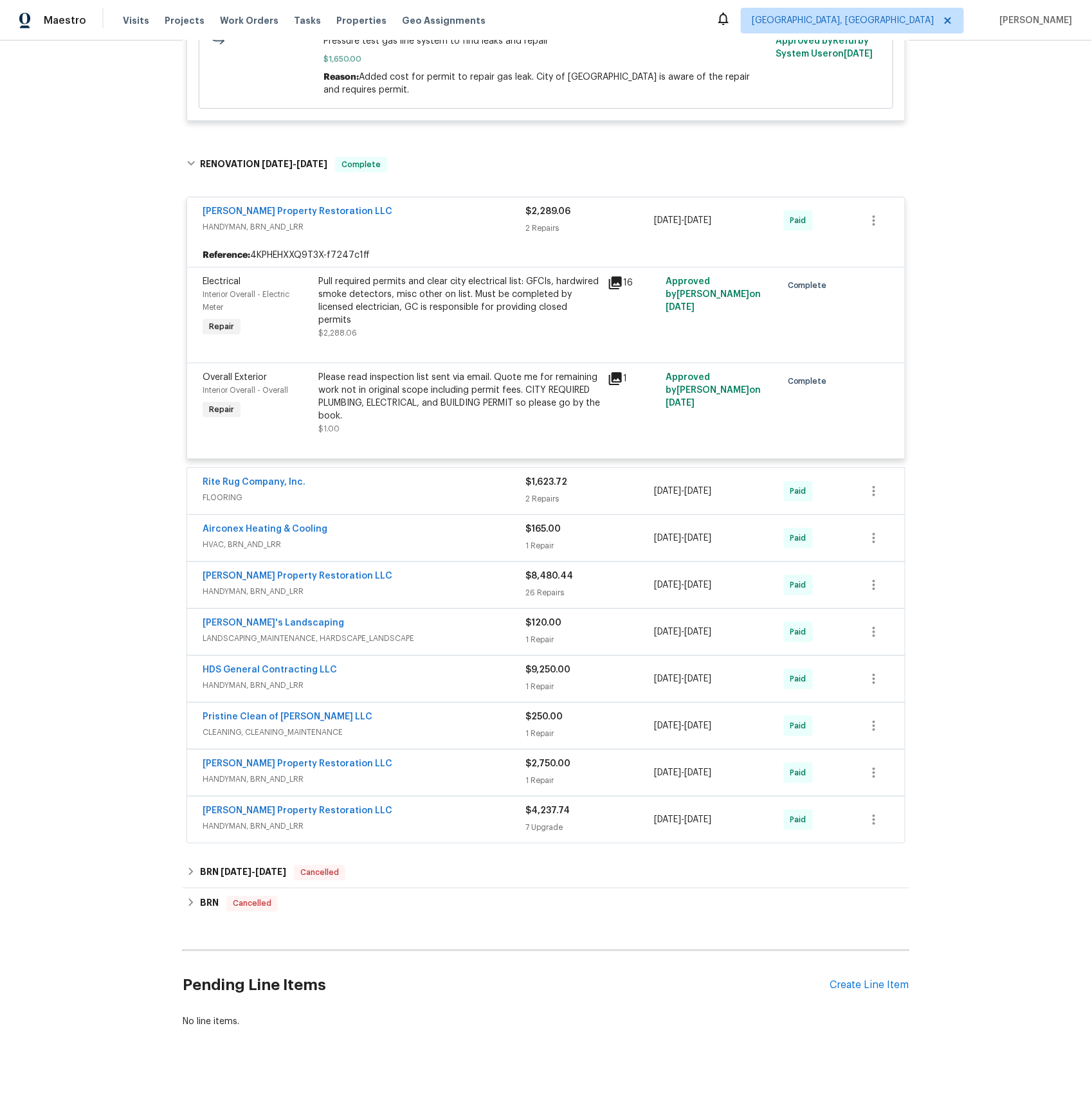
click at [271, 833] on span "HANDYMAN, BRN_AND_LRR" at bounding box center [364, 826] width 323 height 13
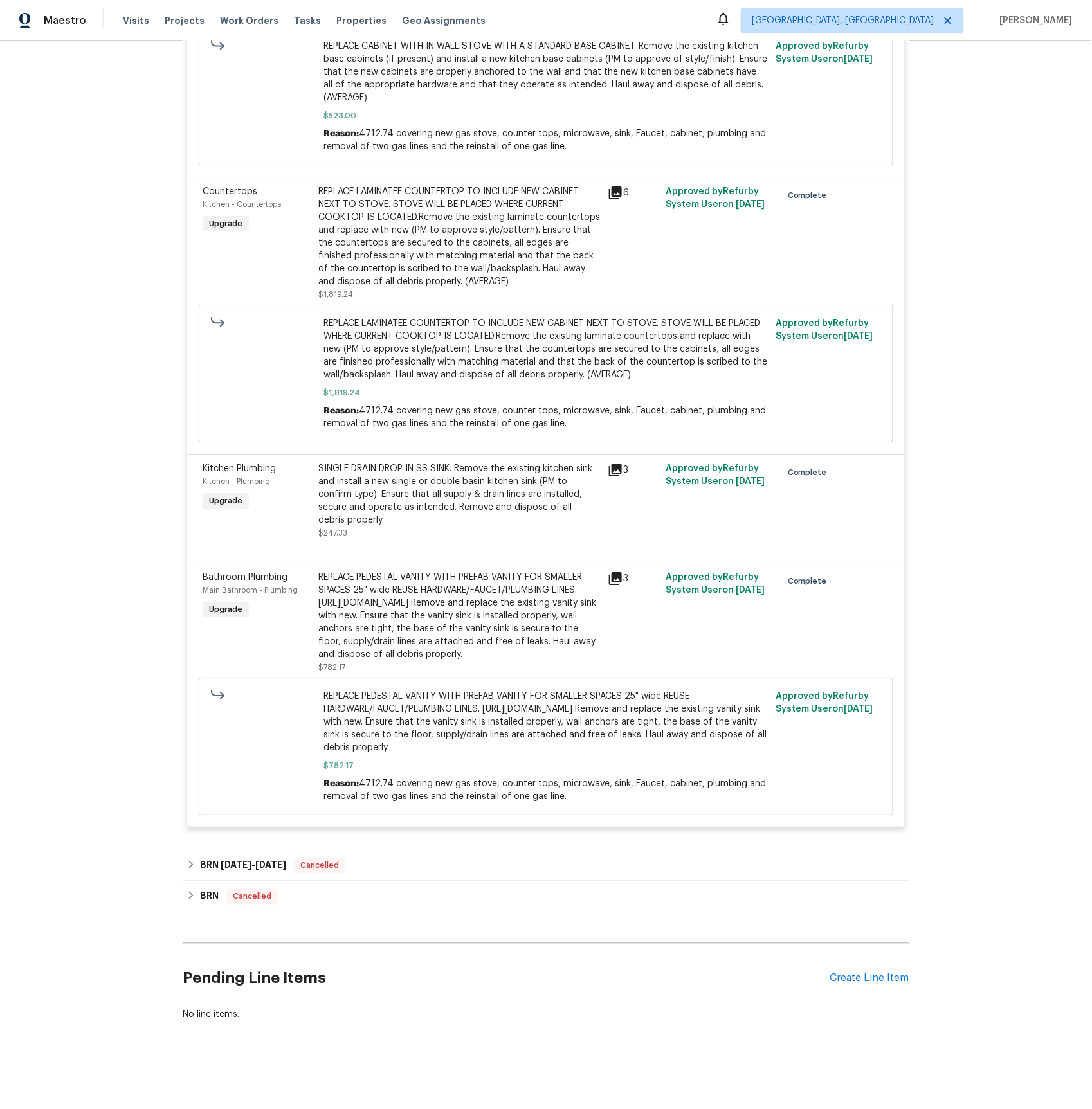
scroll to position [2999, 0]
drag, startPoint x: 212, startPoint y: 898, endPoint x: 240, endPoint y: 893, distance: 28.4
click at [211, 898] on h6 "BRN" at bounding box center [209, 897] width 18 height 16
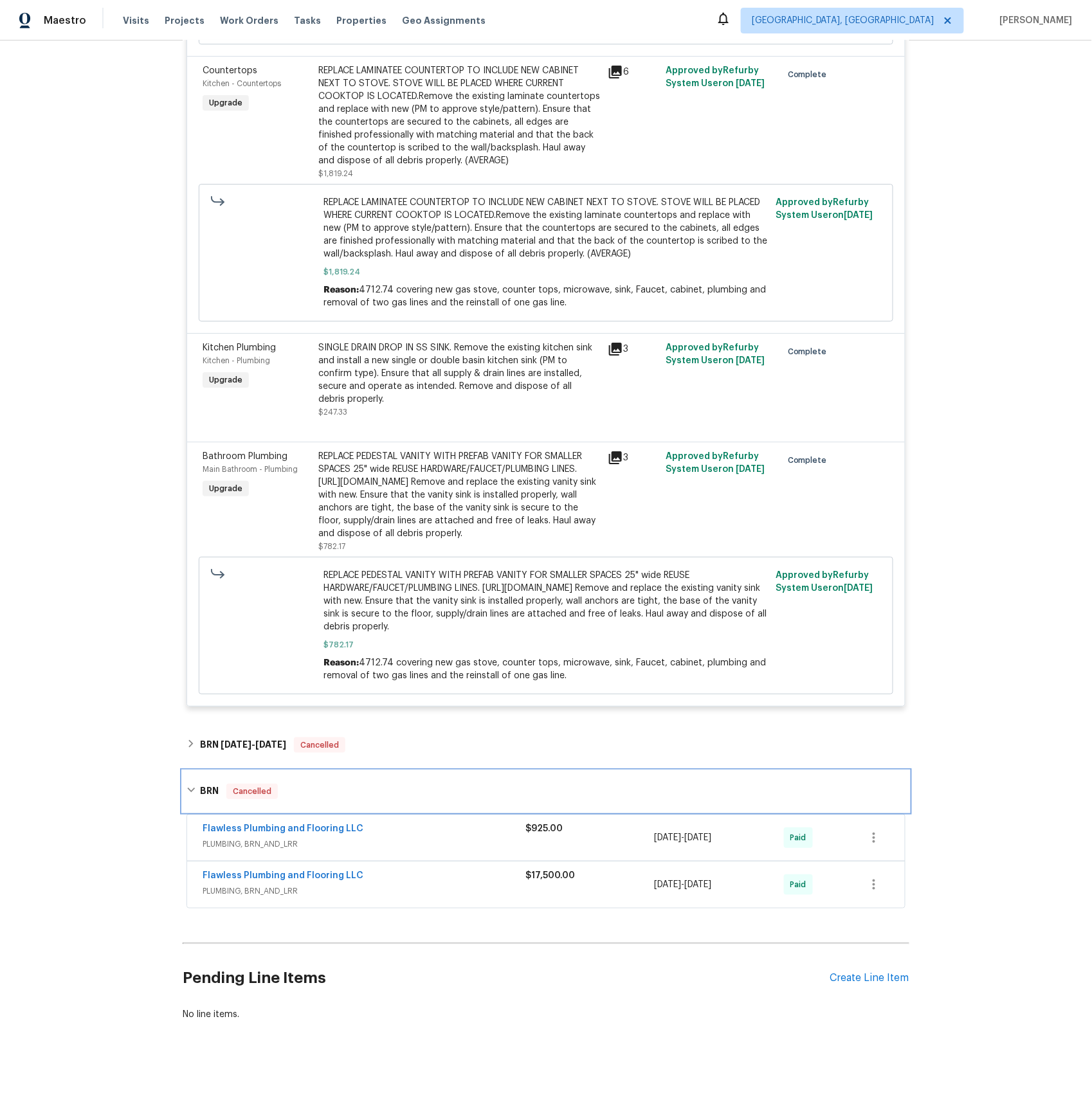
scroll to position [3121, 0]
click at [275, 891] on span "PLUMBING, BRN_AND_LRR" at bounding box center [364, 891] width 323 height 13
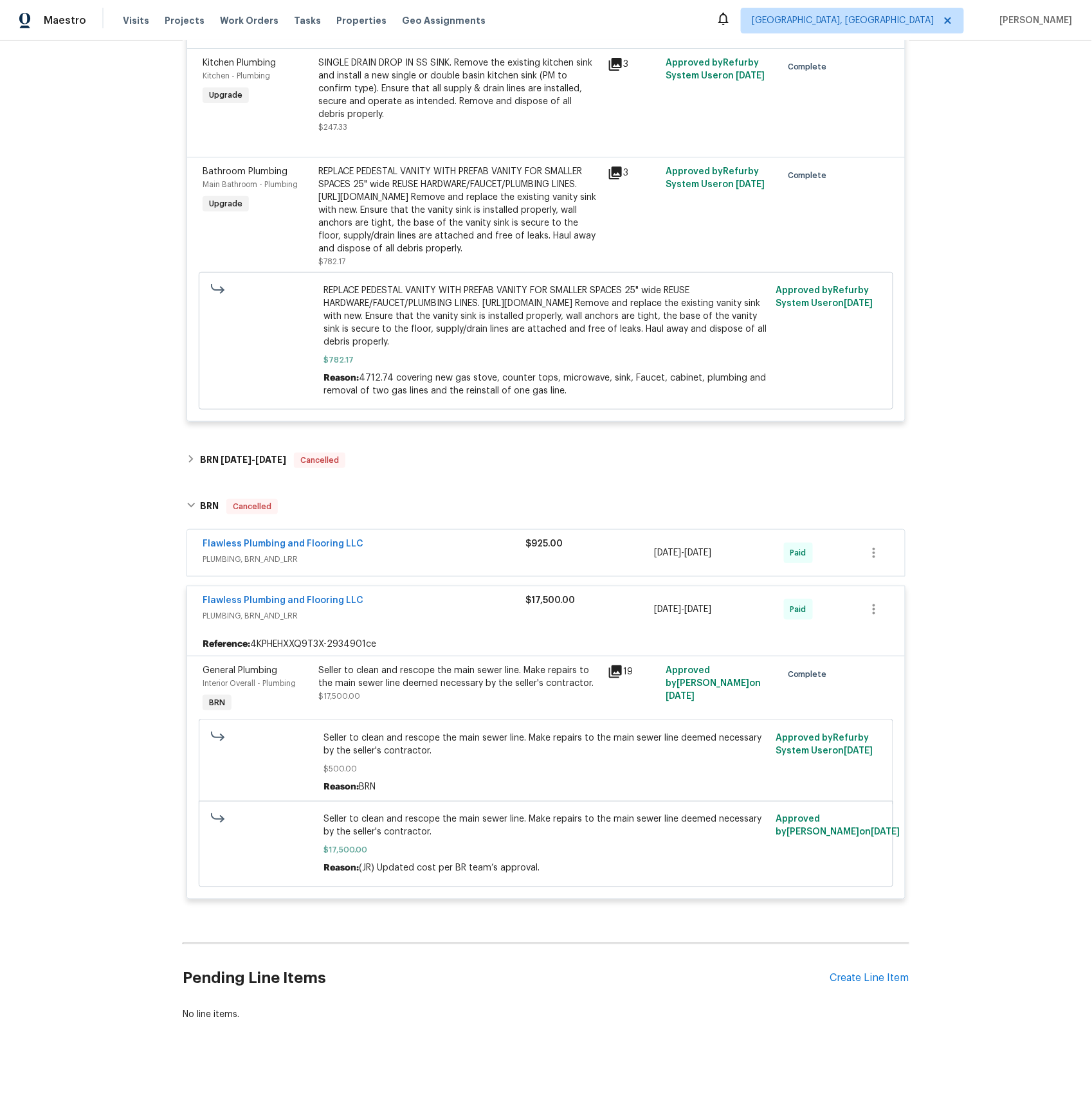
scroll to position [3407, 0]
click at [320, 594] on span "Flawless Plumbing and Flooring LLC" at bounding box center [283, 600] width 160 height 13
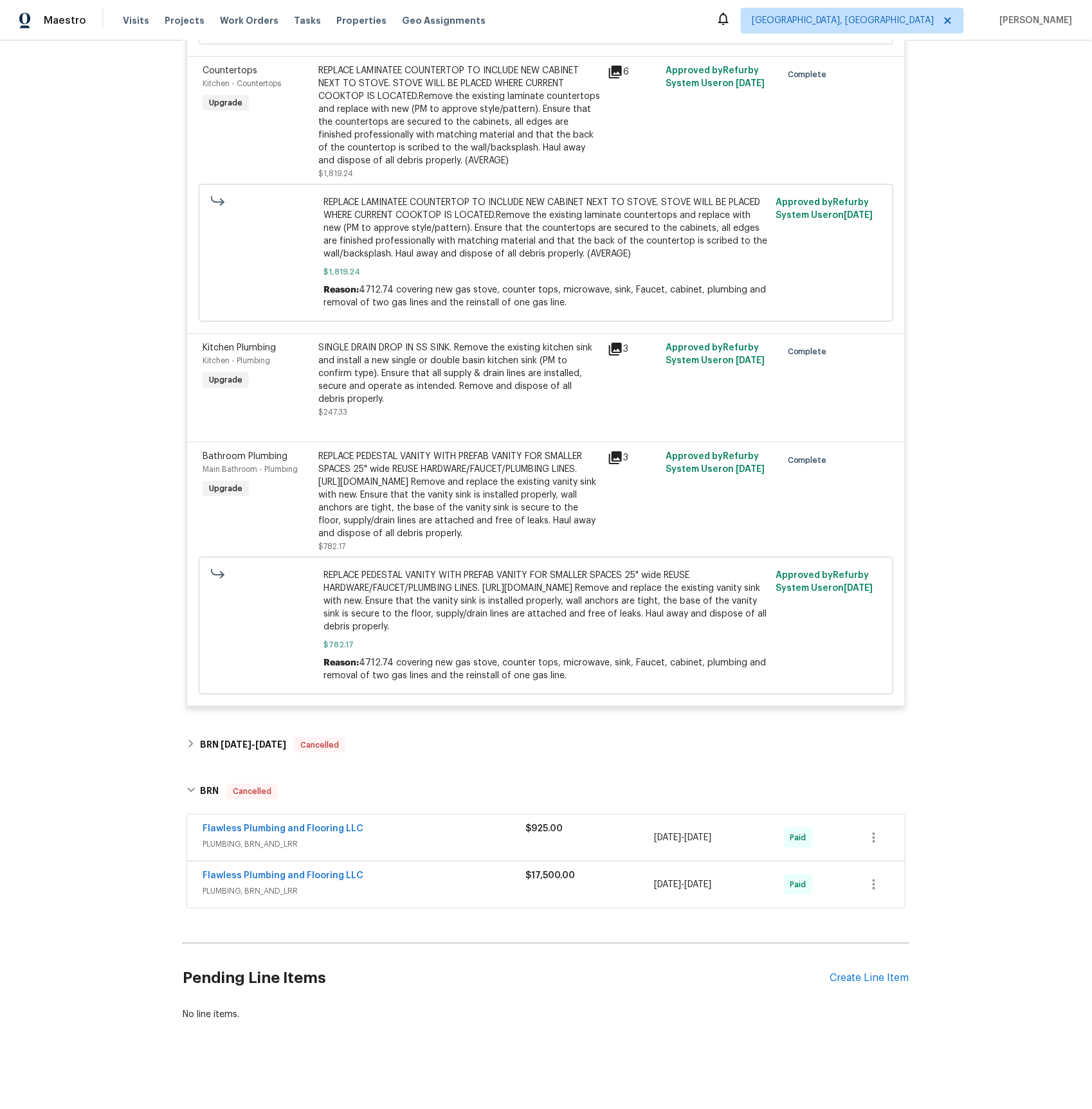
scroll to position [3121, 0]
drag, startPoint x: 235, startPoint y: 875, endPoint x: 247, endPoint y: 824, distance: 52.4
click at [235, 875] on link "Flawless Plumbing and Flooring LLC" at bounding box center [283, 875] width 160 height 9
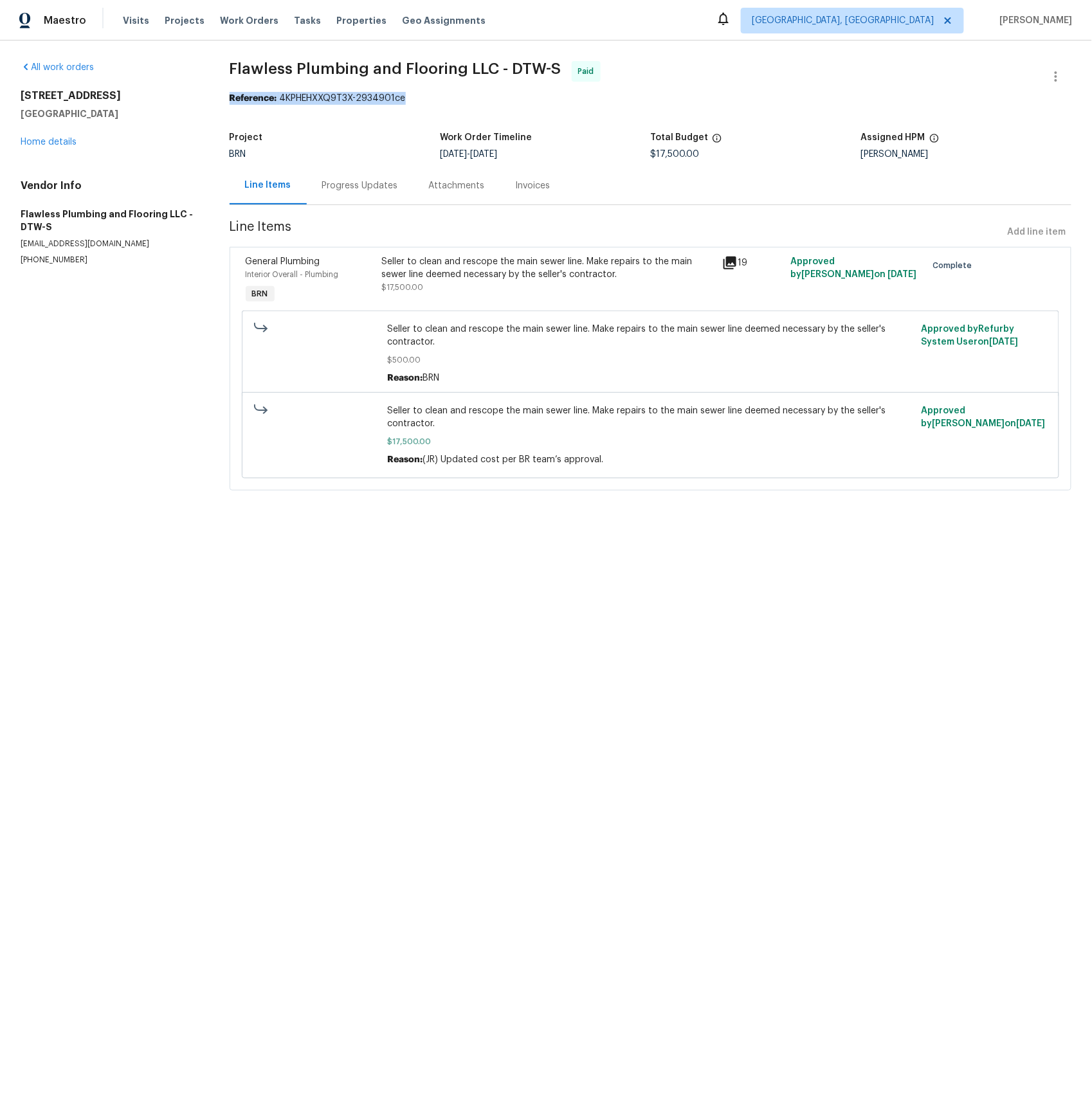
drag, startPoint x: 414, startPoint y: 100, endPoint x: 231, endPoint y: 103, distance: 183.0
click at [231, 103] on div "Reference: 4KPHEHXXQ9T3X-2934901ce" at bounding box center [651, 98] width 842 height 13
copy div "Reference: 4KPHEHXXQ9T3X-2934901ce"
drag, startPoint x: 529, startPoint y: 185, endPoint x: 543, endPoint y: 188, distance: 14.3
click at [529, 185] on div "Invoices" at bounding box center [532, 186] width 35 height 13
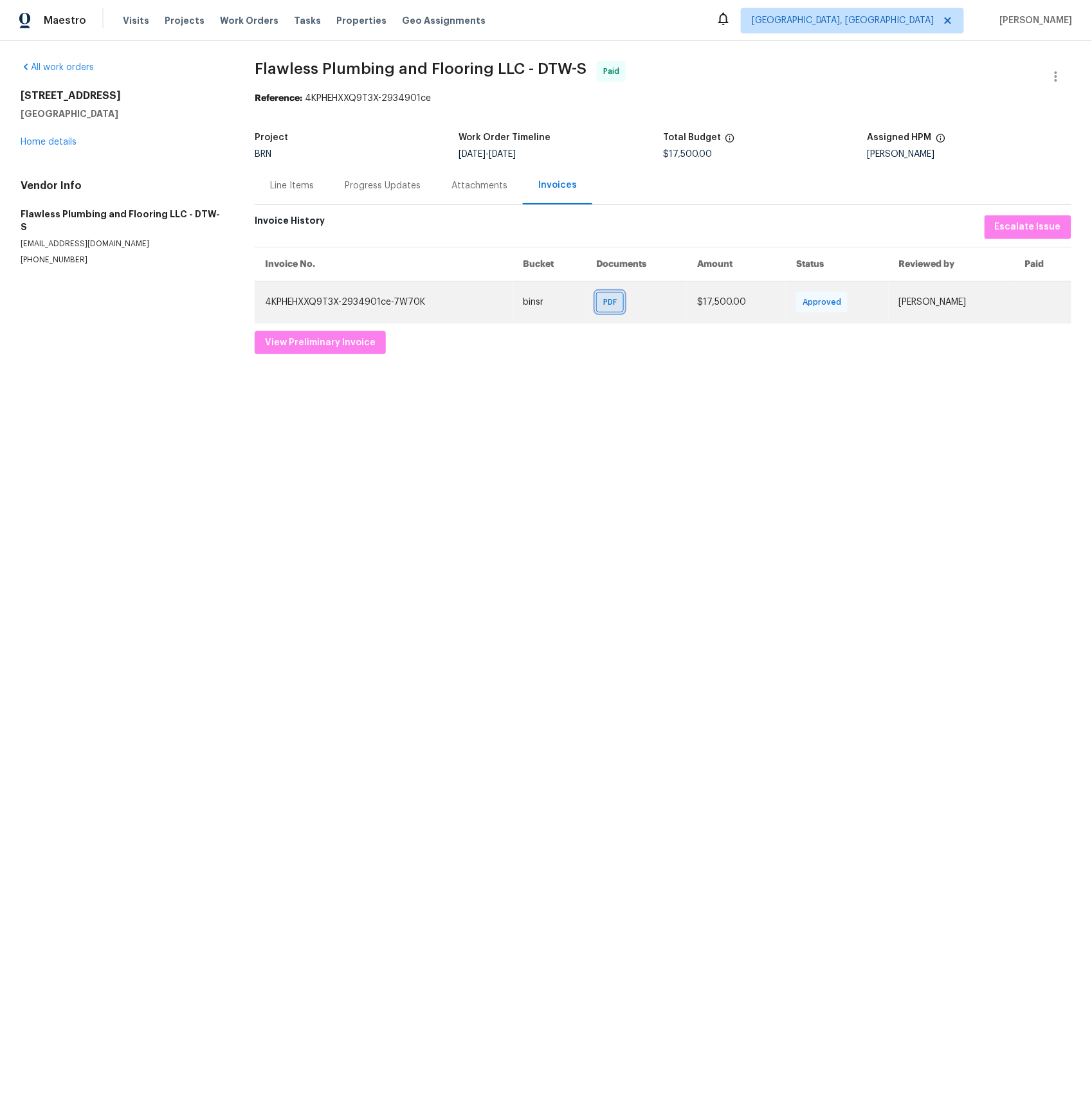
click at [619, 305] on span "PDF" at bounding box center [612, 302] width 18 height 13
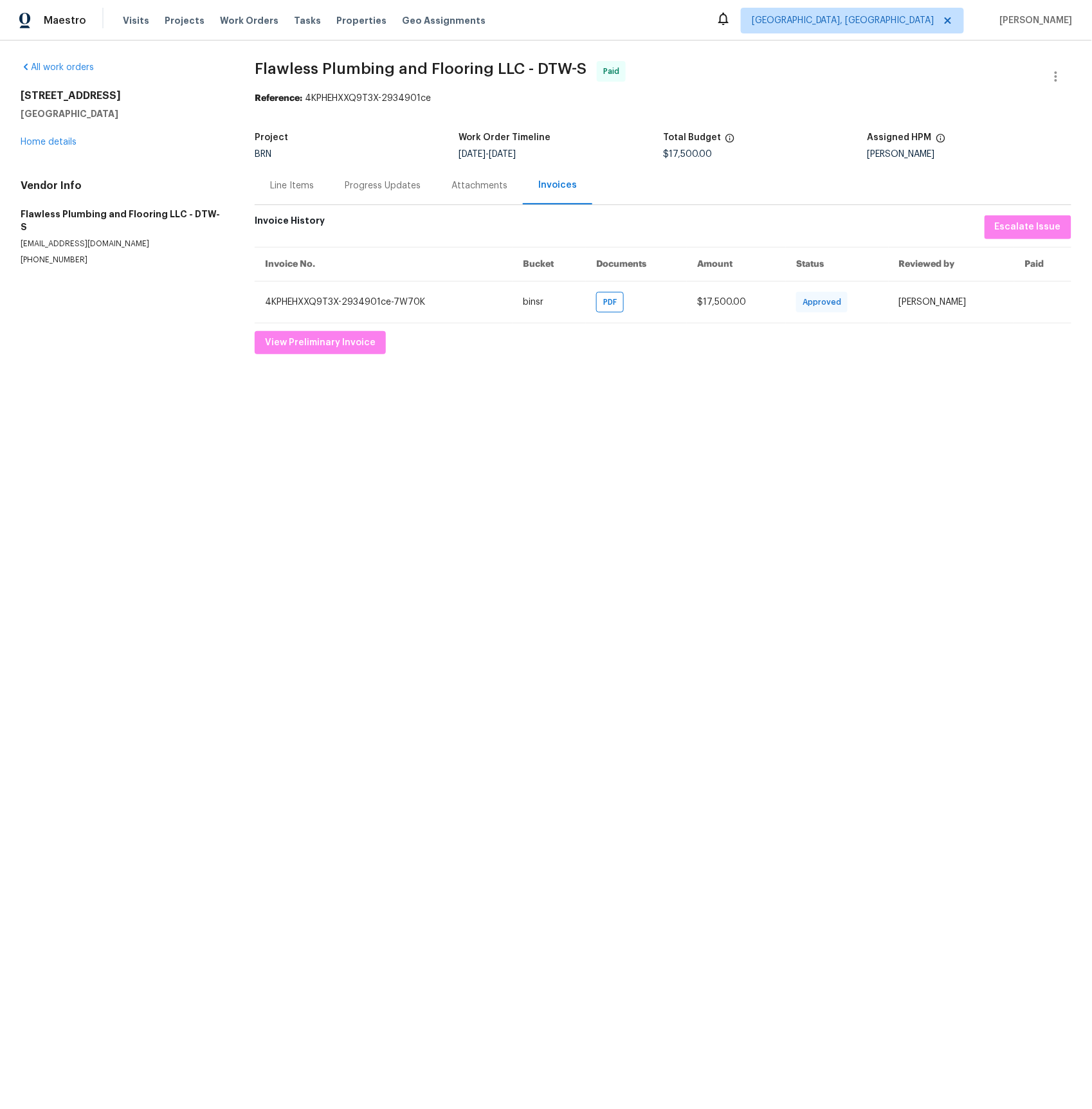
drag, startPoint x: 288, startPoint y: 189, endPoint x: 326, endPoint y: 186, distance: 38.1
click at [288, 189] on div "Line Items" at bounding box center [292, 186] width 44 height 13
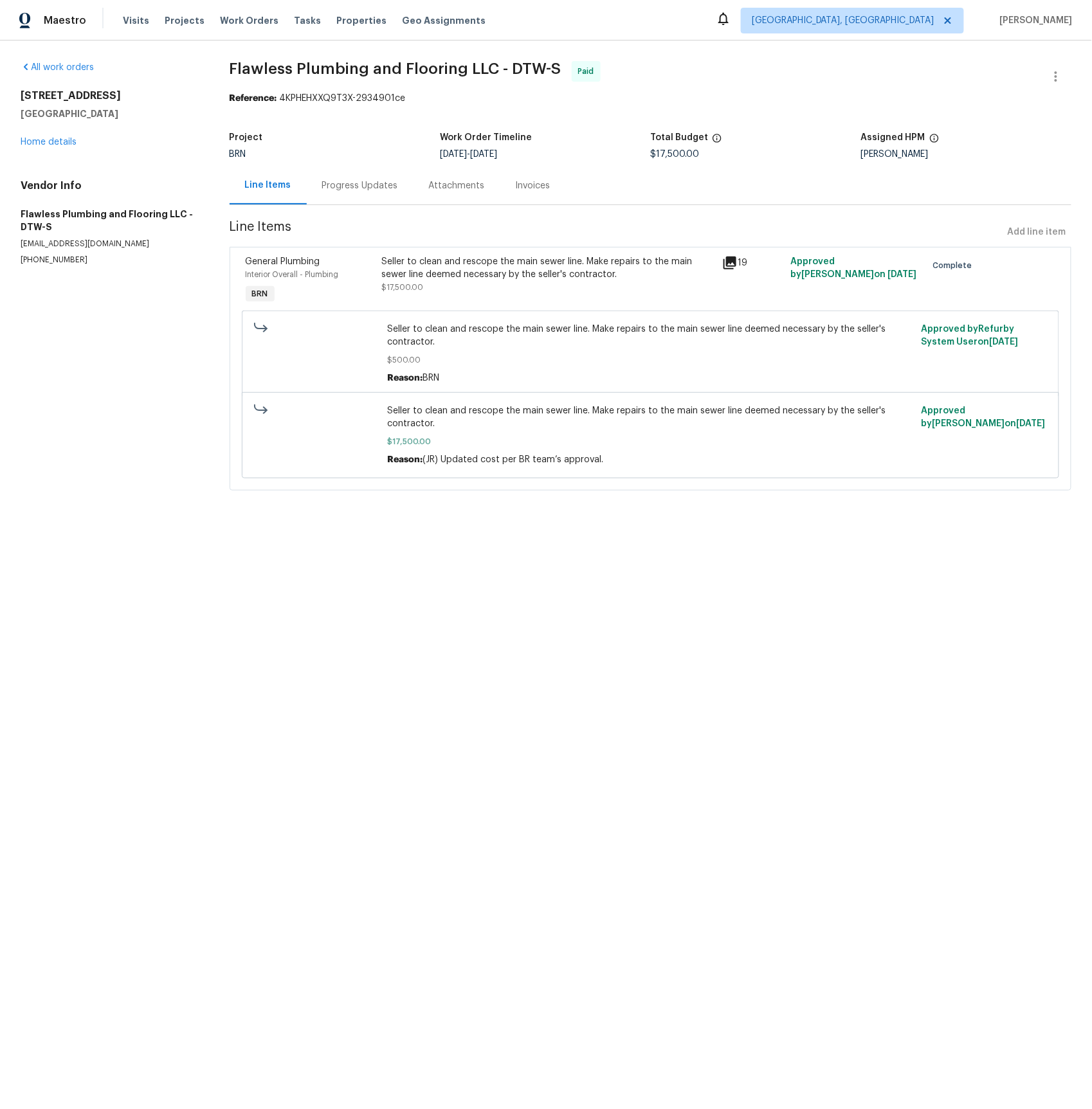
click at [362, 184] on div "Progress Updates" at bounding box center [360, 186] width 76 height 13
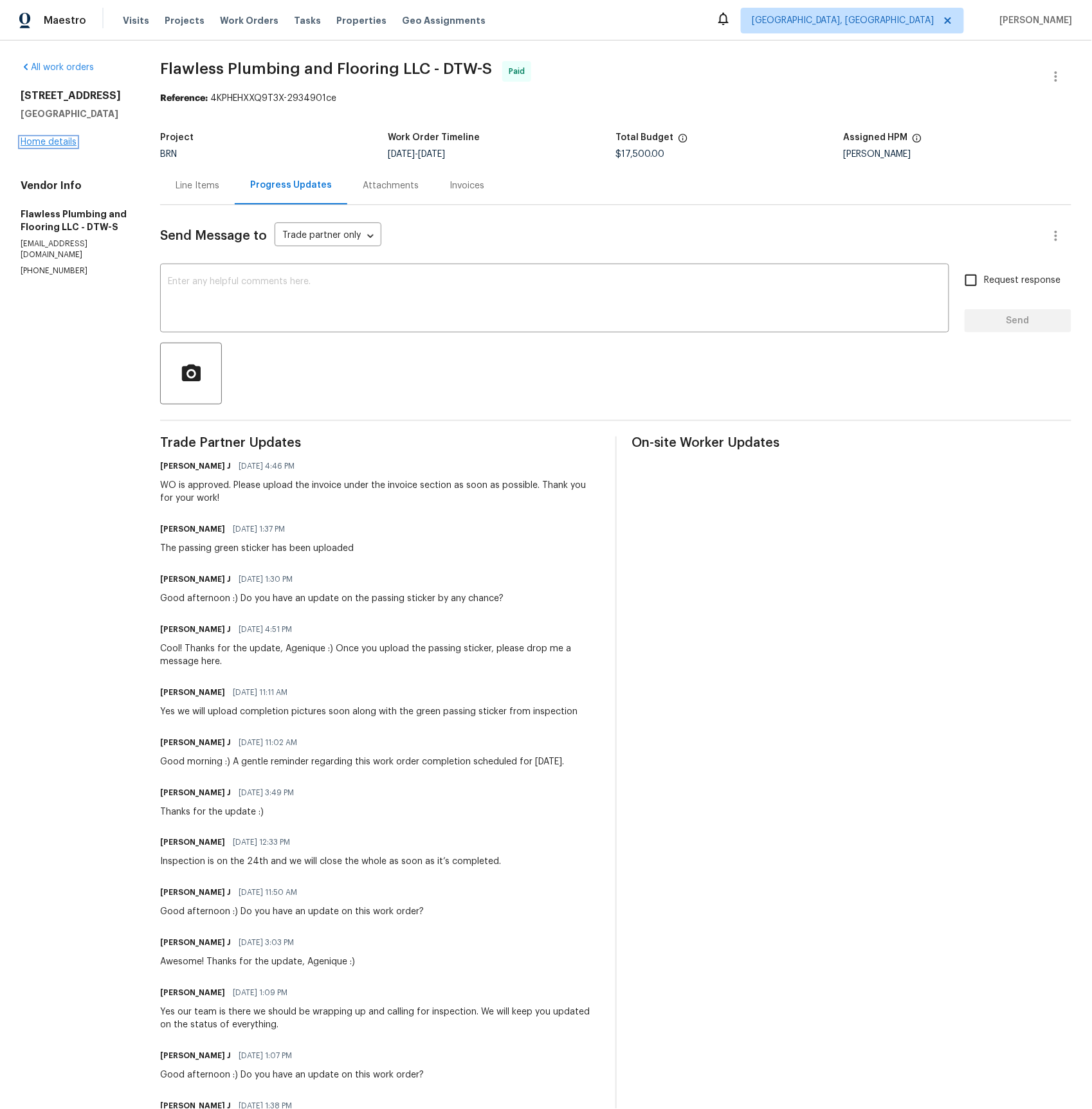
click at [57, 141] on link "Home details" at bounding box center [48, 141] width 56 height 9
